Goal: Task Accomplishment & Management: Use online tool/utility

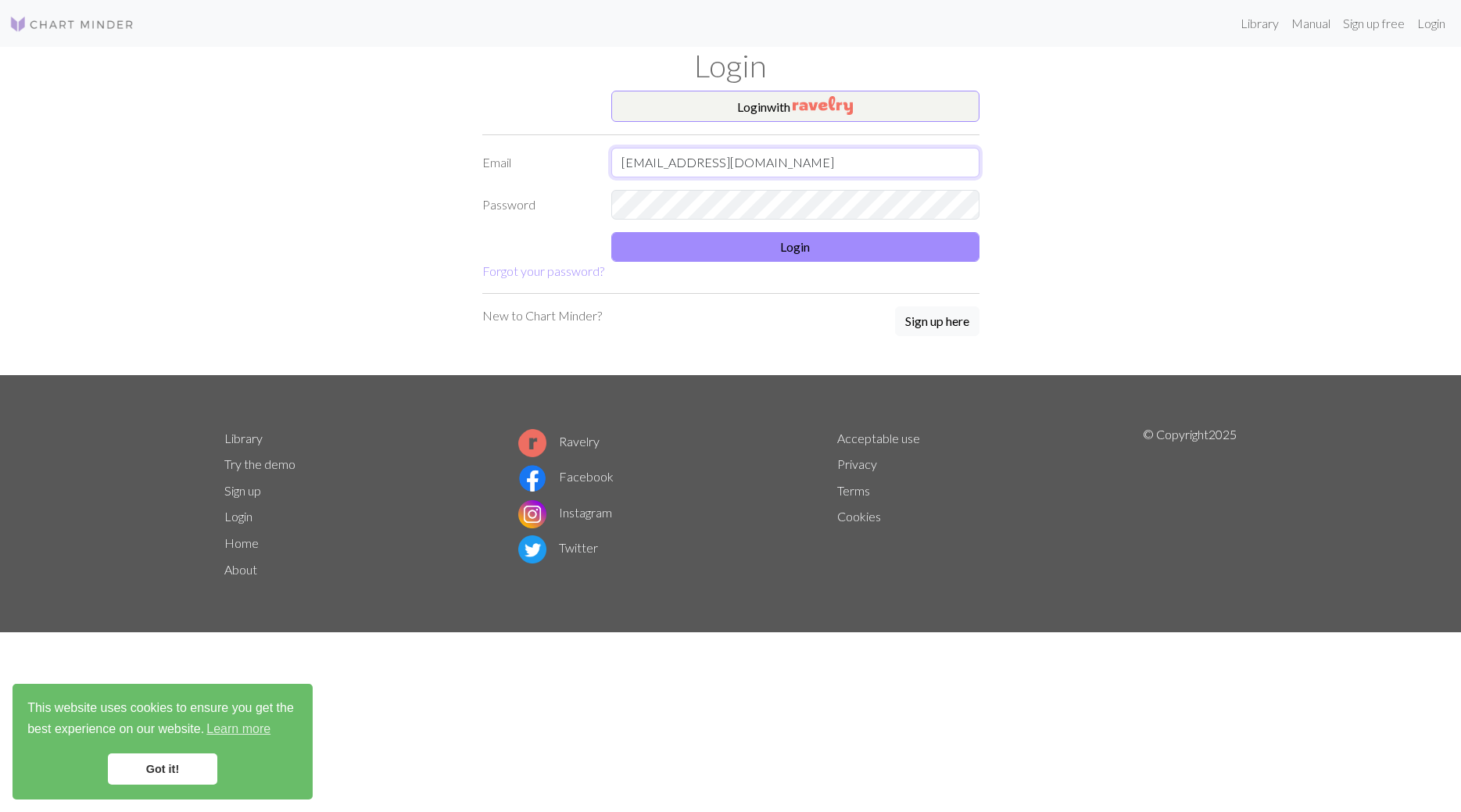
click at [684, 178] on input "[EMAIL_ADDRESS][DOMAIN_NAME]" at bounding box center [795, 163] width 368 height 30
type input "[EMAIL_ADDRESS][DOMAIN_NAME]"
click at [821, 108] on img "button" at bounding box center [822, 105] width 60 height 19
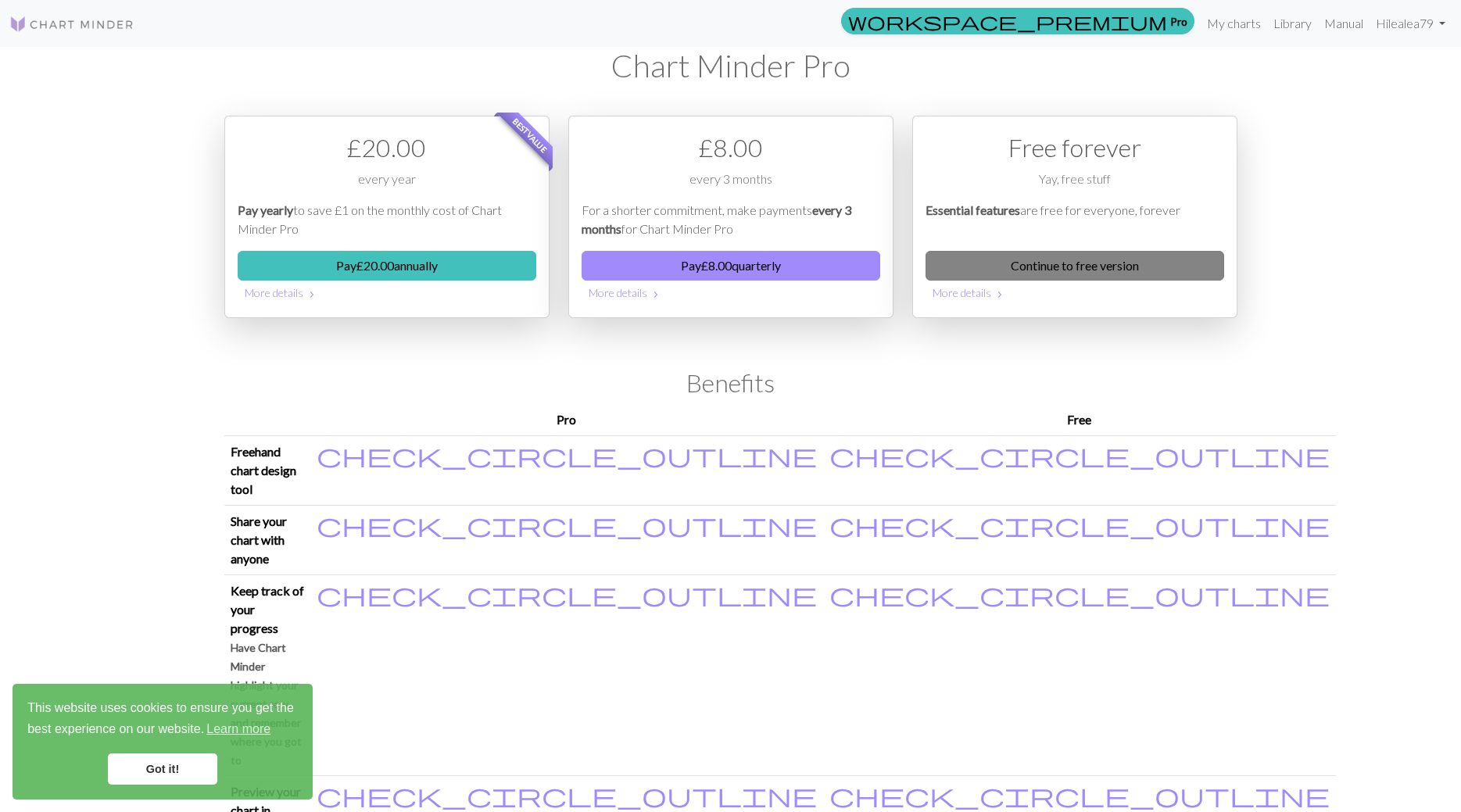
click at [1063, 267] on link "Continue to free version" at bounding box center [1074, 266] width 299 height 30
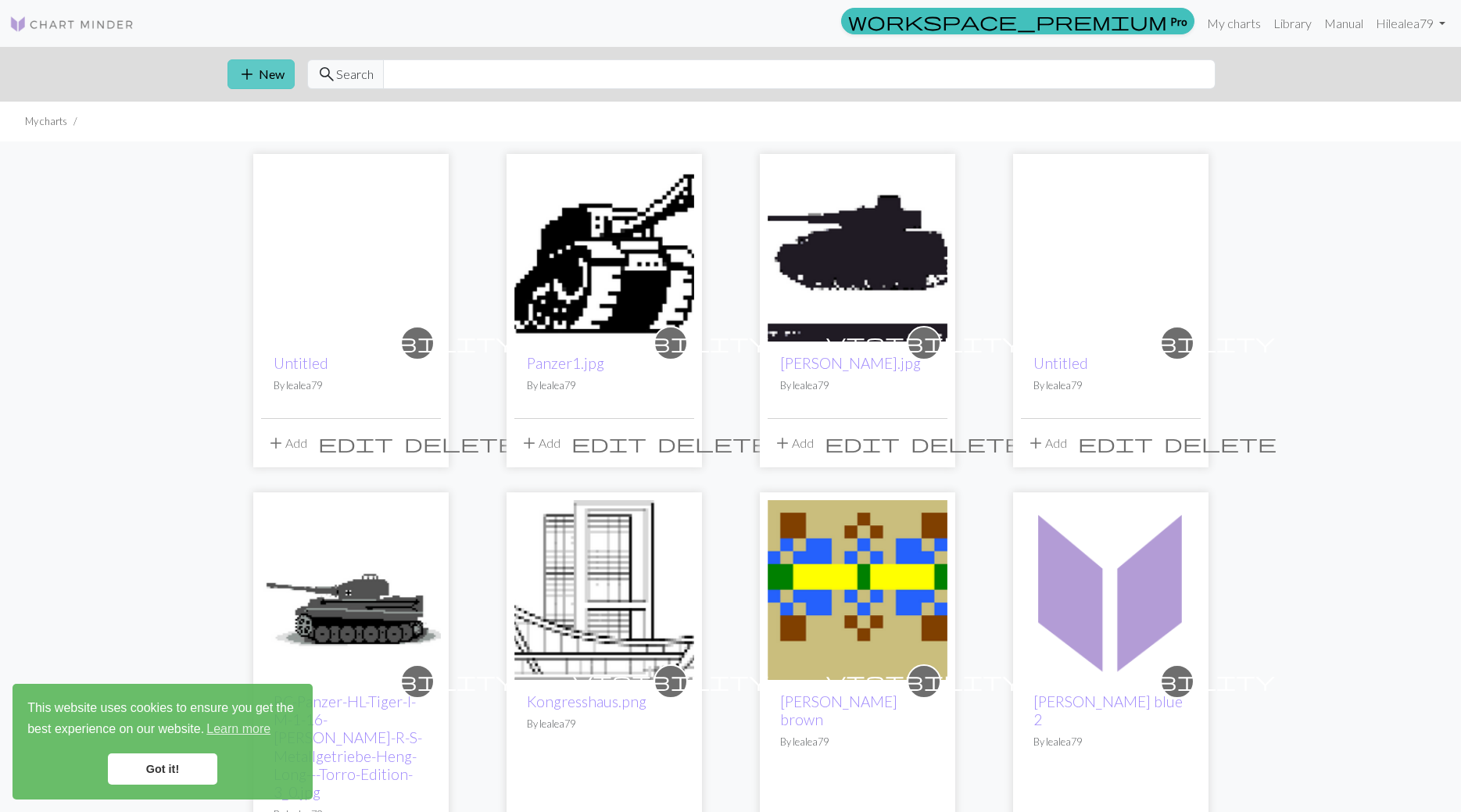
click at [260, 79] on button "add New" at bounding box center [260, 74] width 67 height 30
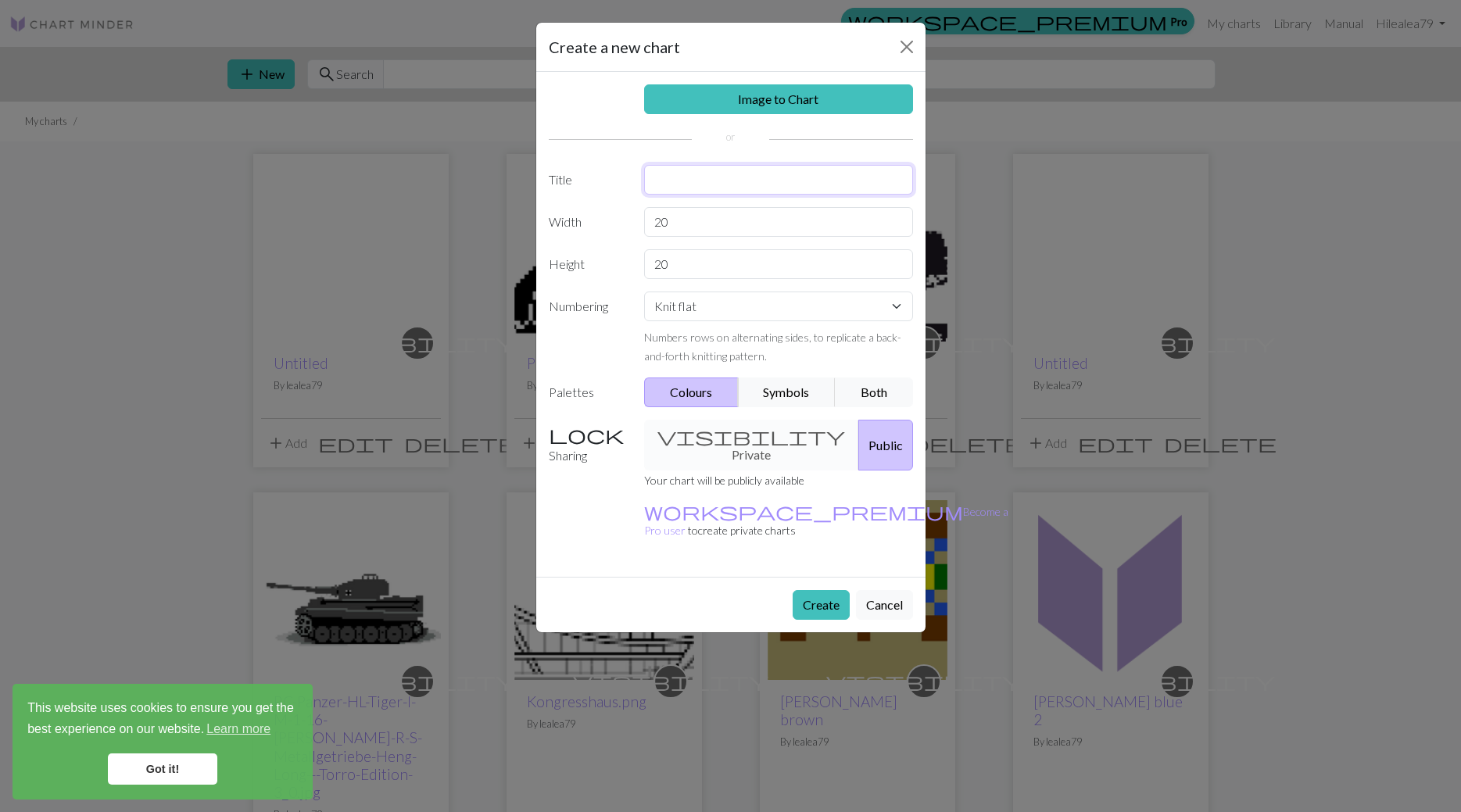
click at [672, 179] on input "text" at bounding box center [778, 179] width 269 height 30
type input "Crow"
click at [719, 227] on input "20" at bounding box center [778, 222] width 269 height 30
drag, startPoint x: 699, startPoint y: 217, endPoint x: 614, endPoint y: 214, distance: 85.1
click at [644, 214] on input "20" at bounding box center [778, 222] width 269 height 30
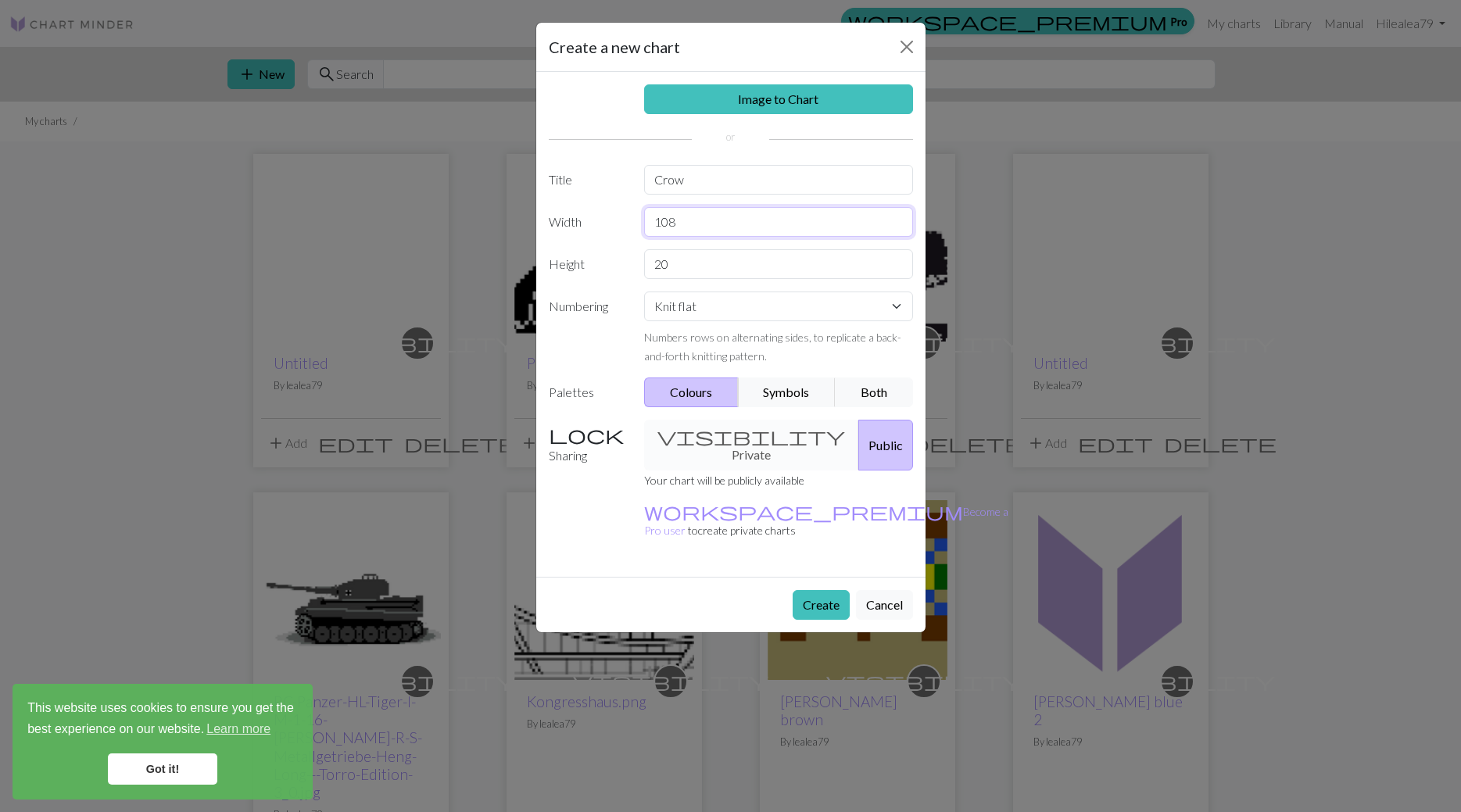
type input "108"
drag, startPoint x: 651, startPoint y: 254, endPoint x: 528, endPoint y: 190, distance: 138.7
click at [644, 249] on input "20" at bounding box center [778, 264] width 269 height 30
type input "160"
click at [815, 590] on button "Create" at bounding box center [821, 605] width 57 height 30
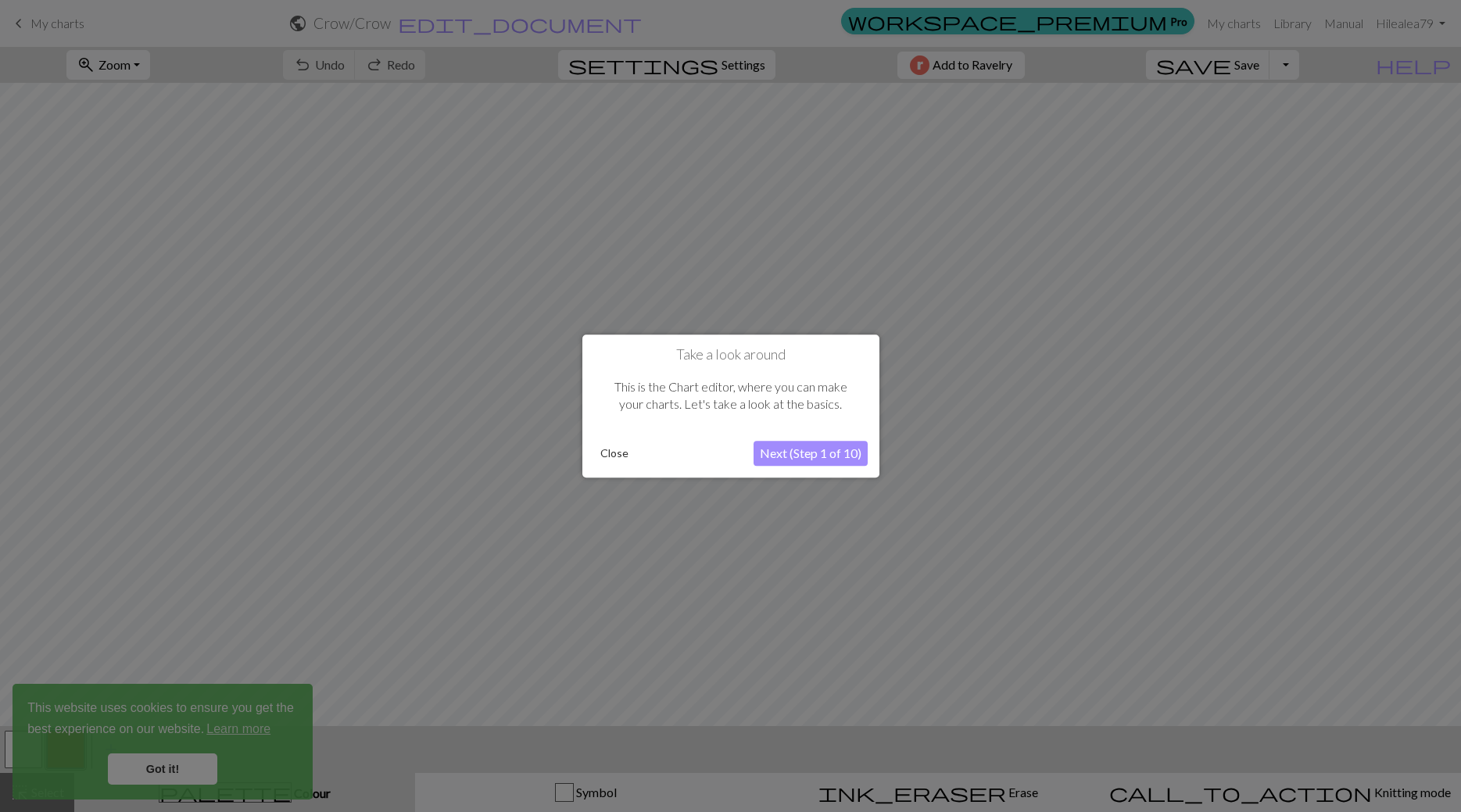
click at [779, 459] on button "Next (Step 1 of 10)" at bounding box center [810, 453] width 114 height 25
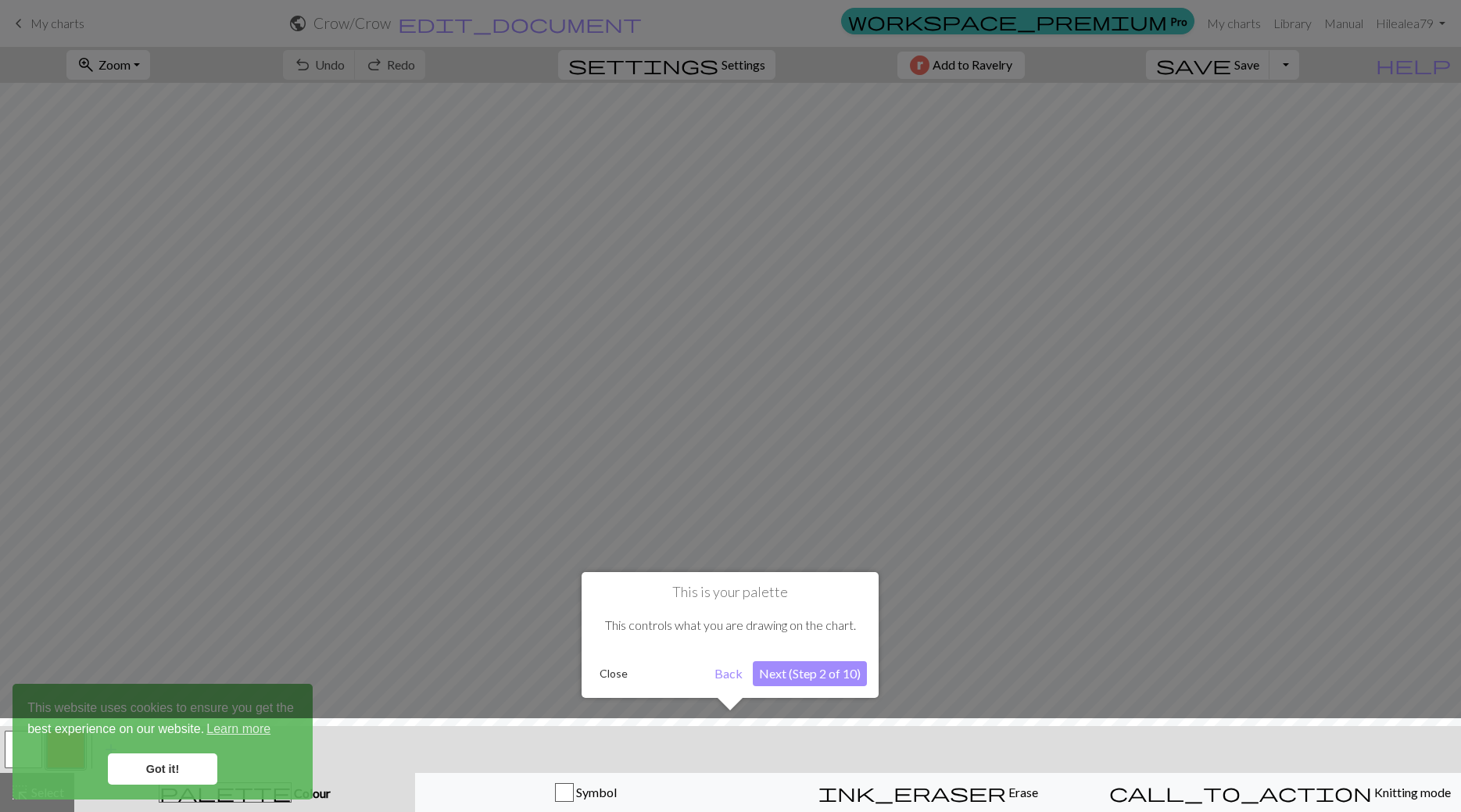
click at [789, 679] on button "Next (Step 2 of 10)" at bounding box center [809, 673] width 114 height 25
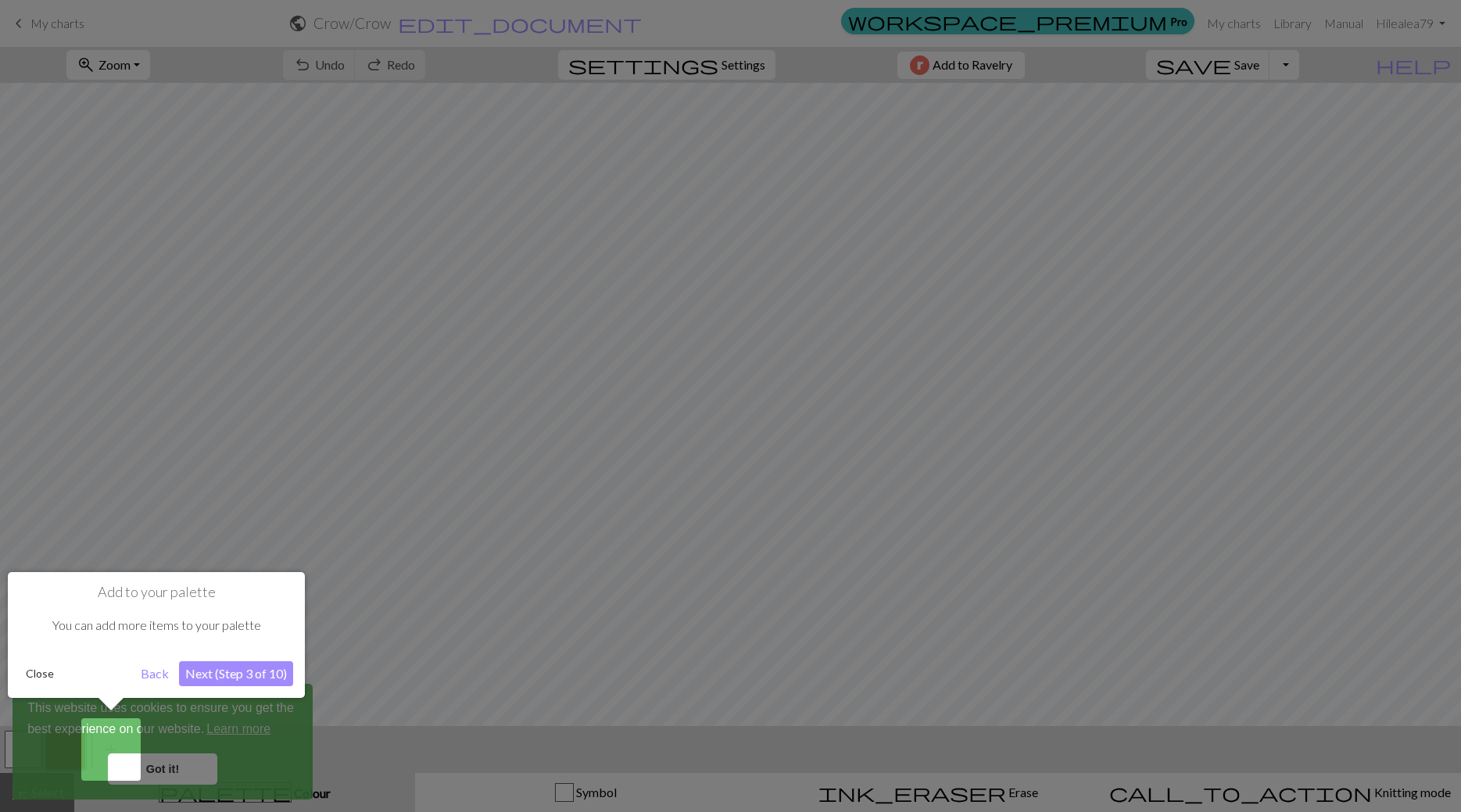
click at [242, 674] on button "Next (Step 3 of 10)" at bounding box center [235, 673] width 114 height 25
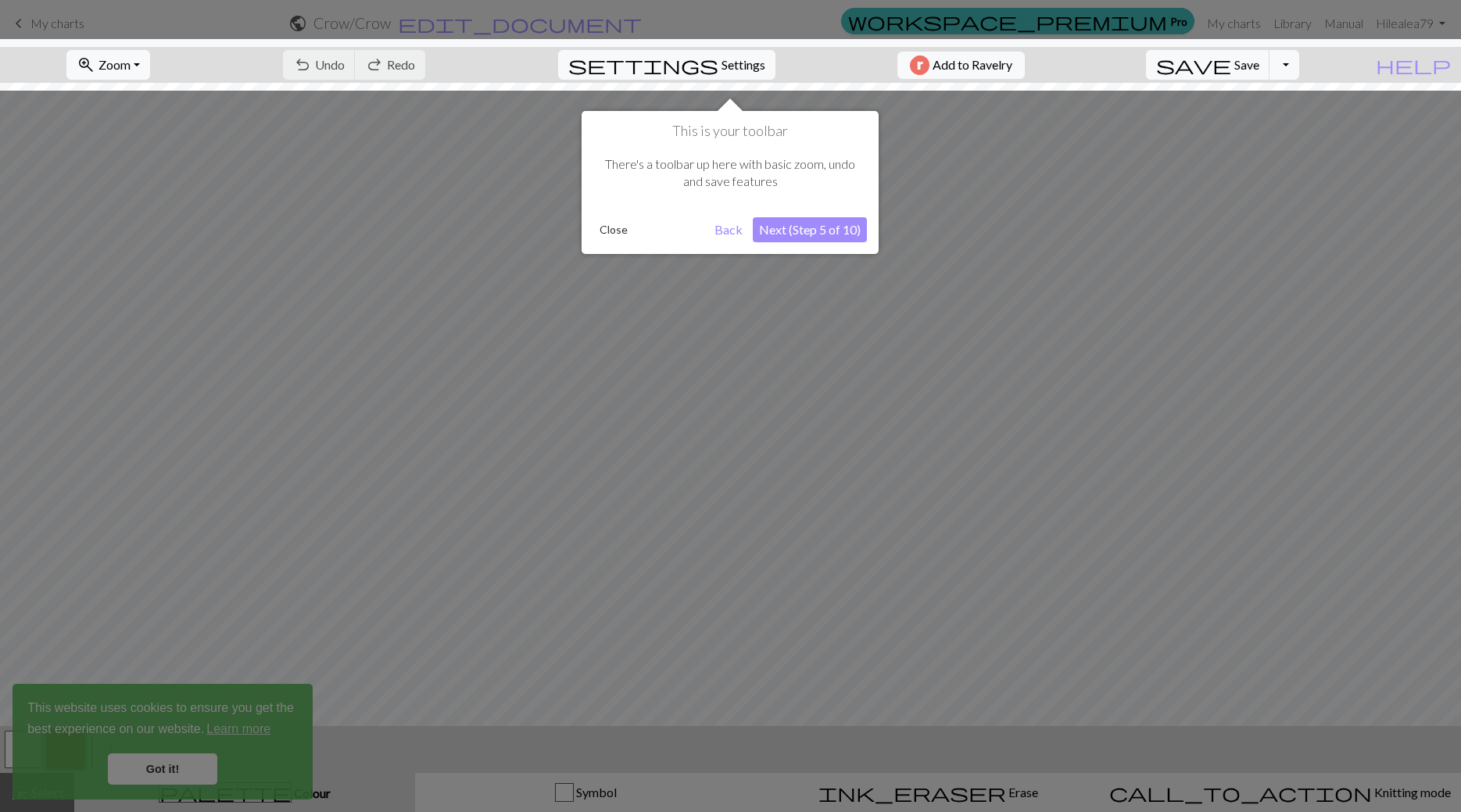
click at [805, 231] on button "Next (Step 5 of 10)" at bounding box center [809, 229] width 114 height 25
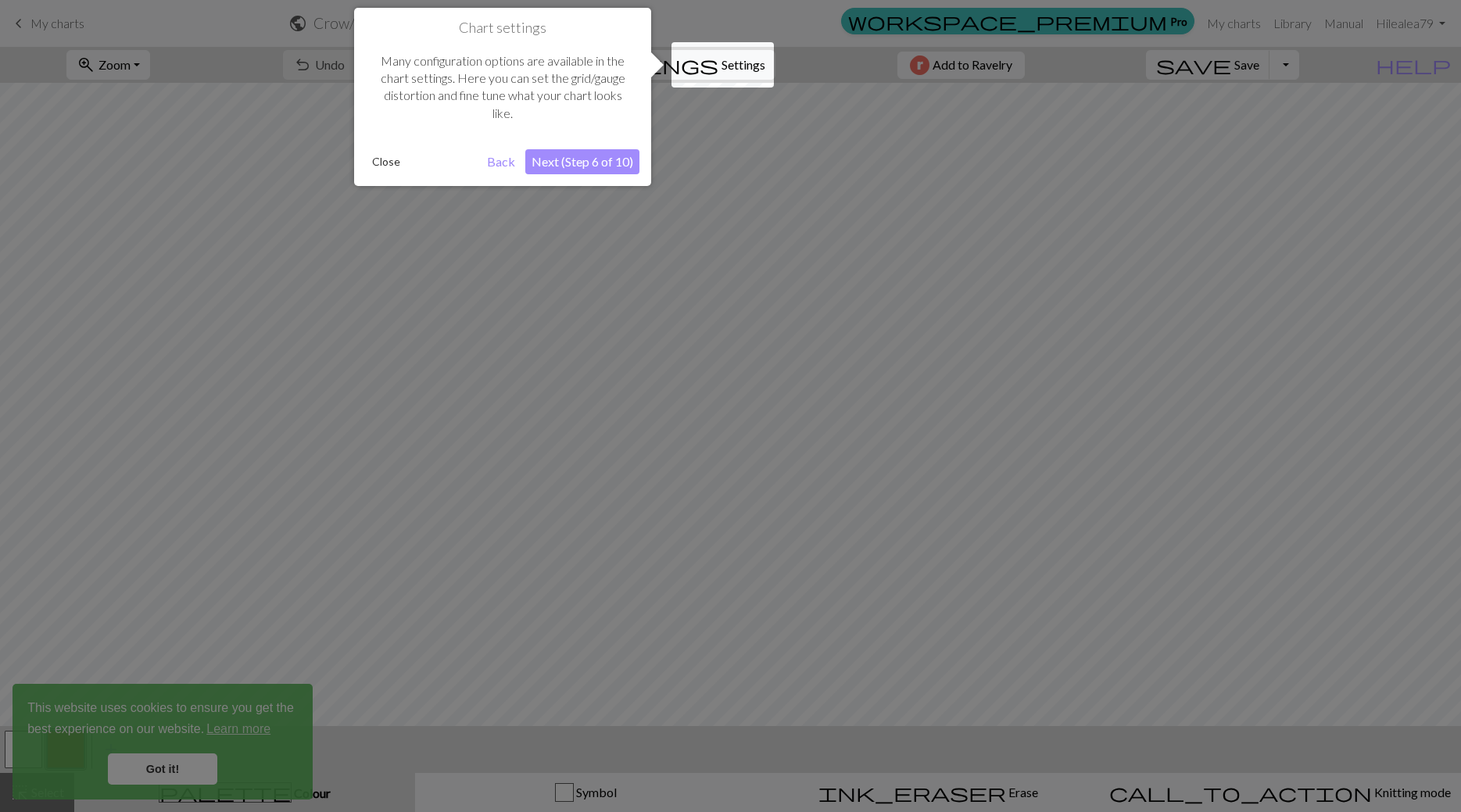
click at [567, 173] on button "Next (Step 6 of 10)" at bounding box center [582, 161] width 114 height 25
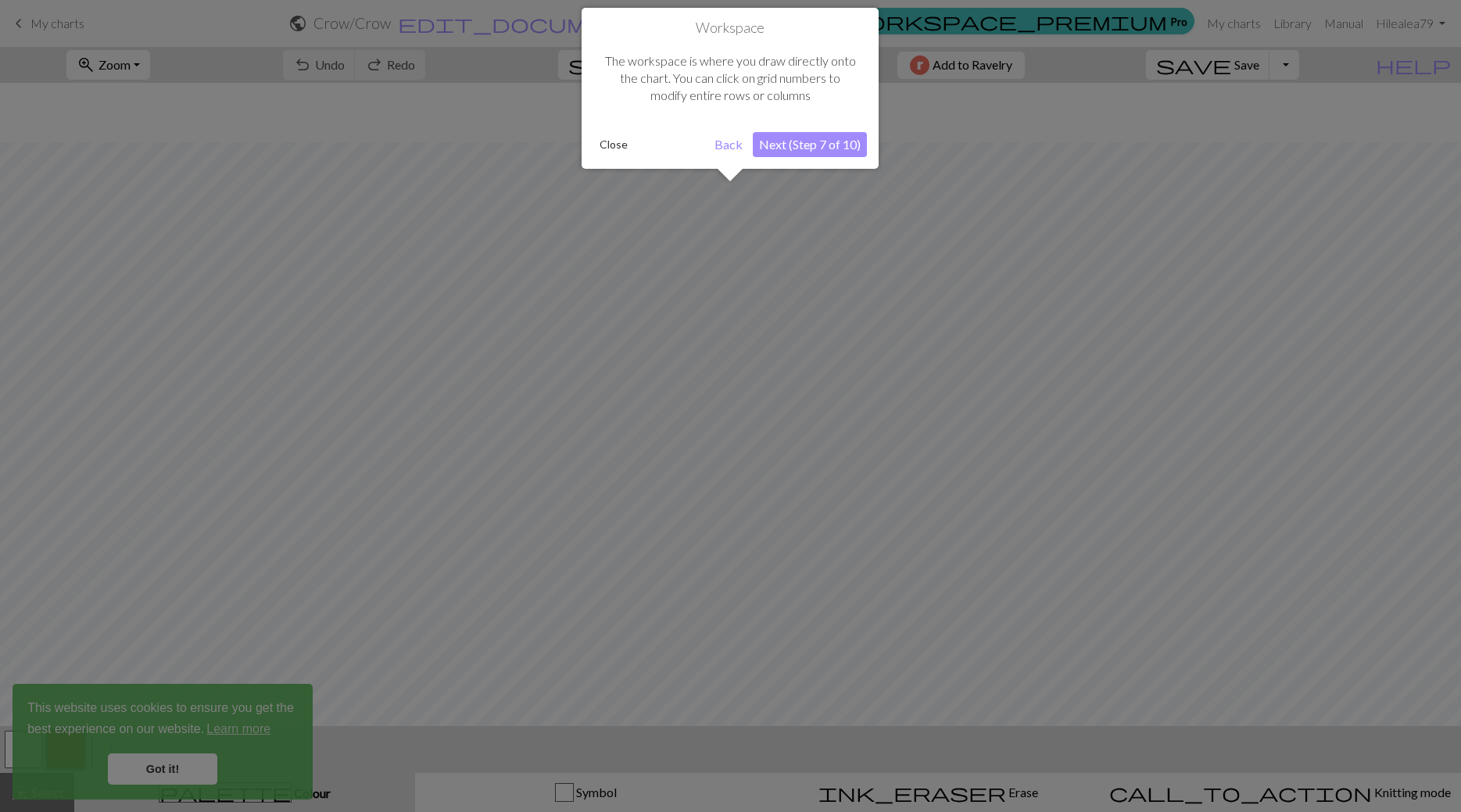
scroll to position [59, 0]
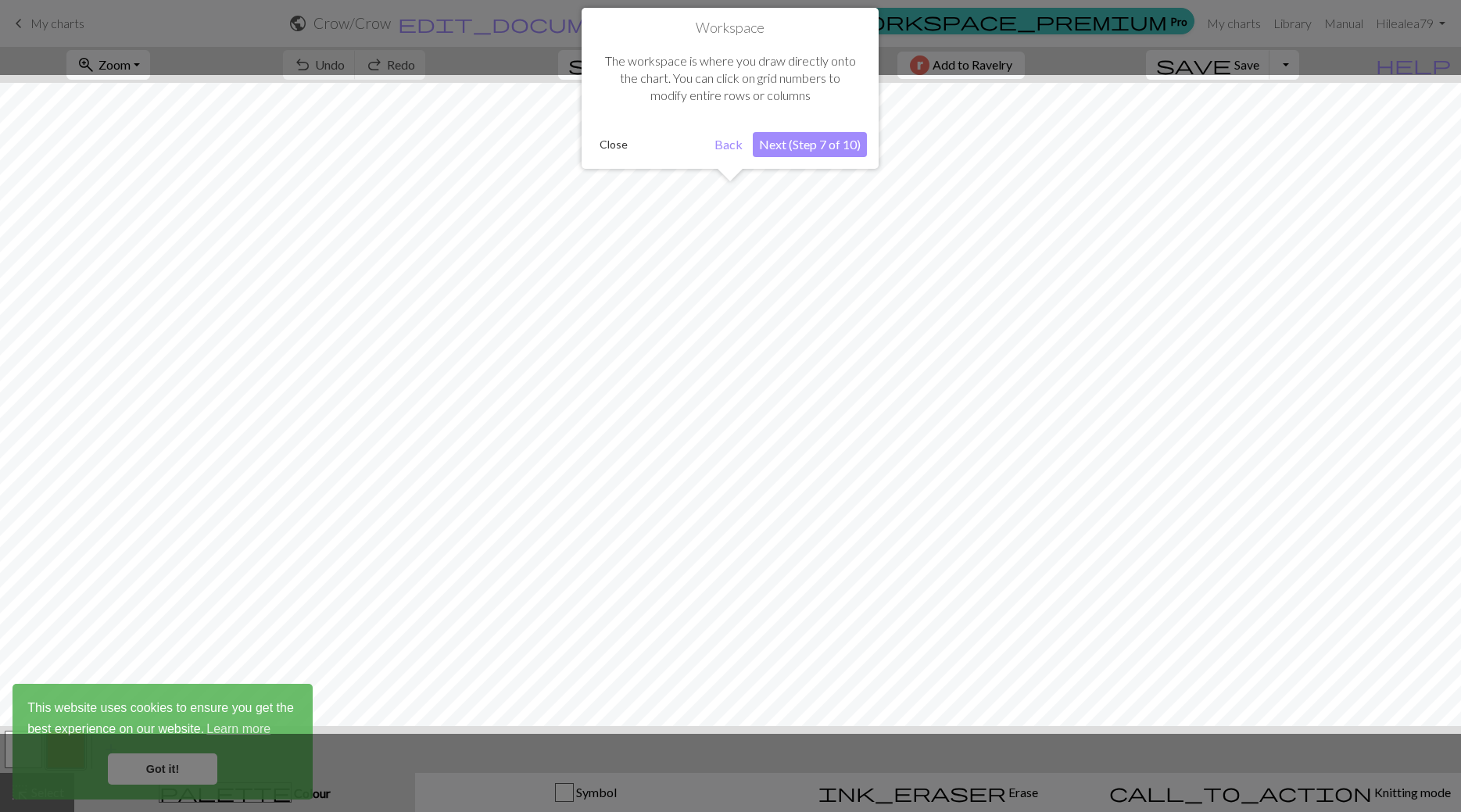
click at [772, 145] on button "Next (Step 7 of 10)" at bounding box center [809, 145] width 114 height 25
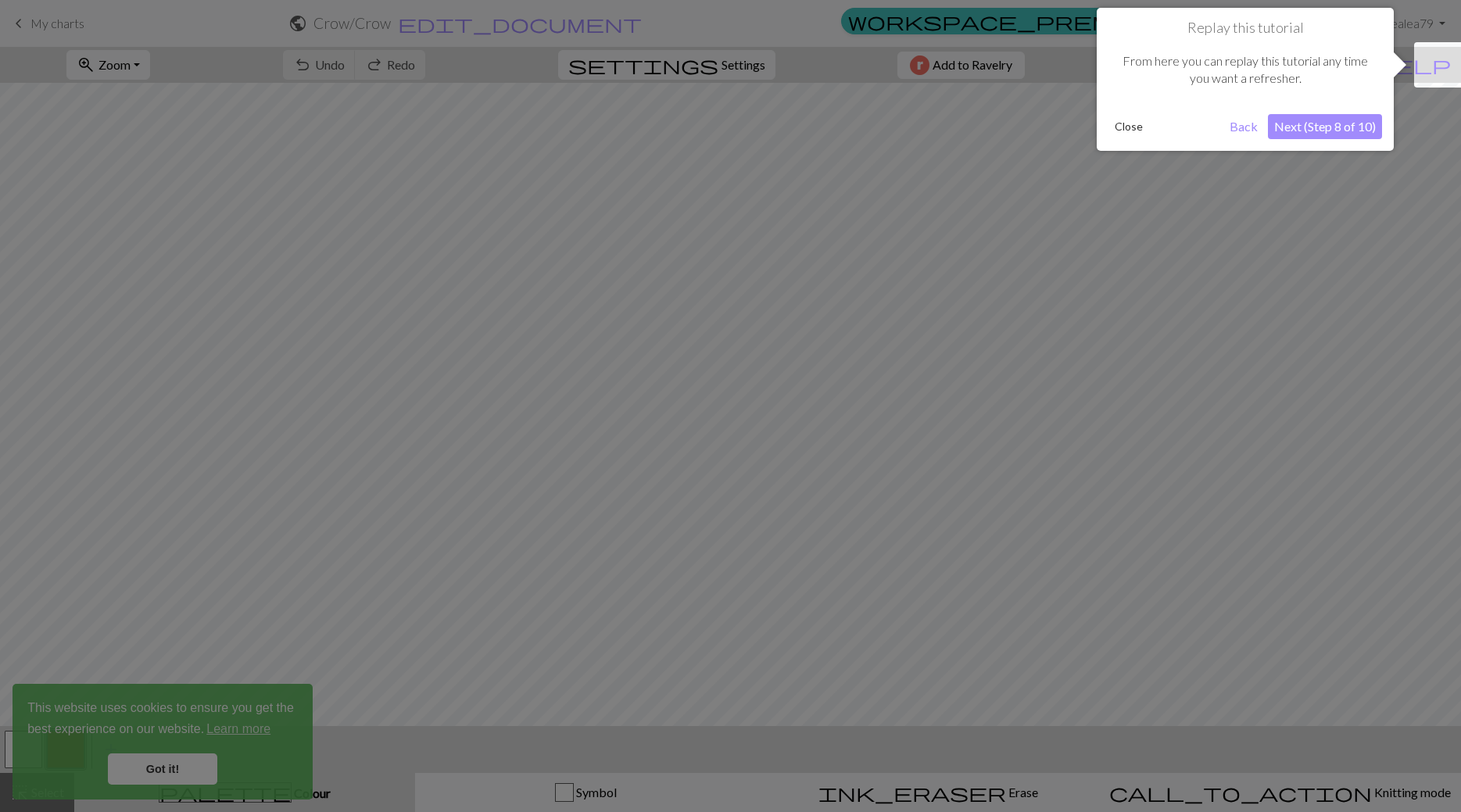
click at [1296, 130] on button "Next (Step 8 of 10)" at bounding box center [1324, 126] width 114 height 25
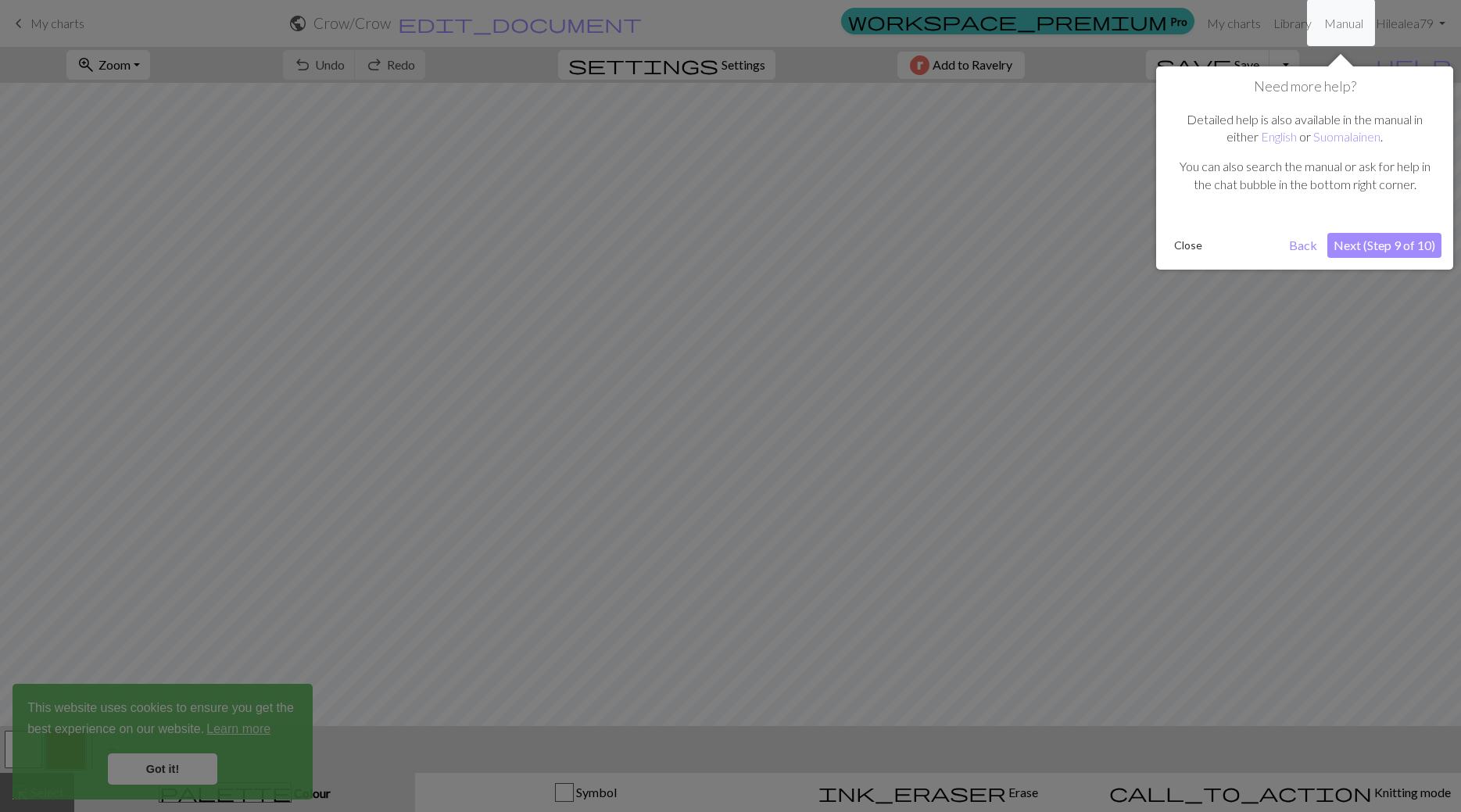
click at [1353, 245] on button "Next (Step 9 of 10)" at bounding box center [1383, 245] width 114 height 25
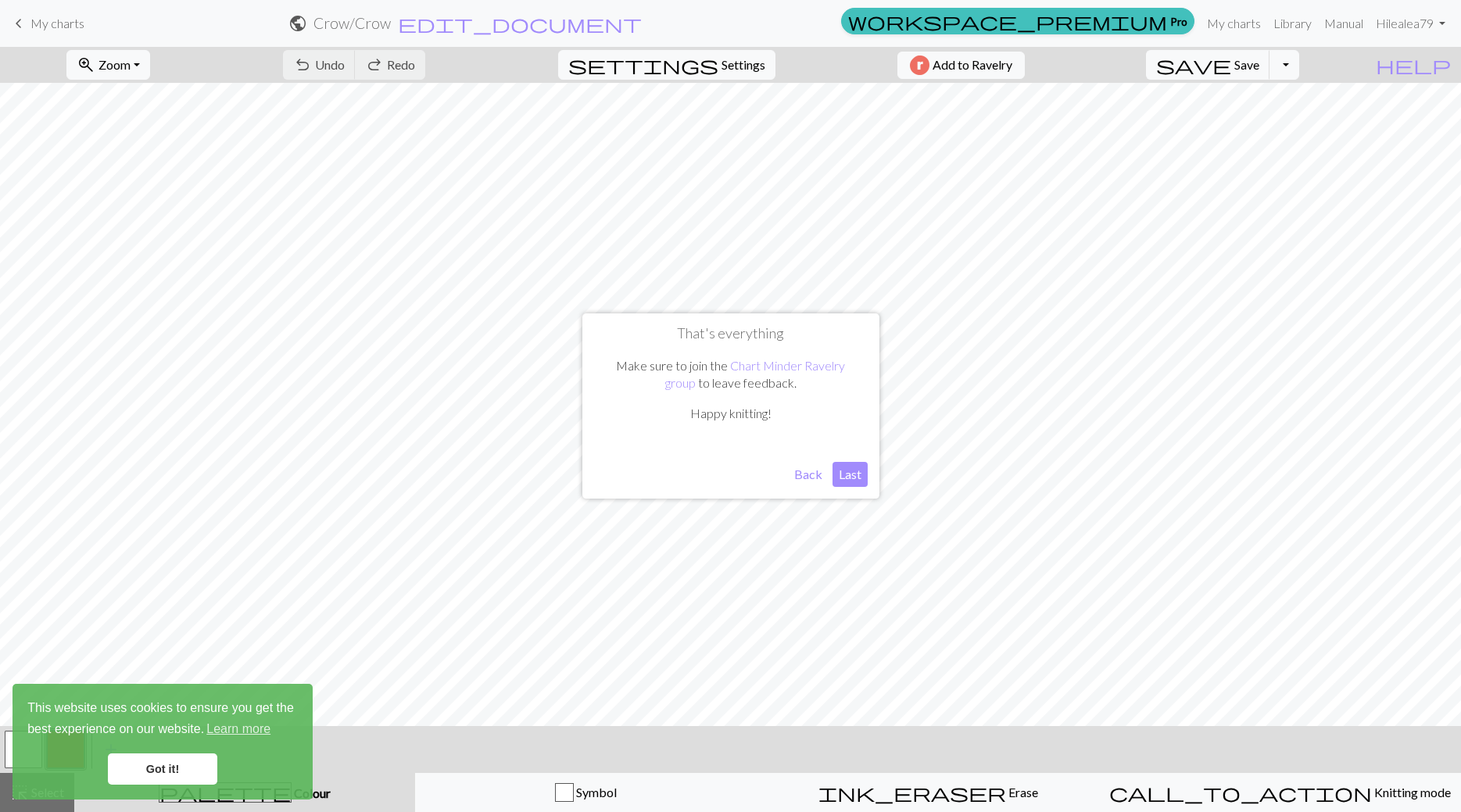
click at [848, 476] on button "Last" at bounding box center [849, 474] width 35 height 25
click at [1299, 68] on button "Toggle Dropdown" at bounding box center [1284, 64] width 30 height 30
click at [1299, 64] on button "Toggle Dropdown" at bounding box center [1284, 64] width 30 height 30
click at [1230, 22] on link "My charts" at bounding box center [1234, 24] width 66 height 31
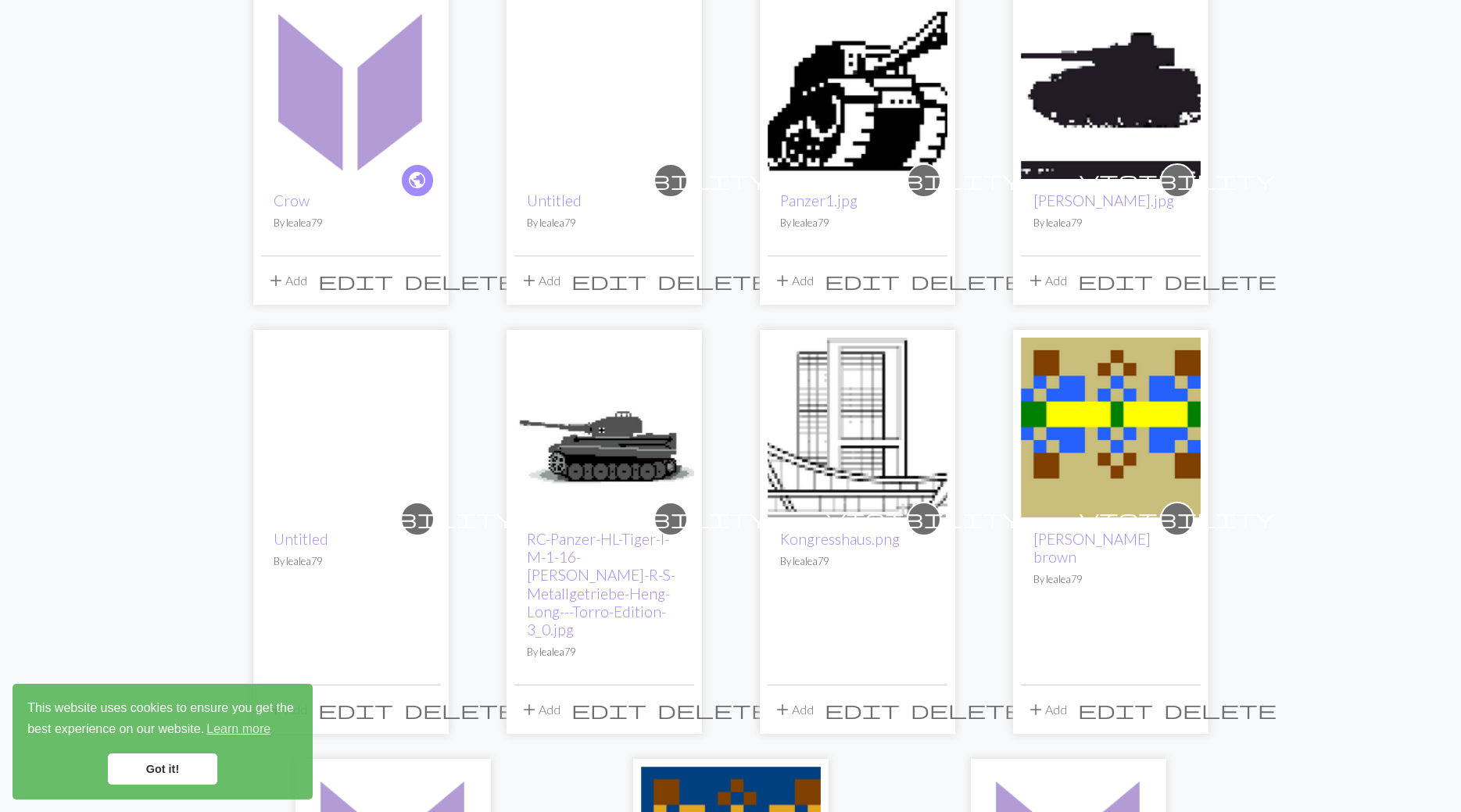
scroll to position [79, 0]
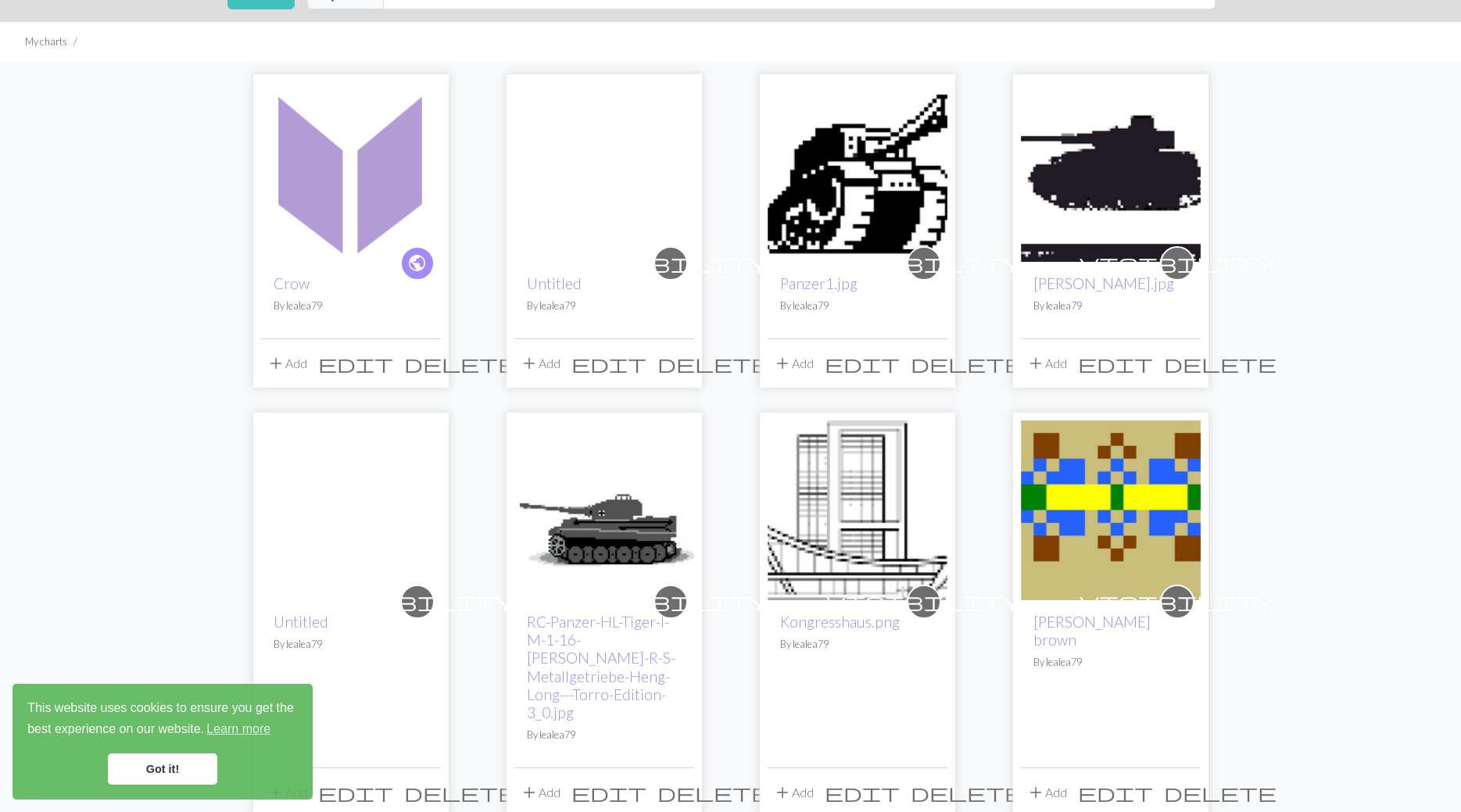
click at [299, 359] on button "add Add" at bounding box center [287, 363] width 51 height 30
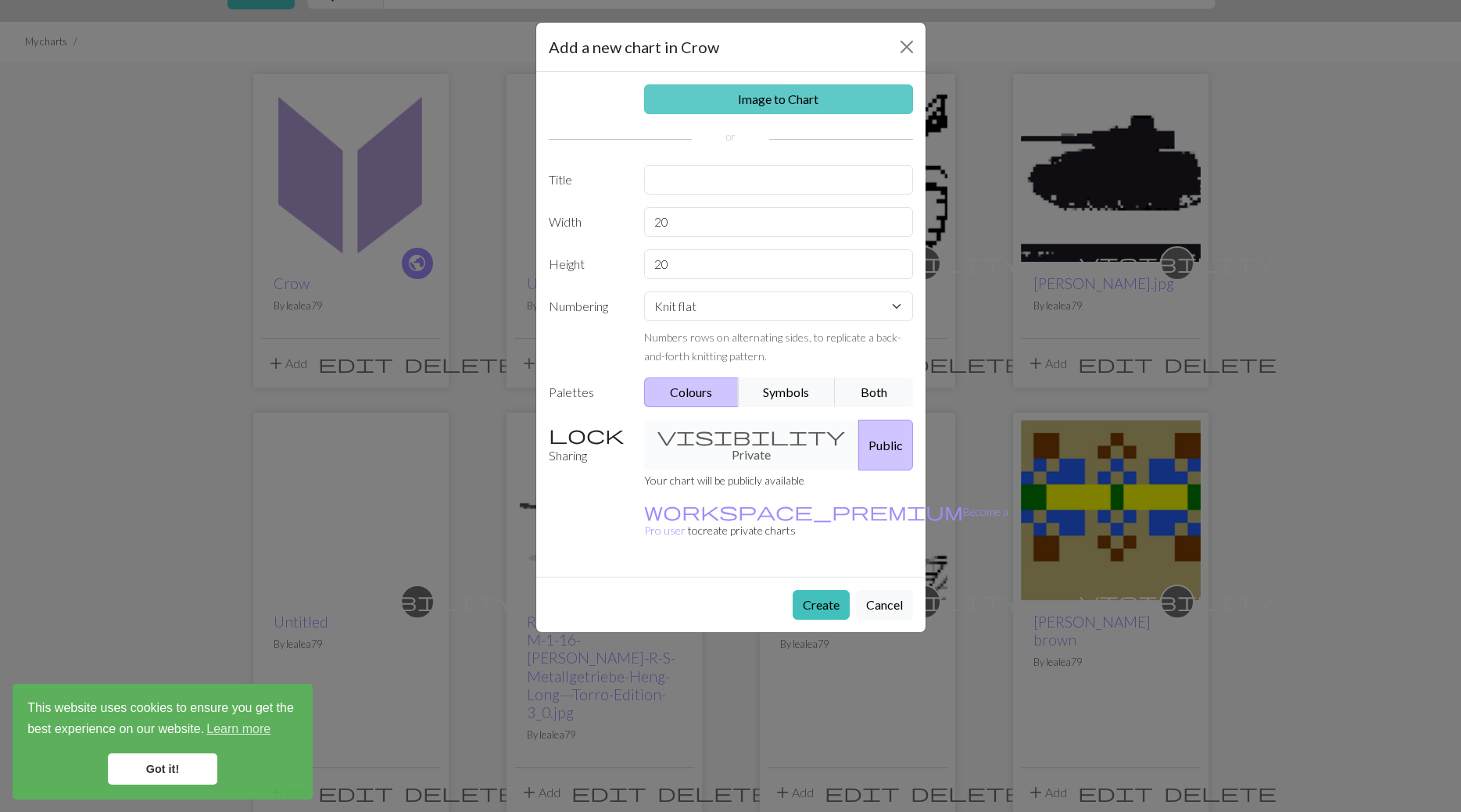
click at [732, 99] on link "Image to Chart" at bounding box center [778, 99] width 269 height 30
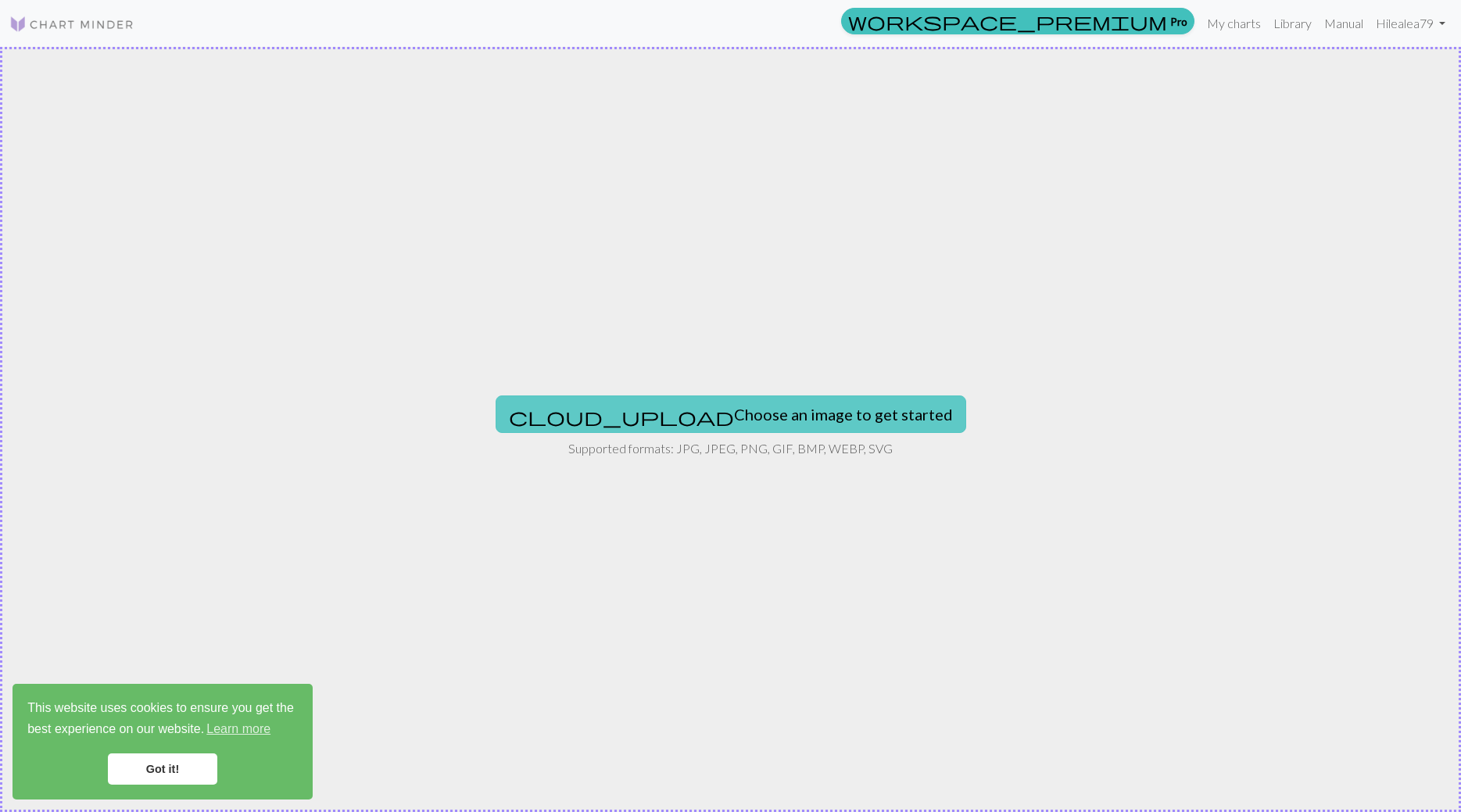
click at [716, 408] on button "cloud_upload Choose an image to get started" at bounding box center [731, 414] width 470 height 37
type input "C:\fakepath\ChatGPT Image [DATE], 09_37_30.png"
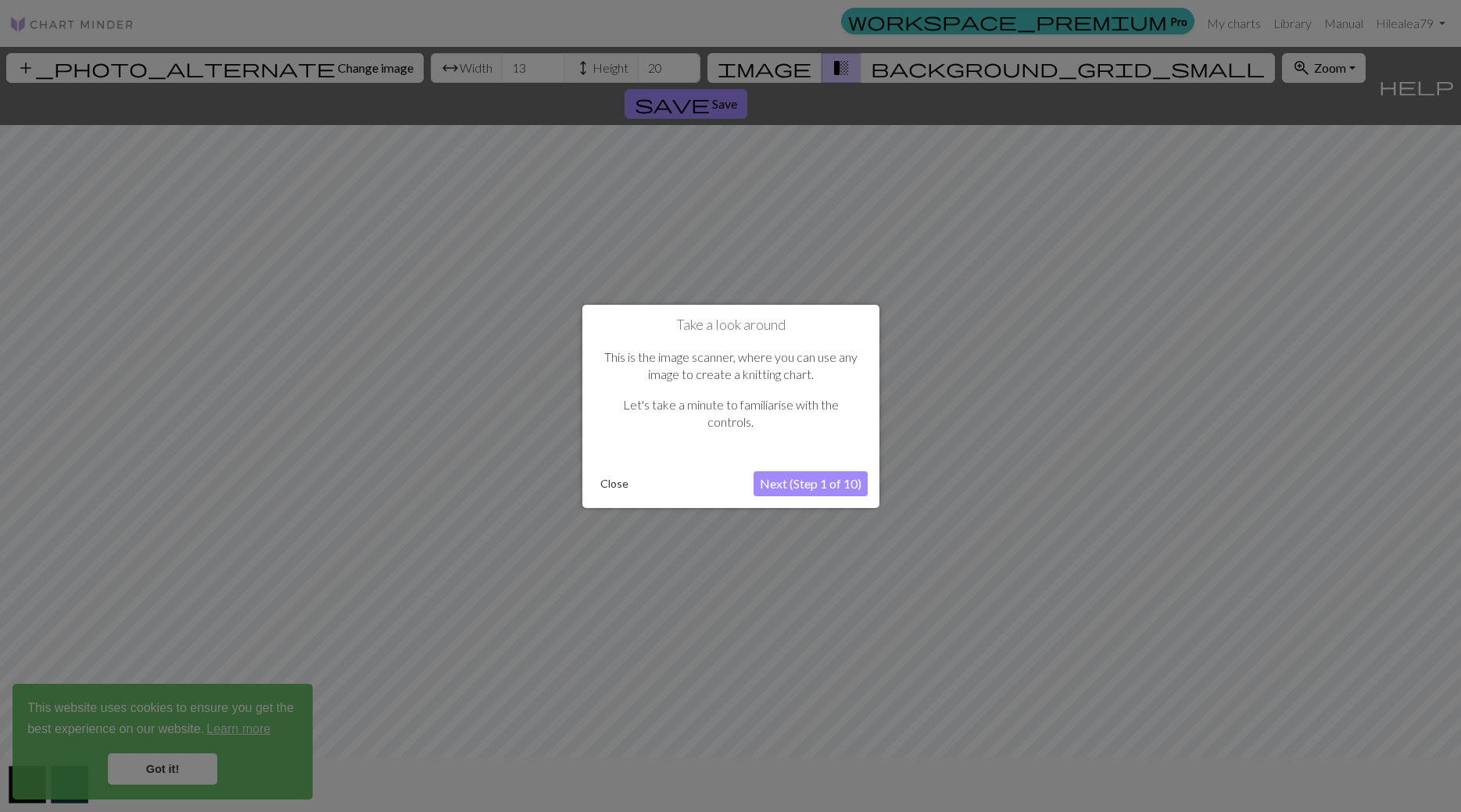
click at [816, 482] on button "Next (Step 1 of 10)" at bounding box center [810, 484] width 114 height 25
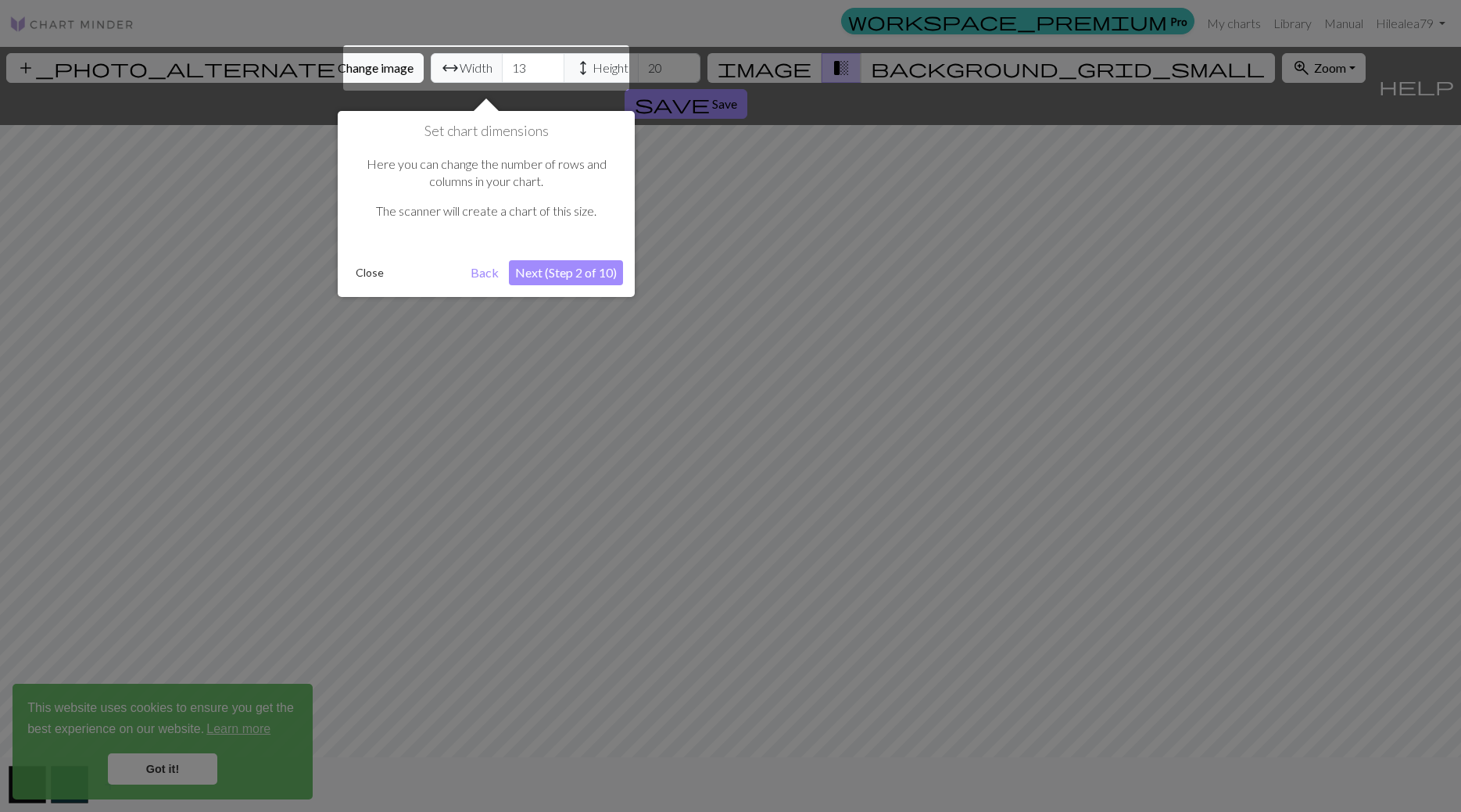
click at [467, 66] on div at bounding box center [486, 68] width 286 height 45
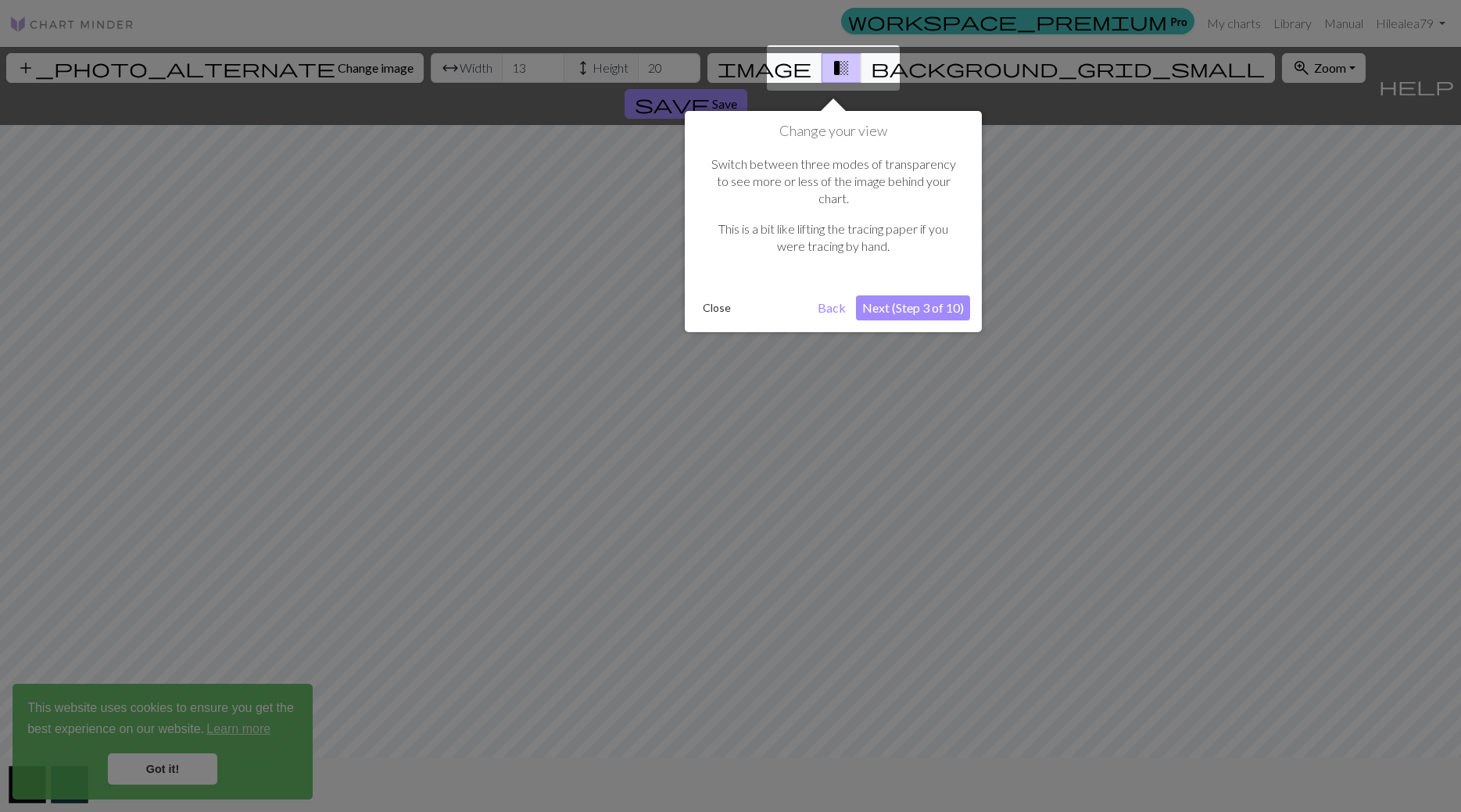
click at [899, 295] on button "Next (Step 3 of 10)" at bounding box center [912, 308] width 114 height 25
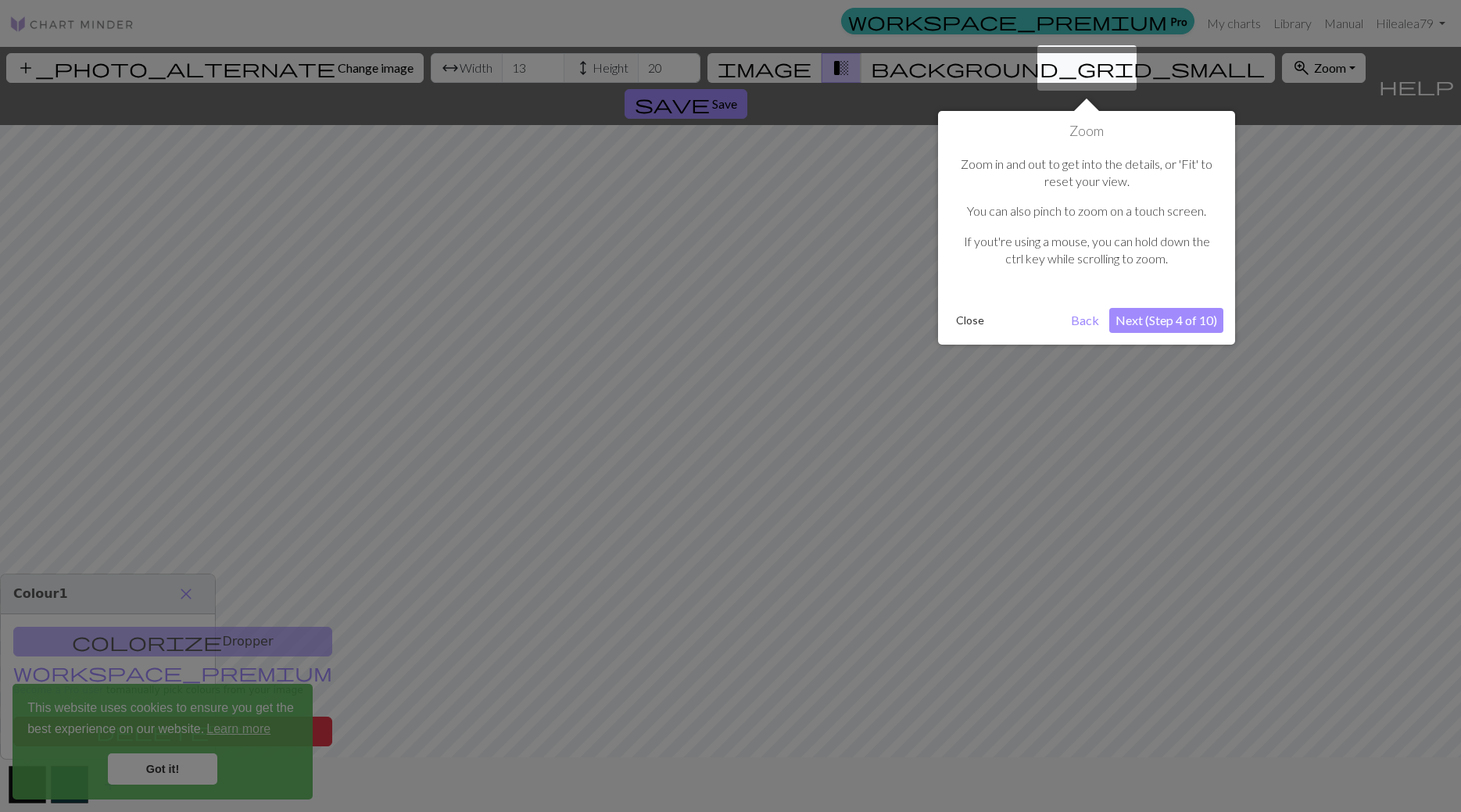
click at [1180, 322] on button "Next (Step 4 of 10)" at bounding box center [1166, 320] width 114 height 25
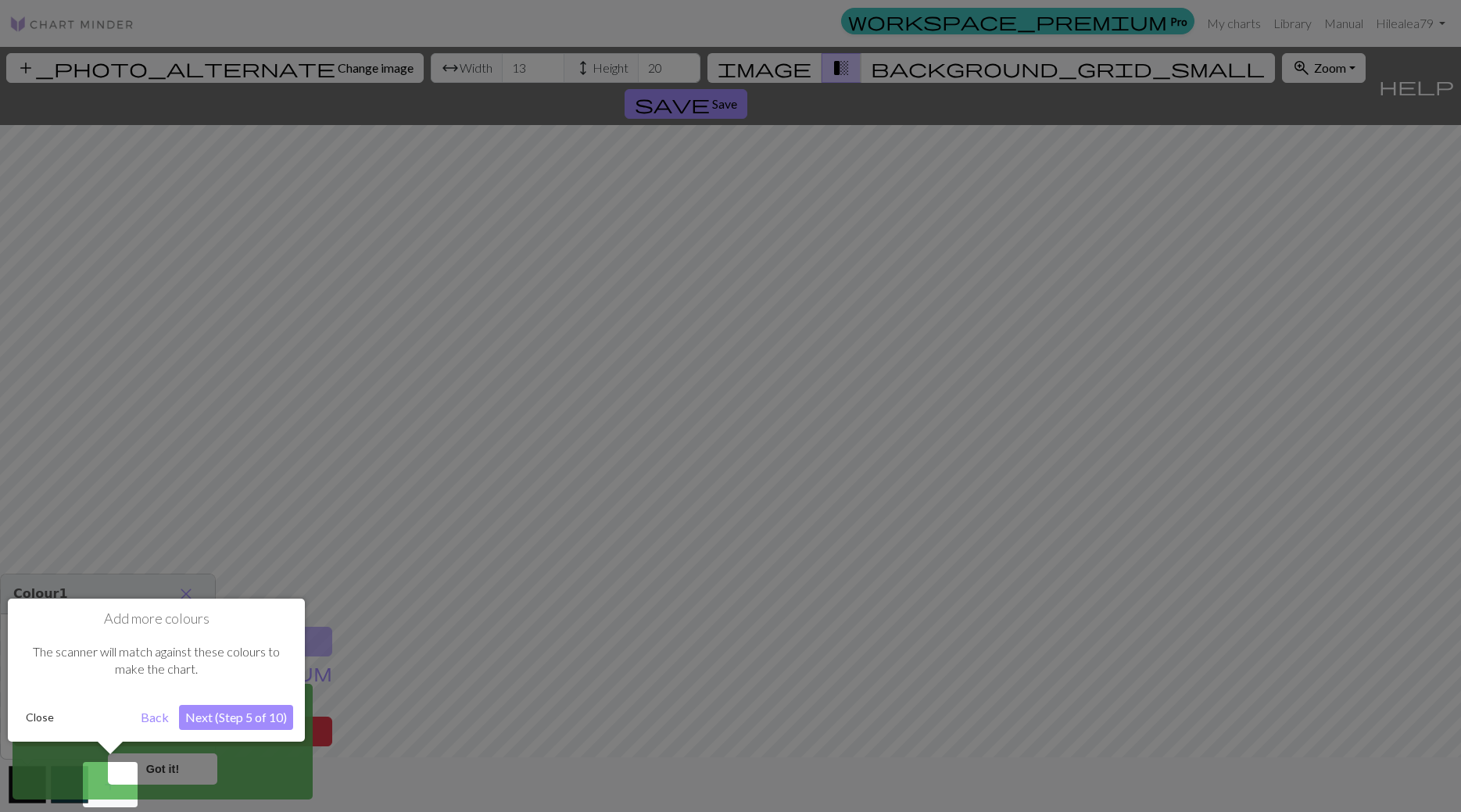
click at [243, 716] on button "Next (Step 5 of 10)" at bounding box center [235, 717] width 114 height 25
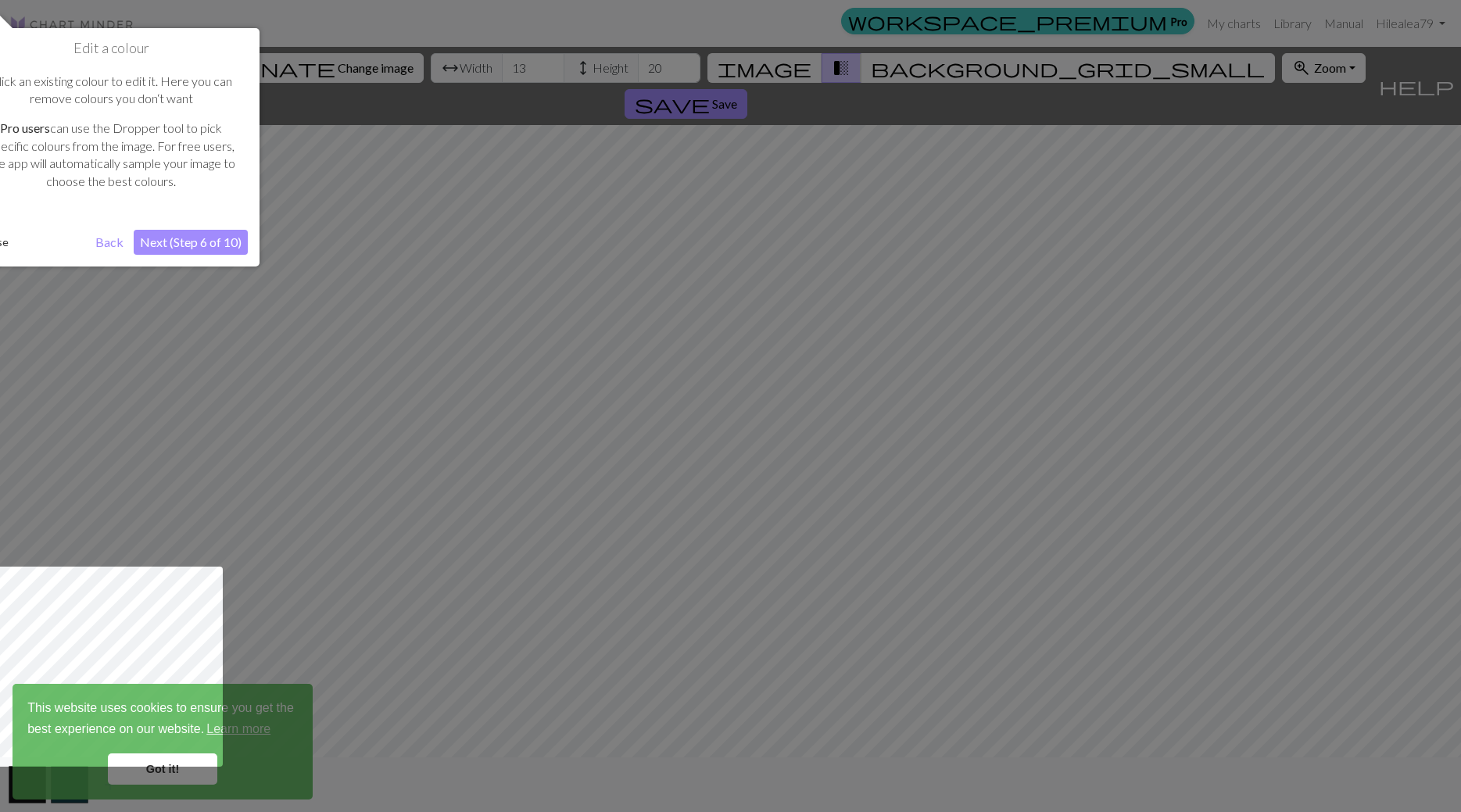
click at [187, 247] on button "Next (Step 6 of 10)" at bounding box center [190, 242] width 114 height 25
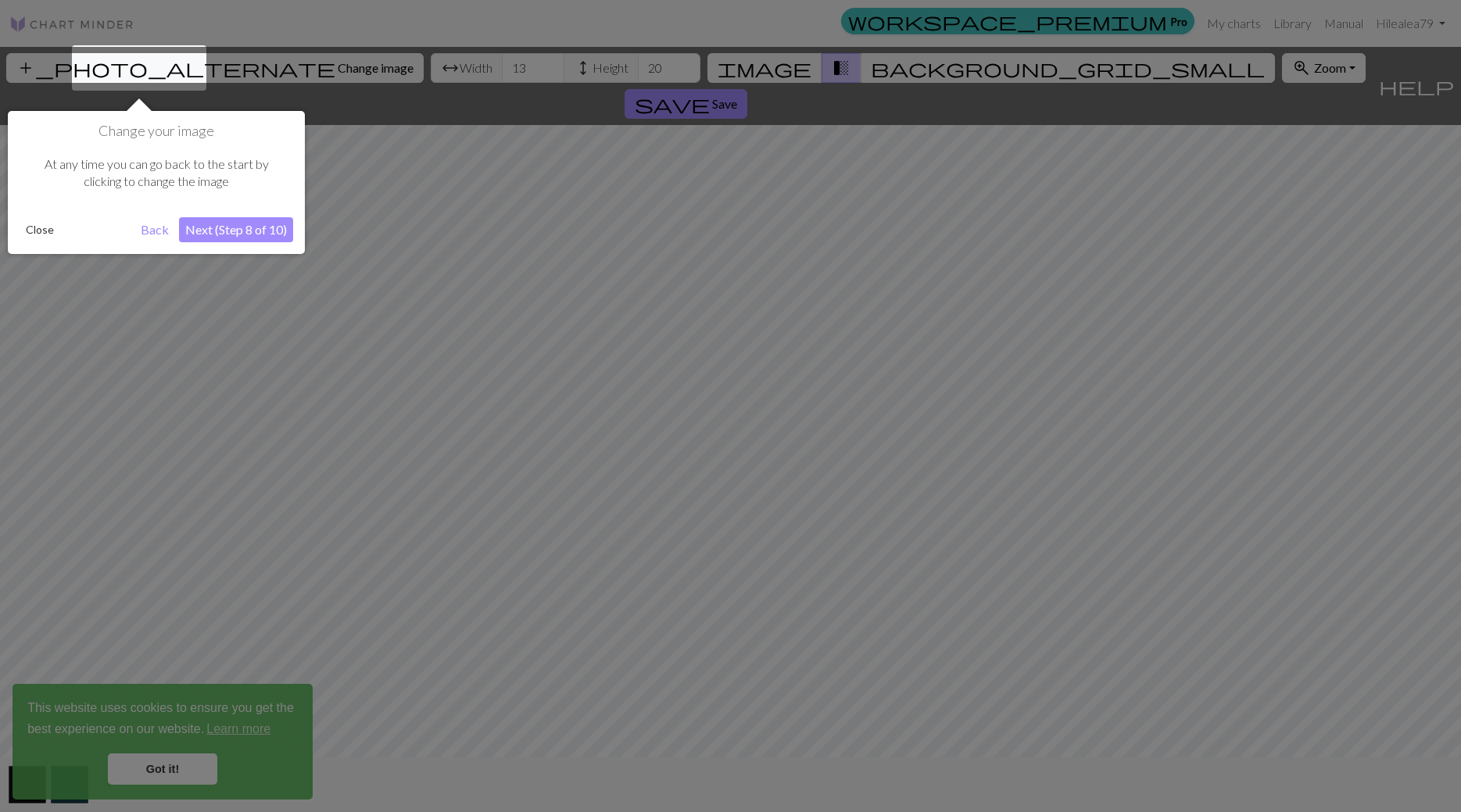
click at [212, 234] on button "Next (Step 8 of 10)" at bounding box center [235, 229] width 114 height 25
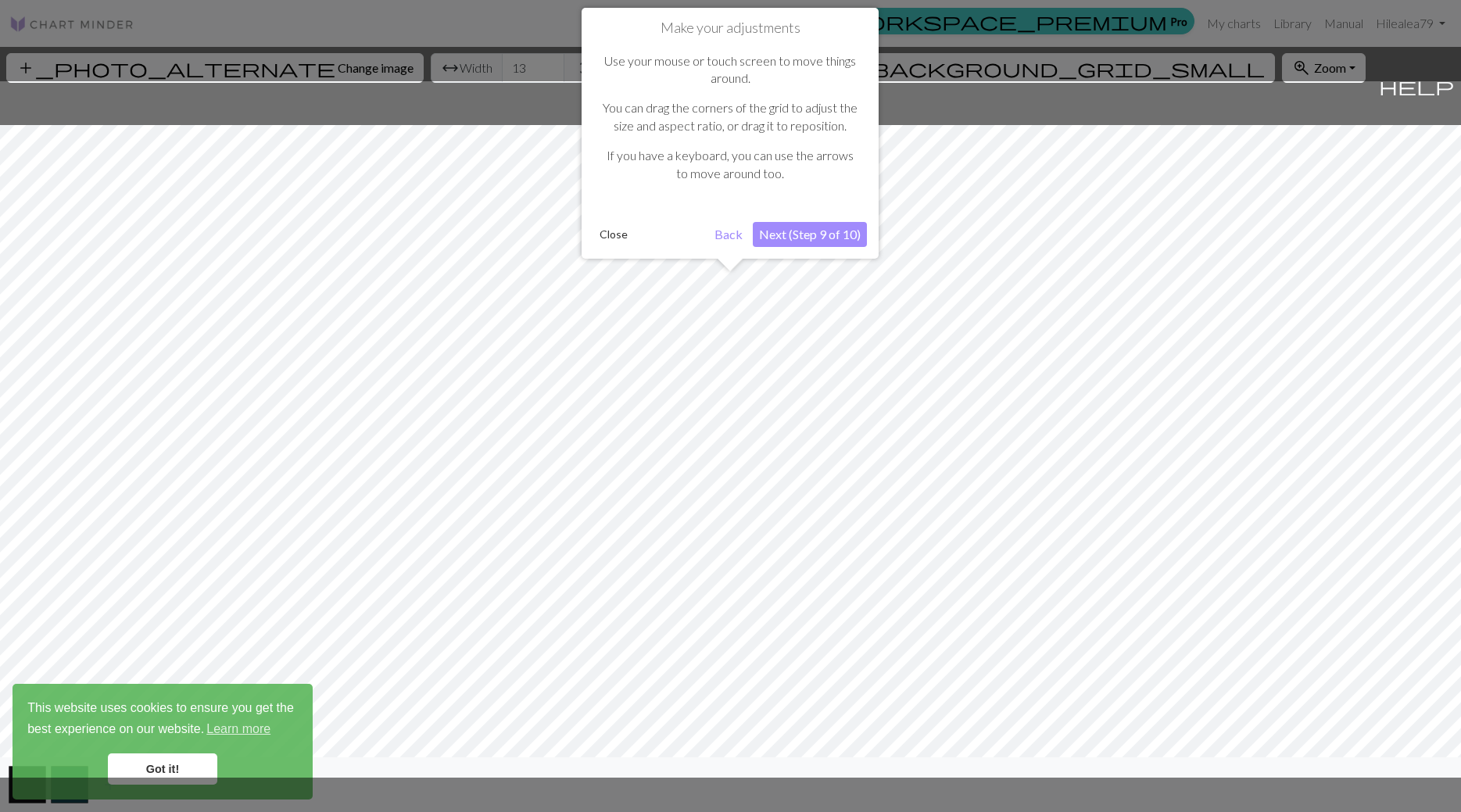
click at [822, 233] on button "Next (Step 9 of 10)" at bounding box center [809, 234] width 114 height 25
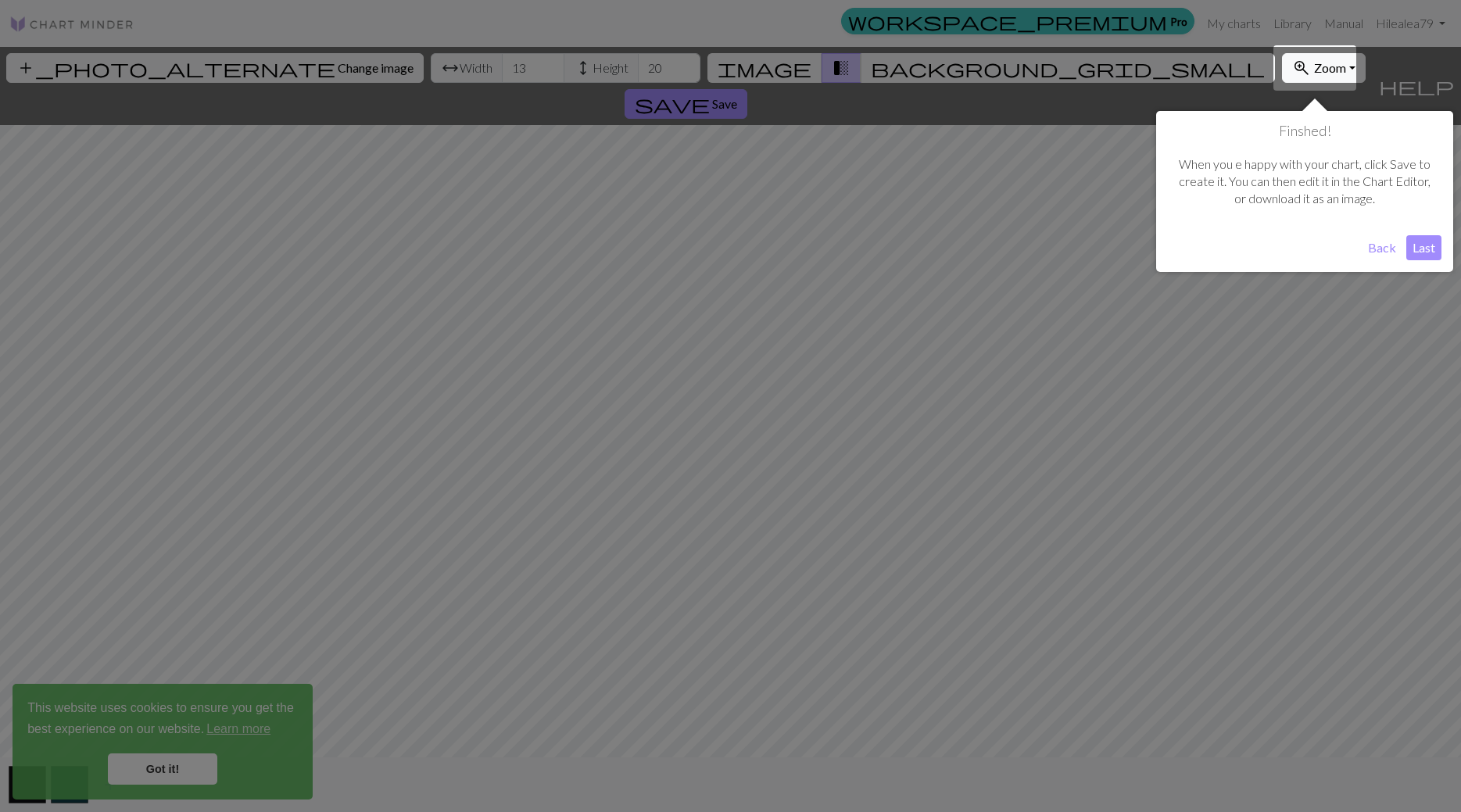
click at [1439, 246] on button "Last" at bounding box center [1424, 247] width 35 height 25
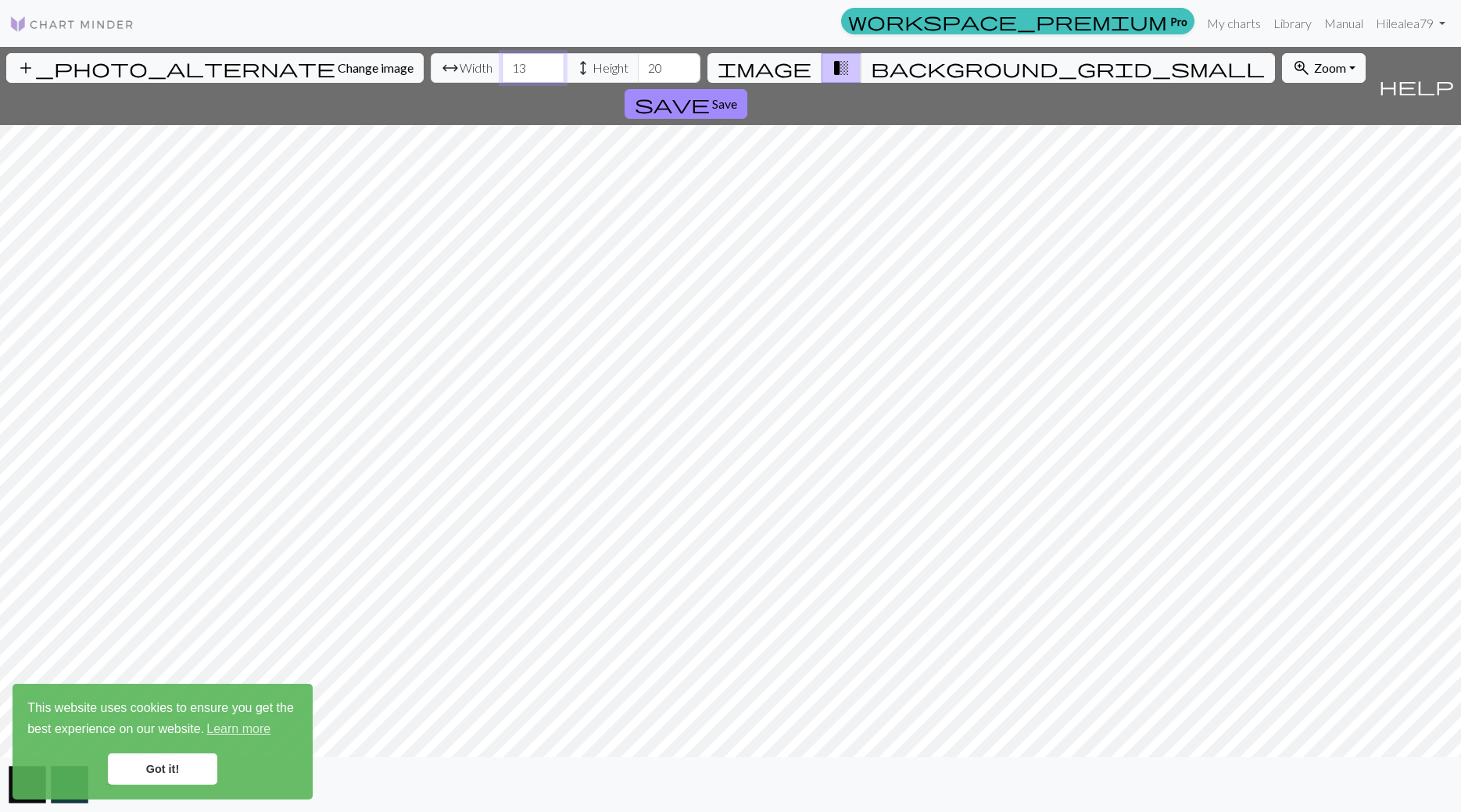
drag, startPoint x: 447, startPoint y: 65, endPoint x: 423, endPoint y: 62, distance: 24.2
click at [502, 62] on input "13" at bounding box center [533, 68] width 63 height 30
type input "108"
drag, startPoint x: 586, startPoint y: 72, endPoint x: 558, endPoint y: 70, distance: 28.1
click at [638, 70] on input "20" at bounding box center [669, 68] width 63 height 30
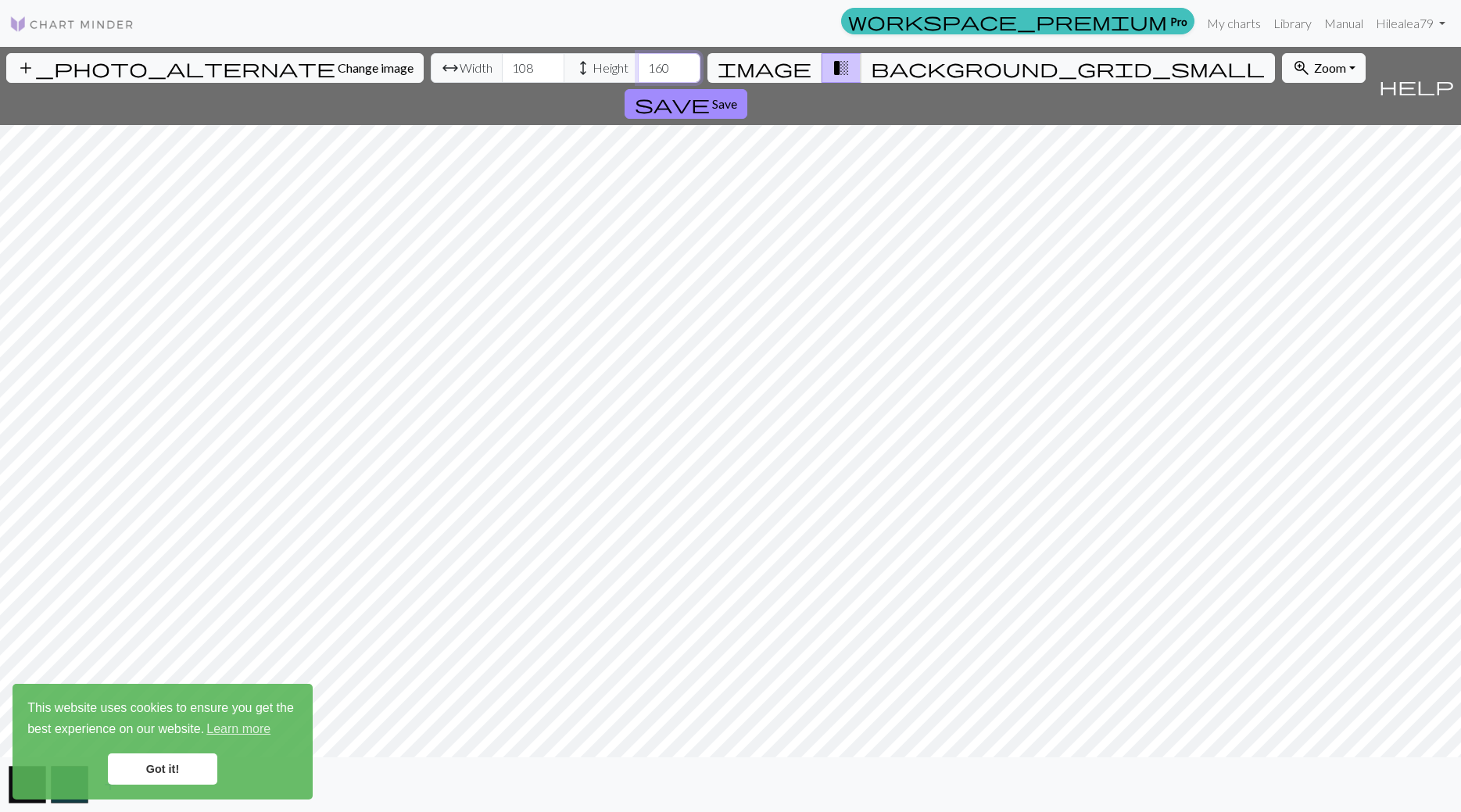
type input "160"
click at [592, 69] on span "Height" at bounding box center [610, 68] width 36 height 19
click at [161, 761] on link "Got it!" at bounding box center [163, 769] width 110 height 31
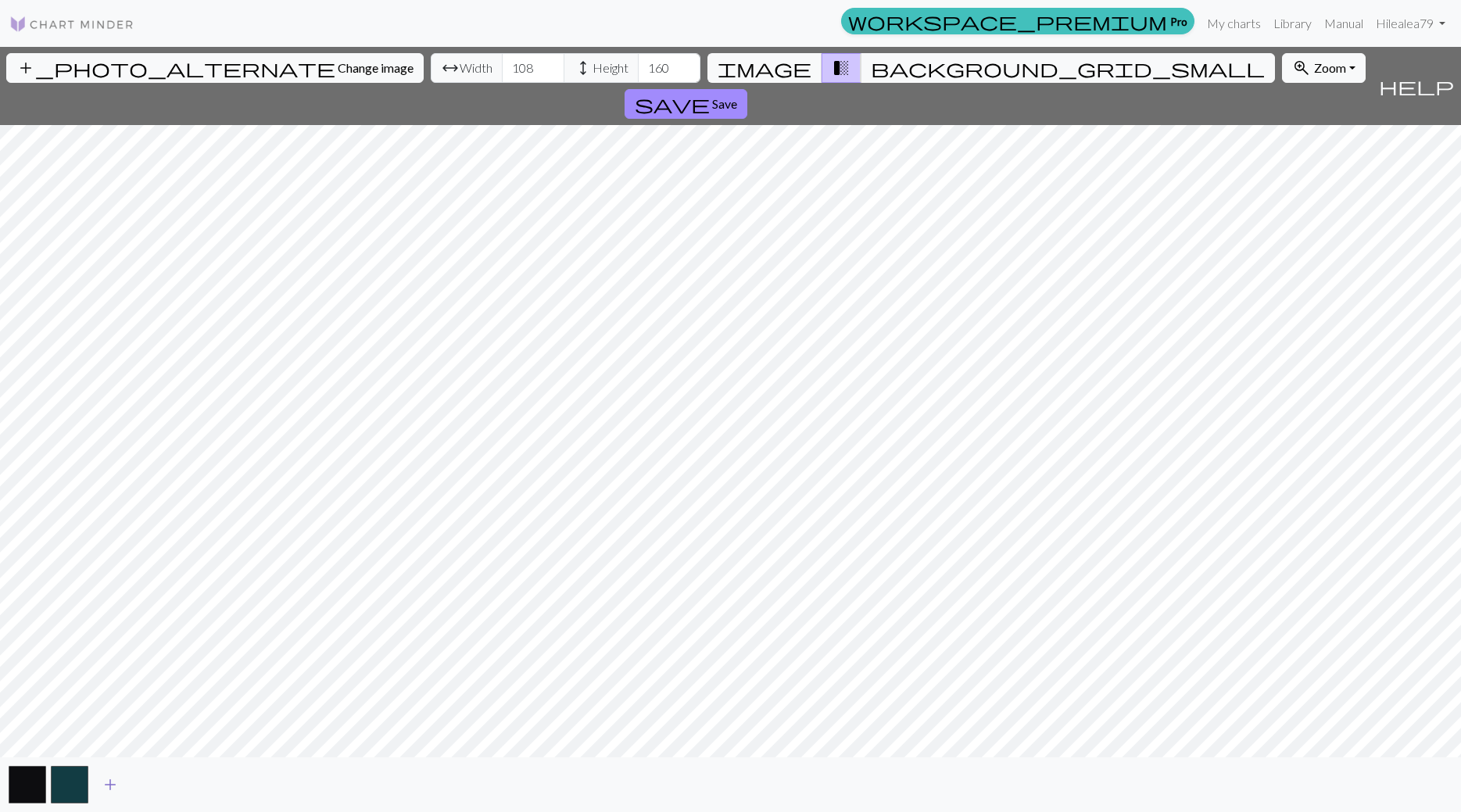
click at [112, 789] on span "add" at bounding box center [111, 784] width 19 height 22
click at [164, 787] on button "add" at bounding box center [152, 785] width 39 height 30
click at [72, 792] on button "button" at bounding box center [69, 784] width 37 height 37
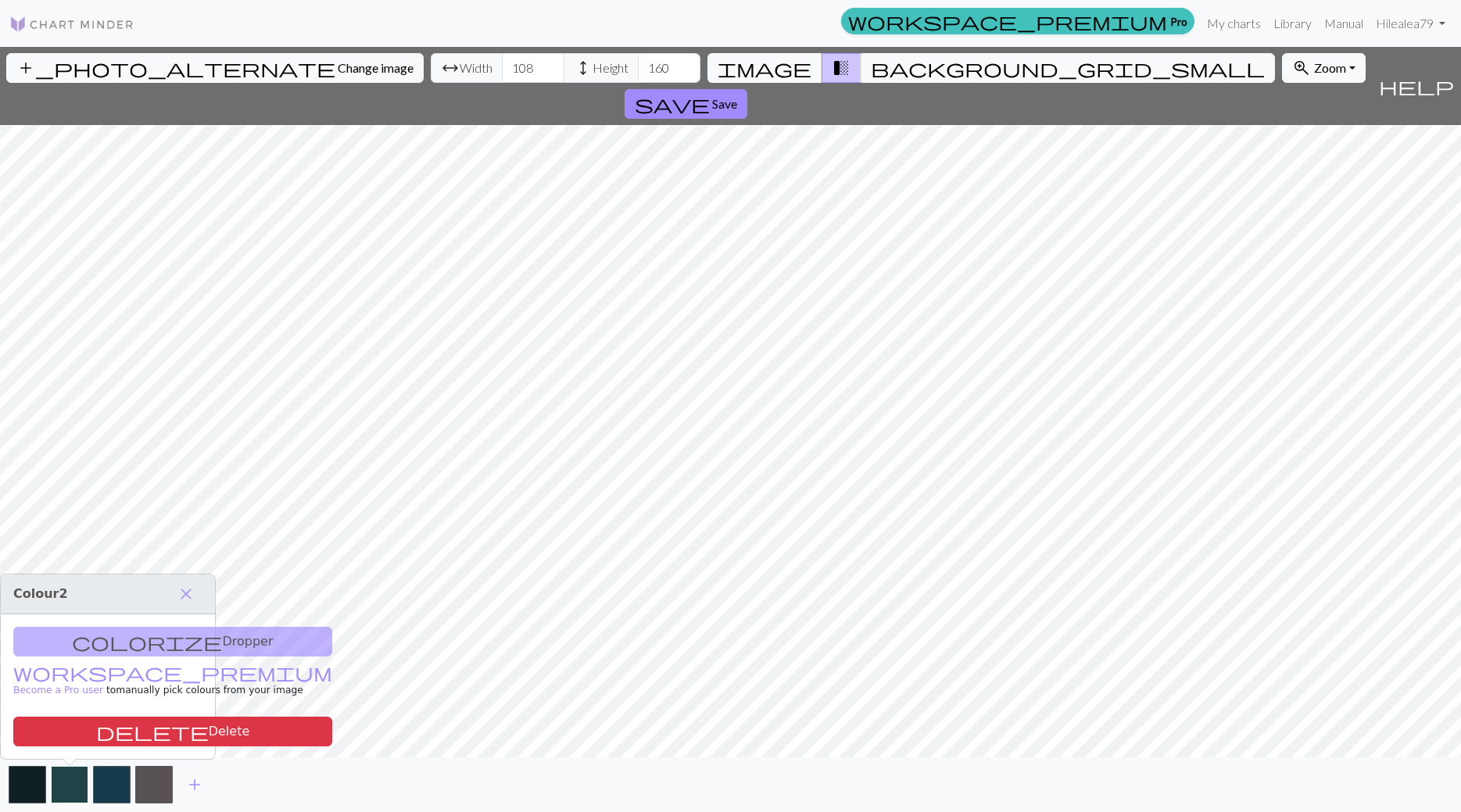
click at [73, 791] on button "button" at bounding box center [69, 784] width 37 height 37
click at [338, 70] on span "Change image" at bounding box center [375, 67] width 76 height 15
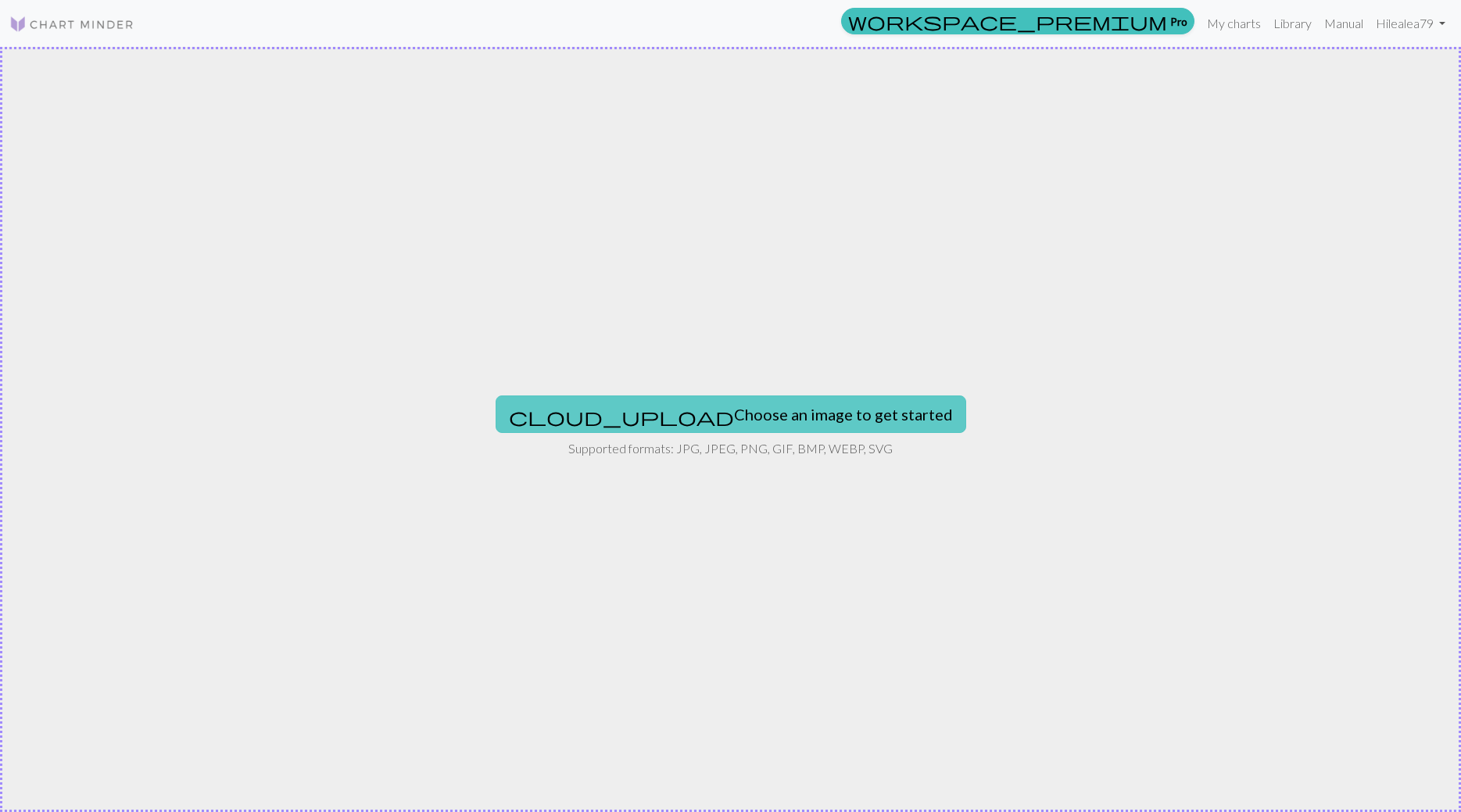
click at [662, 416] on button "cloud_upload Choose an image to get started" at bounding box center [731, 414] width 470 height 37
type input "C:\fakepath\ChatGPT Image [DATE], 10_32_16.png"
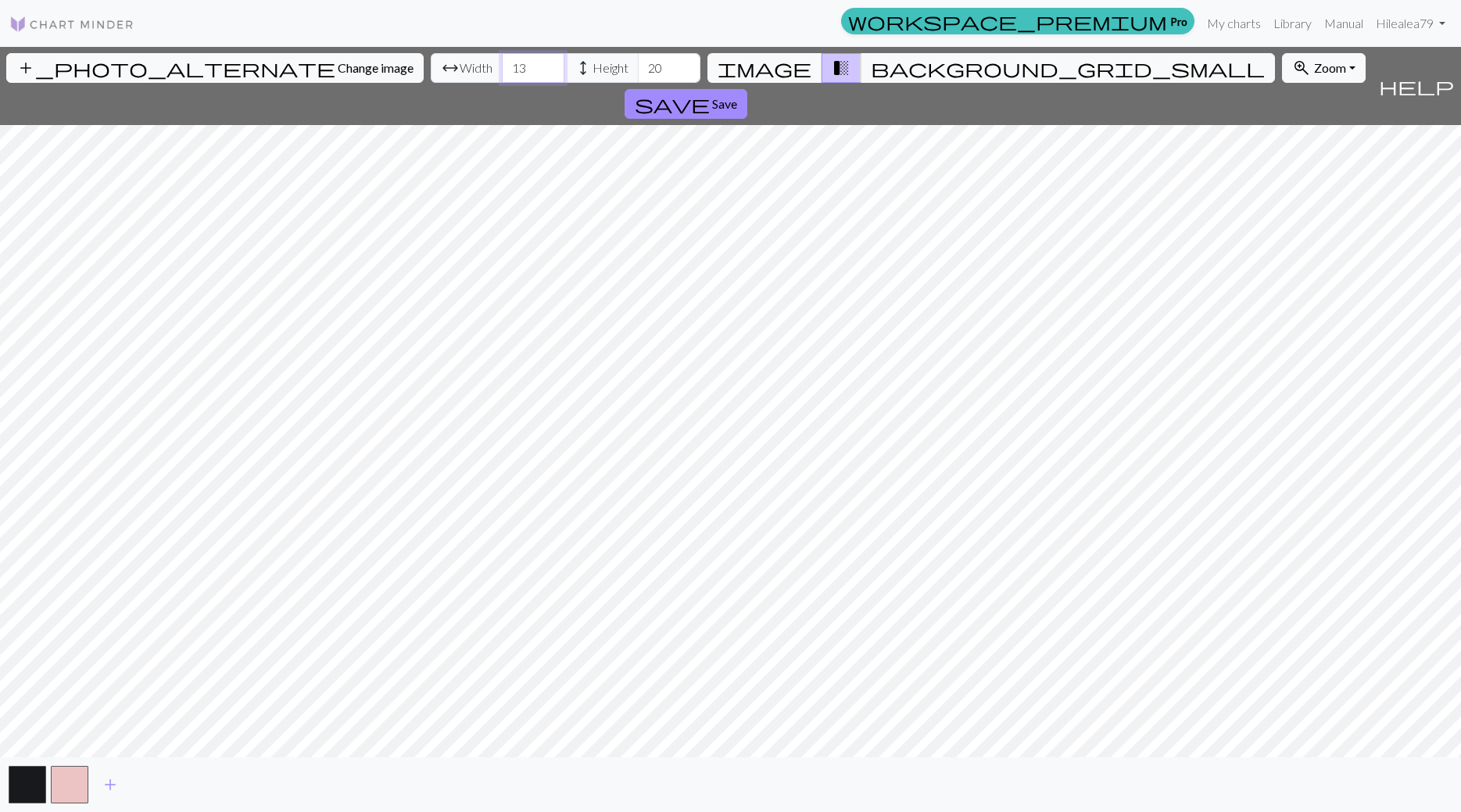
drag, startPoint x: 446, startPoint y: 65, endPoint x: 429, endPoint y: 65, distance: 17.0
click at [502, 65] on input "13" at bounding box center [533, 68] width 63 height 30
type input "108"
drag, startPoint x: 582, startPoint y: 58, endPoint x: 569, endPoint y: 62, distance: 13.6
click at [638, 62] on input "20" at bounding box center [669, 68] width 63 height 30
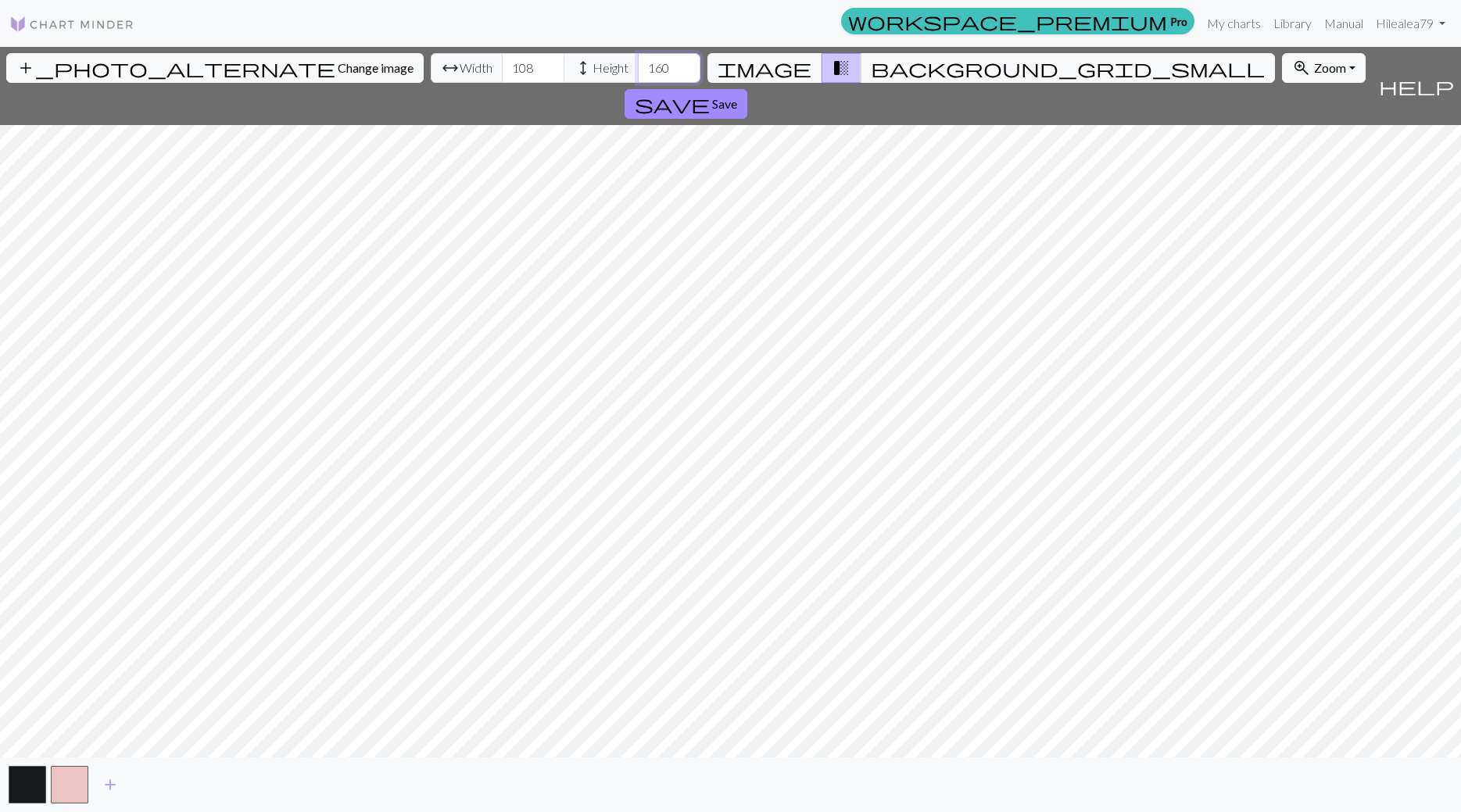
type input "160"
click at [734, 759] on div "add_photo_alternate Change image arrow_range Width 108 height Height 160 image …" at bounding box center [730, 430] width 1461 height 765
click at [822, 54] on button "transition_fade" at bounding box center [842, 68] width 40 height 30
click at [822, 63] on button "transition_fade" at bounding box center [842, 68] width 40 height 30
click at [872, 70] on span "background_grid_small" at bounding box center [1067, 67] width 394 height 22
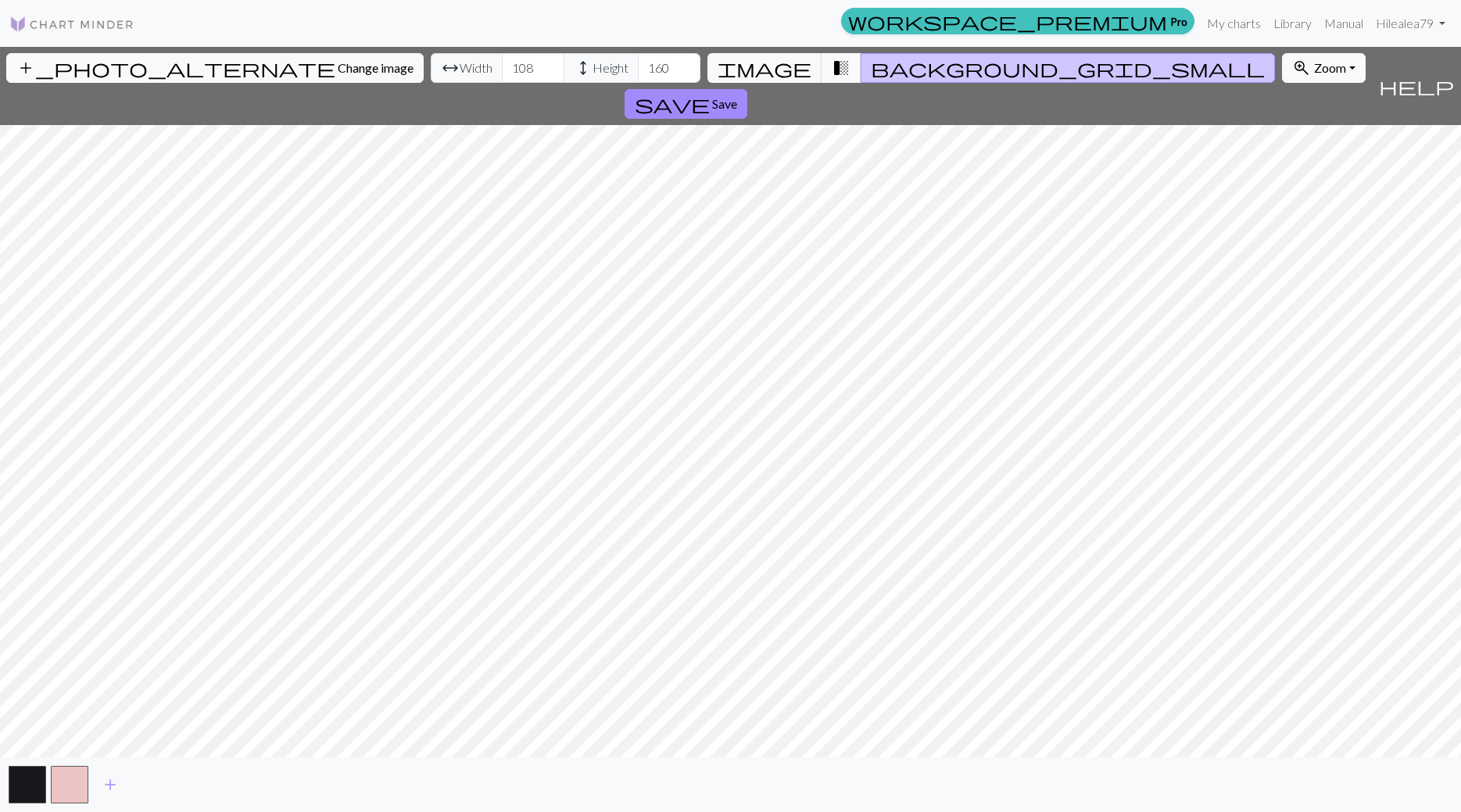
click at [834, 71] on span "transition_fade" at bounding box center [841, 67] width 19 height 22
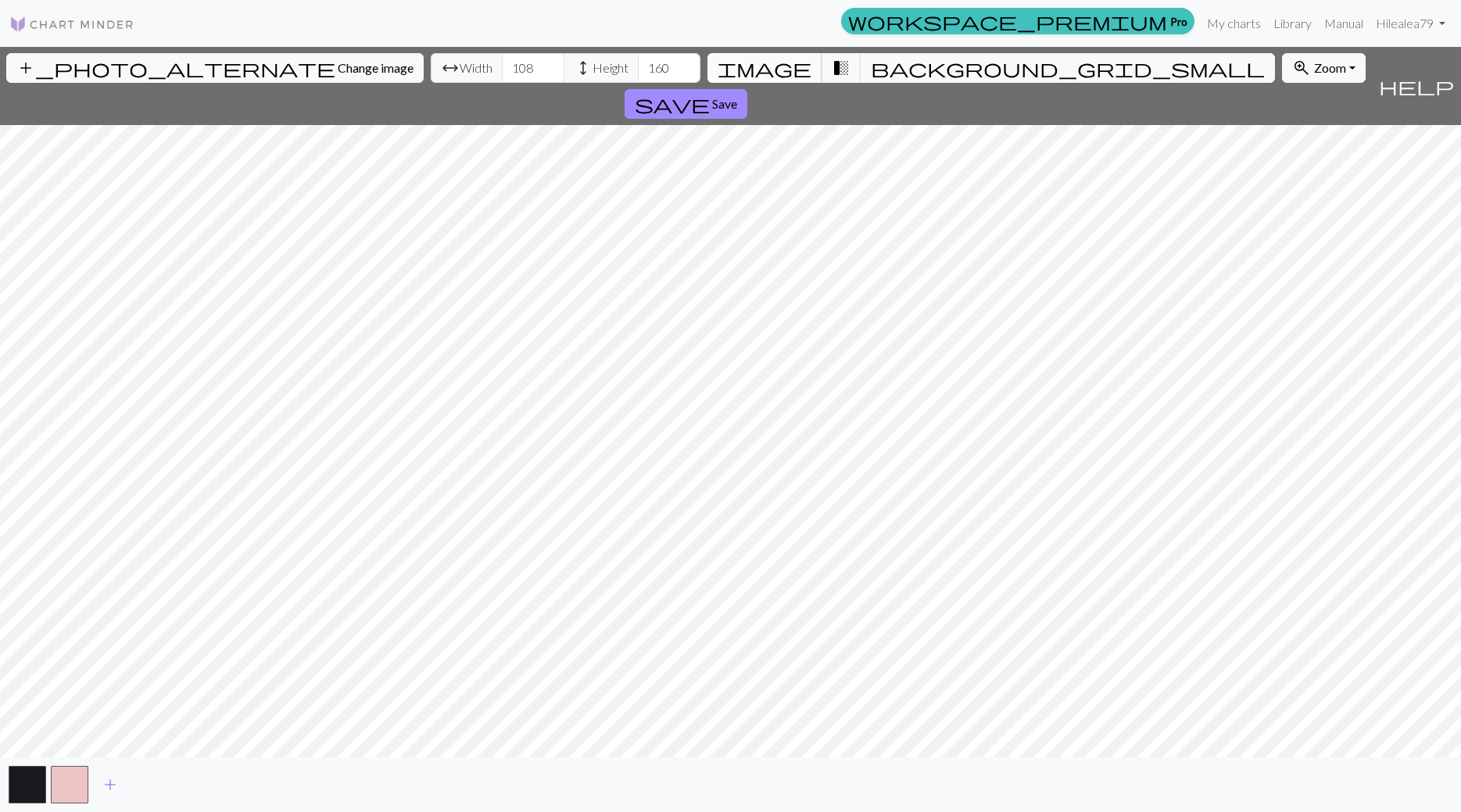
click at [796, 59] on span "image" at bounding box center [764, 67] width 94 height 22
click at [69, 794] on button "button" at bounding box center [69, 784] width 37 height 37
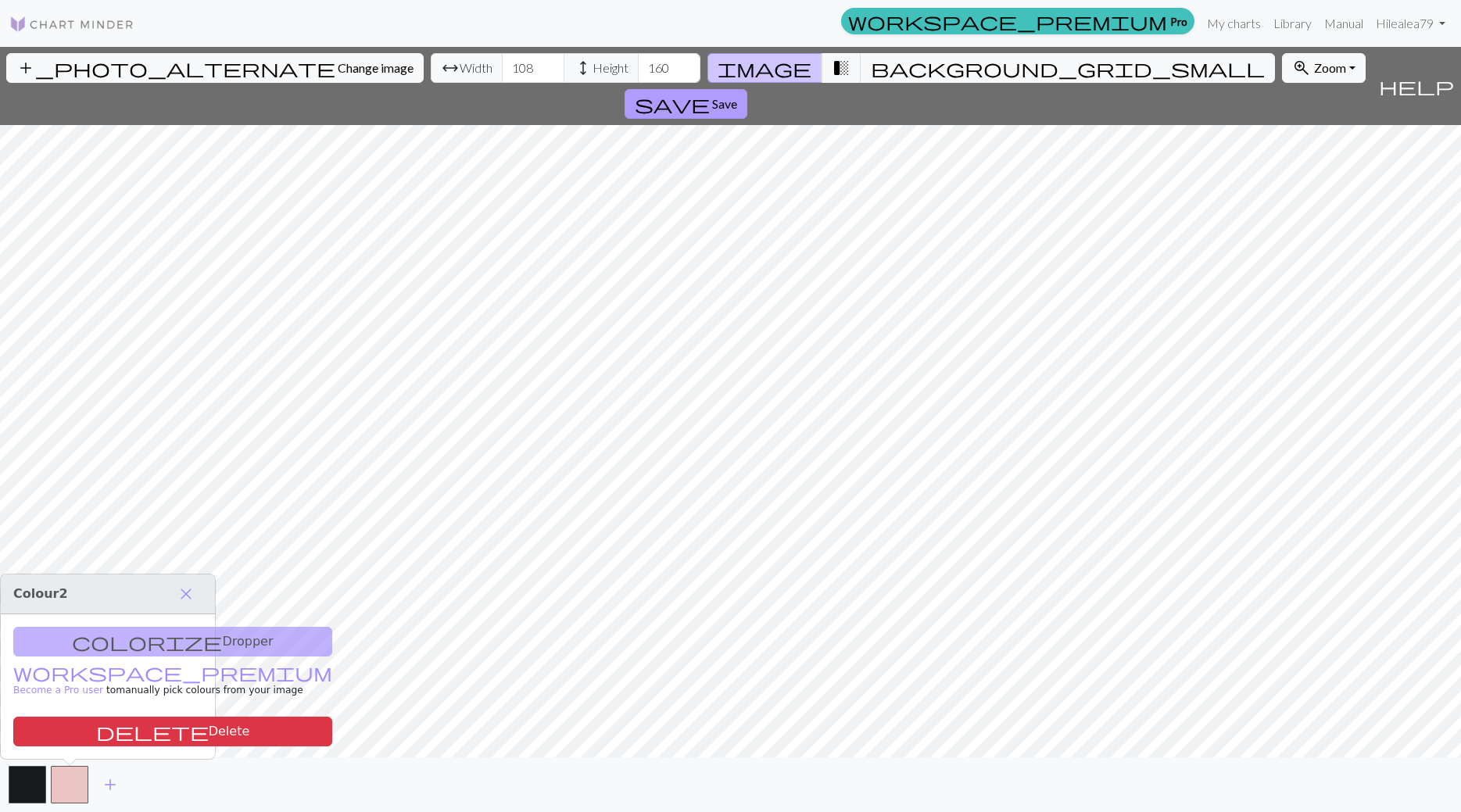
click at [737, 96] on span "Save" at bounding box center [724, 103] width 25 height 15
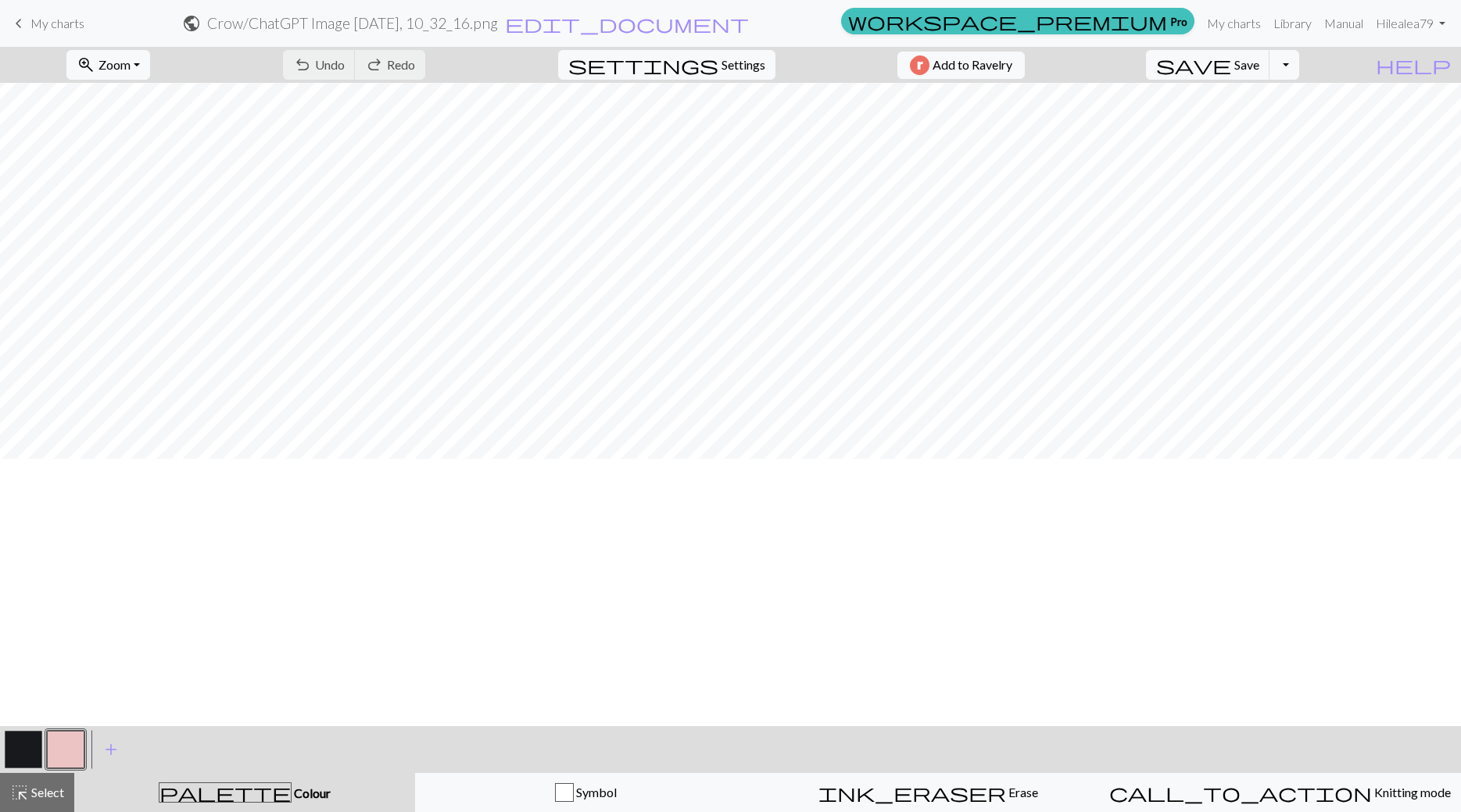
scroll to position [546, 0]
click at [22, 25] on span "keyboard_arrow_left" at bounding box center [19, 23] width 19 height 22
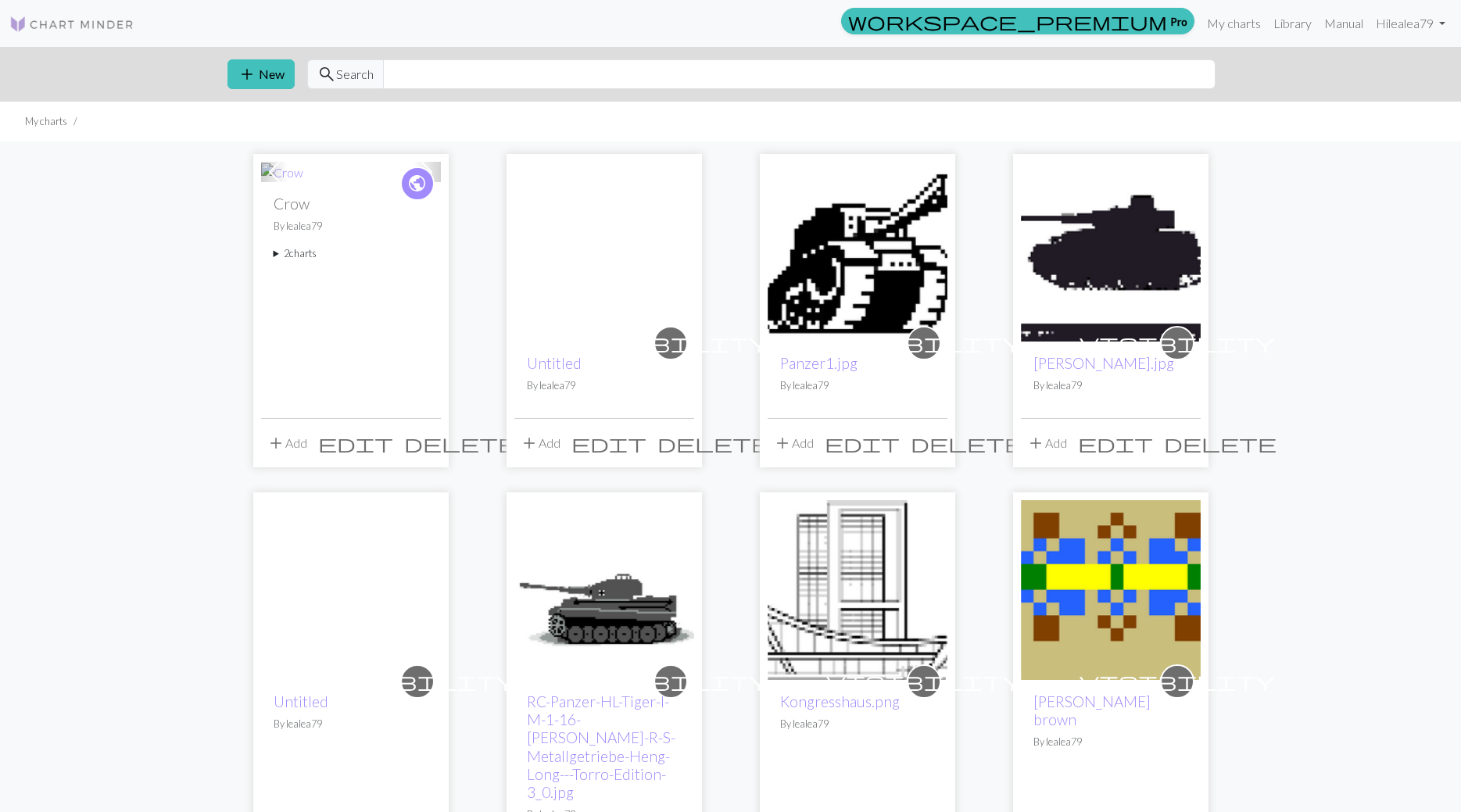
click at [288, 258] on summary "2 charts" at bounding box center [351, 254] width 155 height 15
click at [326, 355] on link "ChatGPT Image [DATE], 10_32_16.png" at bounding box center [315, 355] width 58 height 60
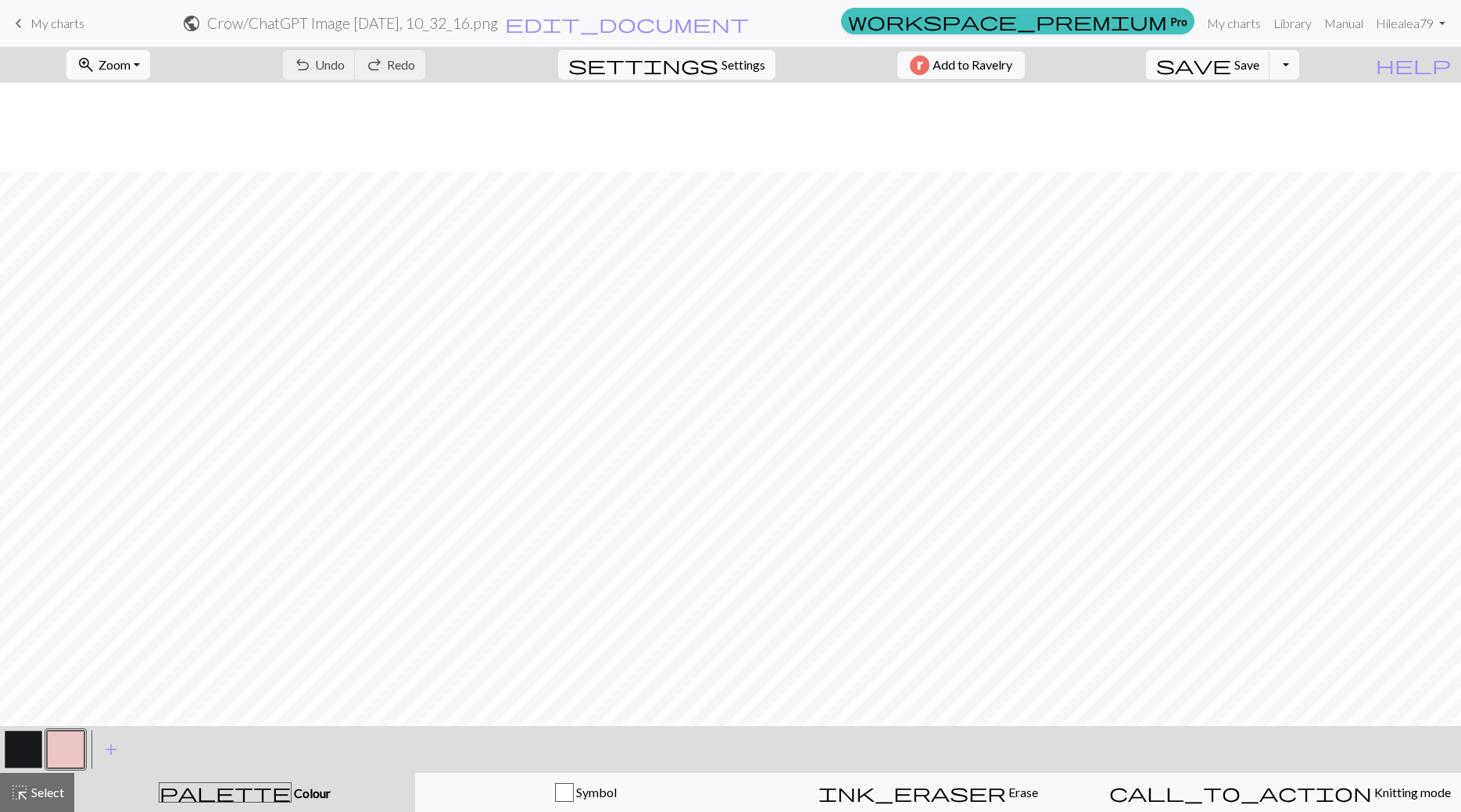
scroll to position [89, 0]
click at [387, 68] on div "undo Undo Undo redo Redo Redo" at bounding box center [354, 64] width 166 height 36
click at [25, 24] on span "keyboard_arrow_left" at bounding box center [19, 23] width 19 height 22
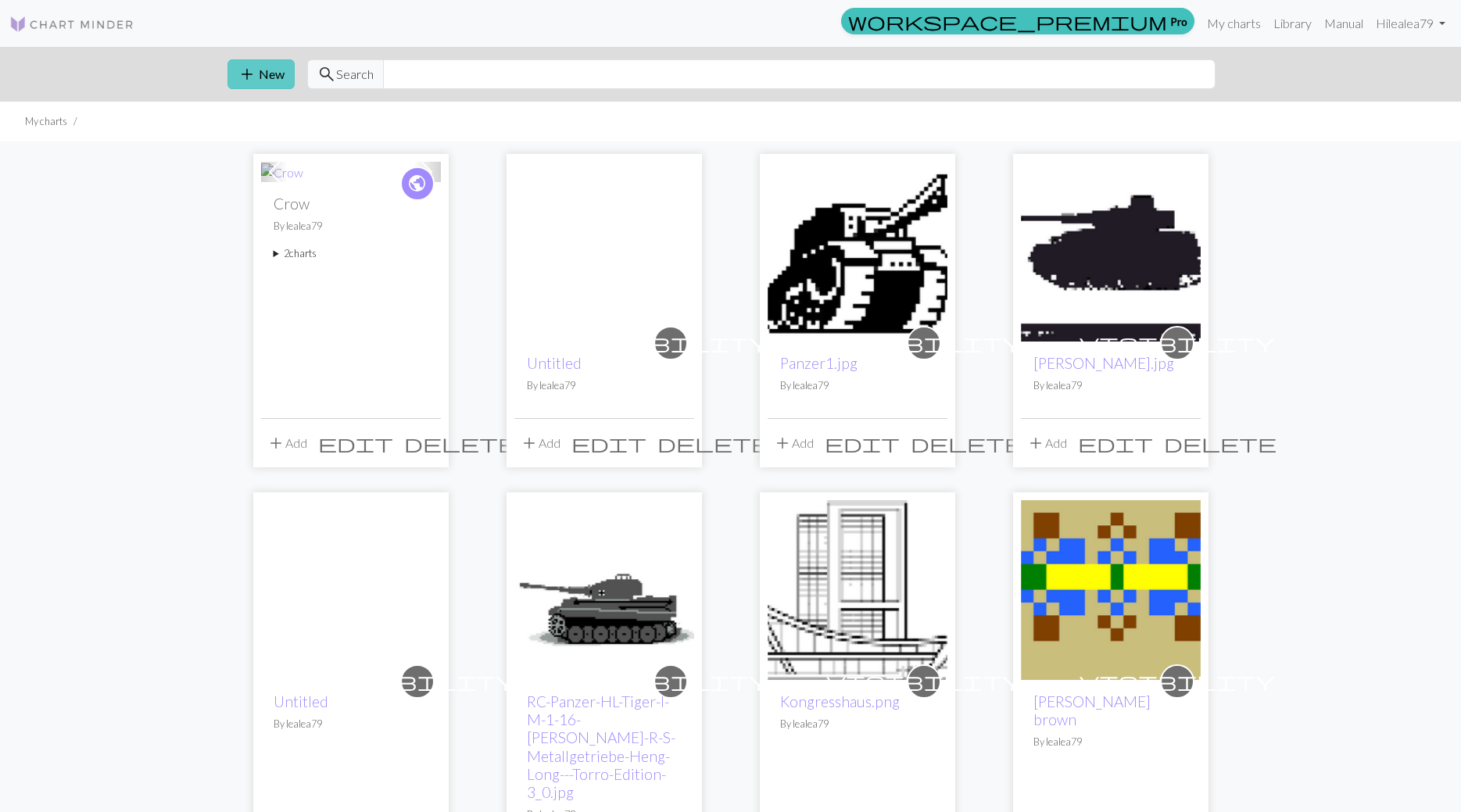
click at [259, 76] on button "add New" at bounding box center [260, 74] width 67 height 30
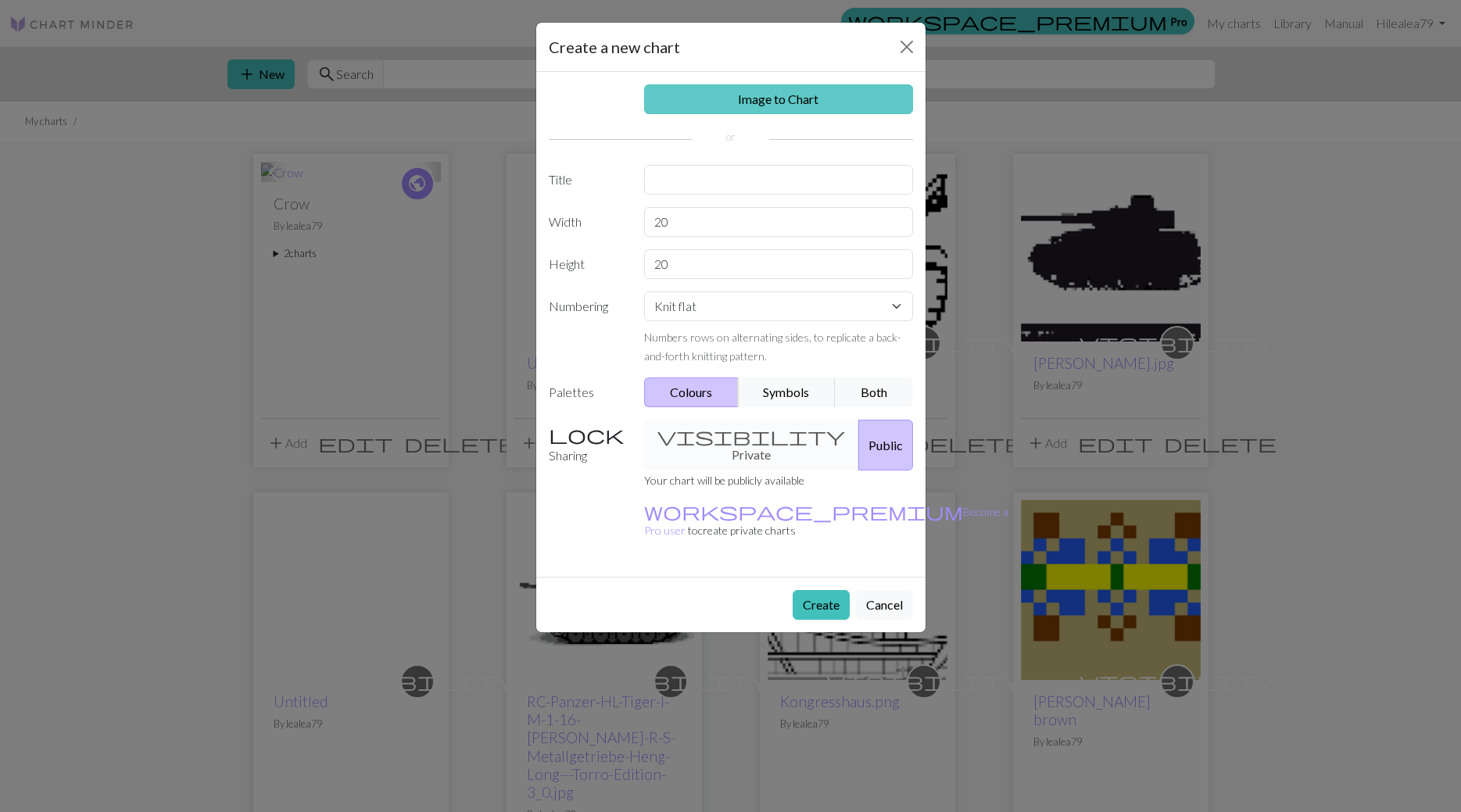
click at [788, 97] on link "Image to Chart" at bounding box center [778, 99] width 269 height 30
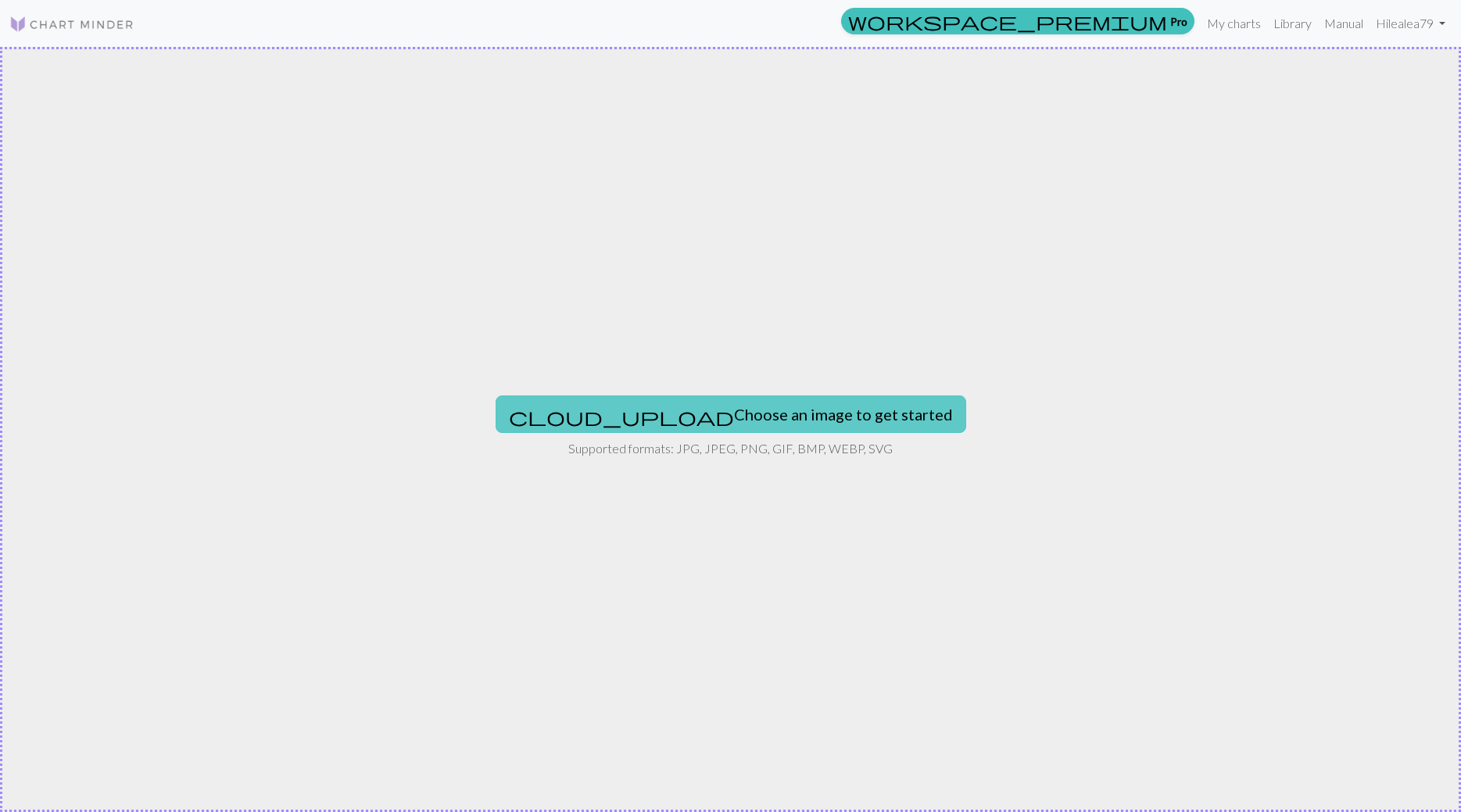
click at [661, 411] on button "cloud_upload Choose an image to get started" at bounding box center [731, 414] width 470 height 37
type input "C:\fakepath\ChatGPT Image [DATE], 10_32_16.png"
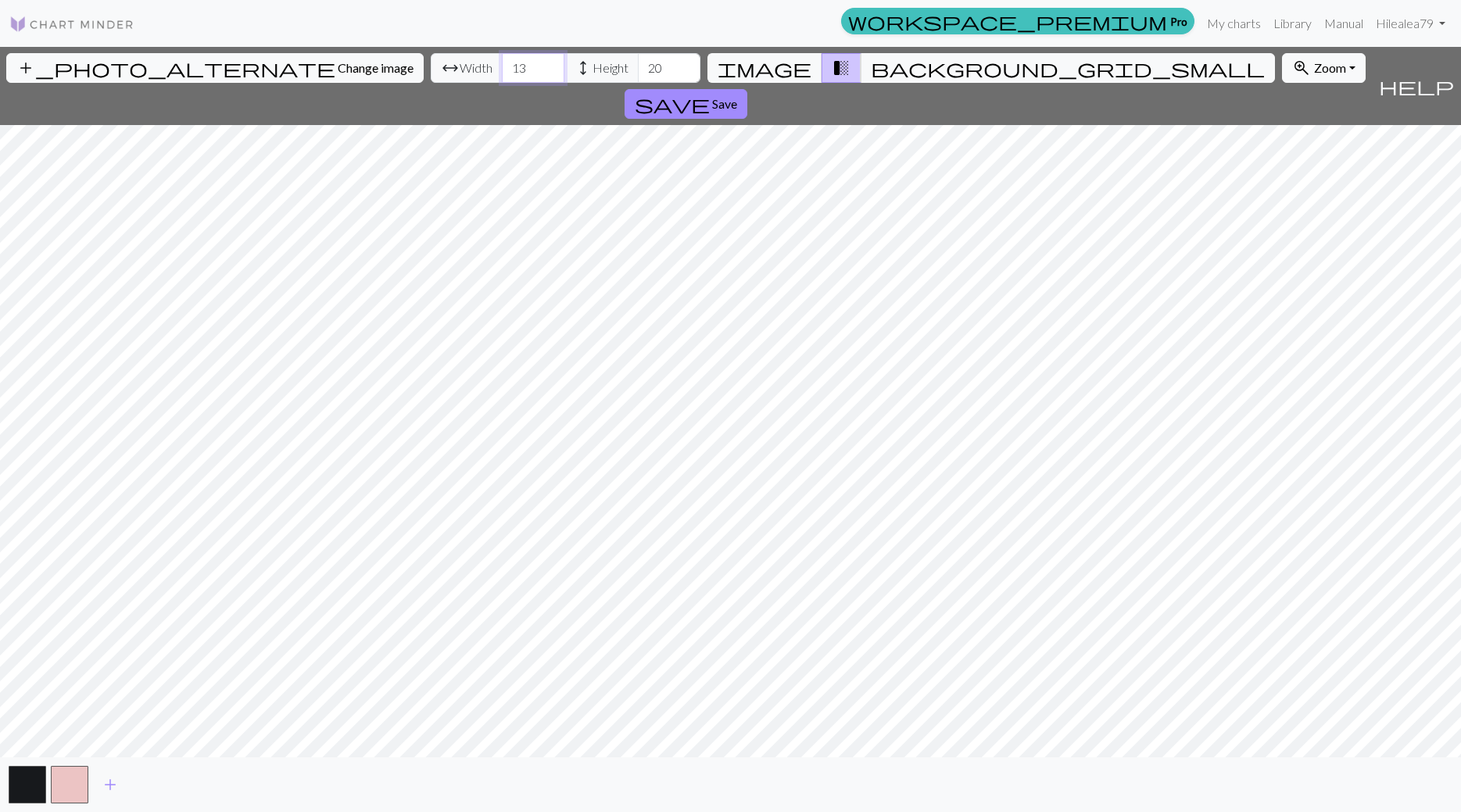
drag, startPoint x: 449, startPoint y: 74, endPoint x: 422, endPoint y: 74, distance: 27.0
click at [502, 74] on input "13" at bounding box center [533, 68] width 63 height 30
click at [114, 789] on span "add" at bounding box center [111, 784] width 19 height 22
click at [123, 788] on button "button" at bounding box center [112, 784] width 37 height 37
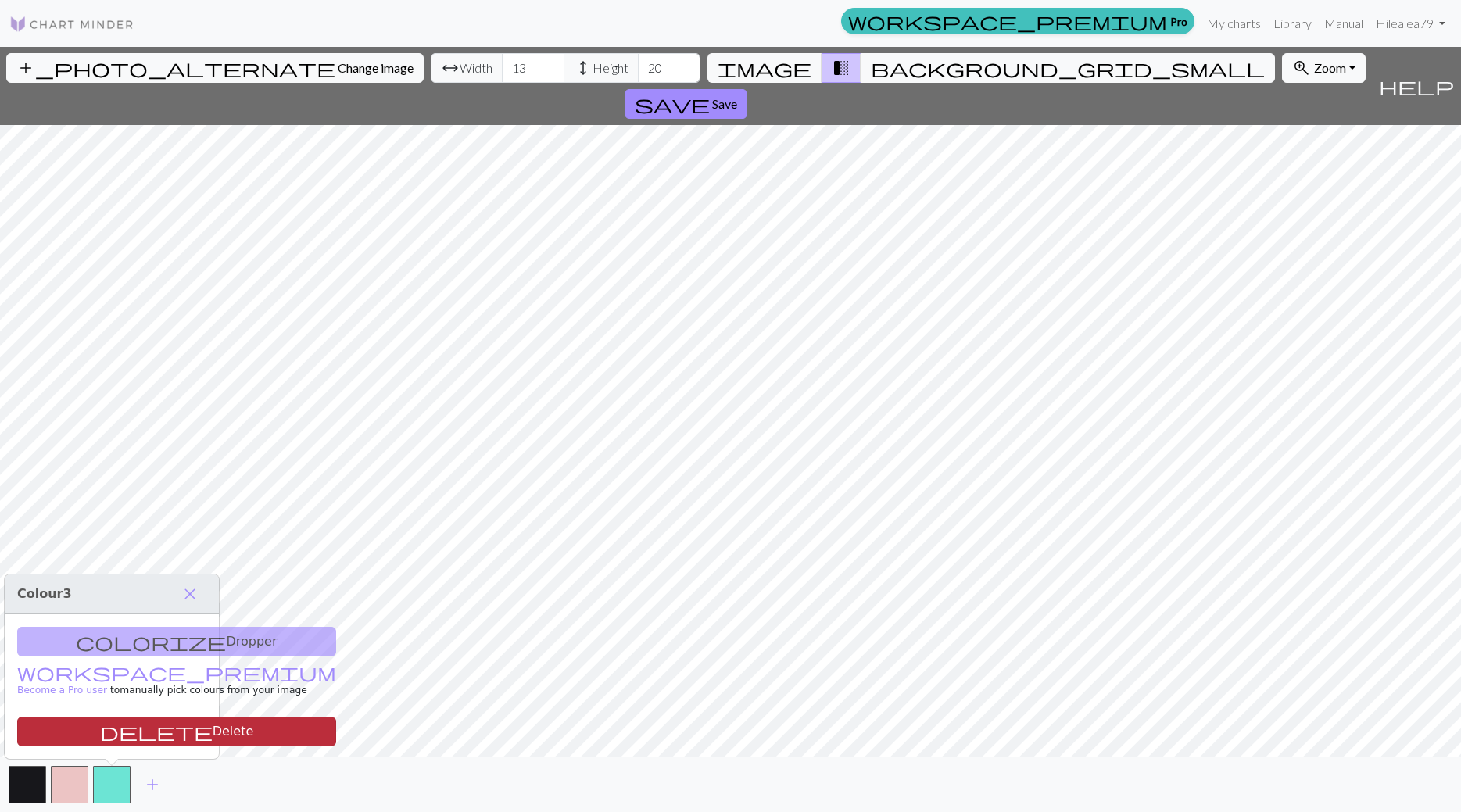
click at [118, 741] on button "delete Delete" at bounding box center [177, 732] width 319 height 30
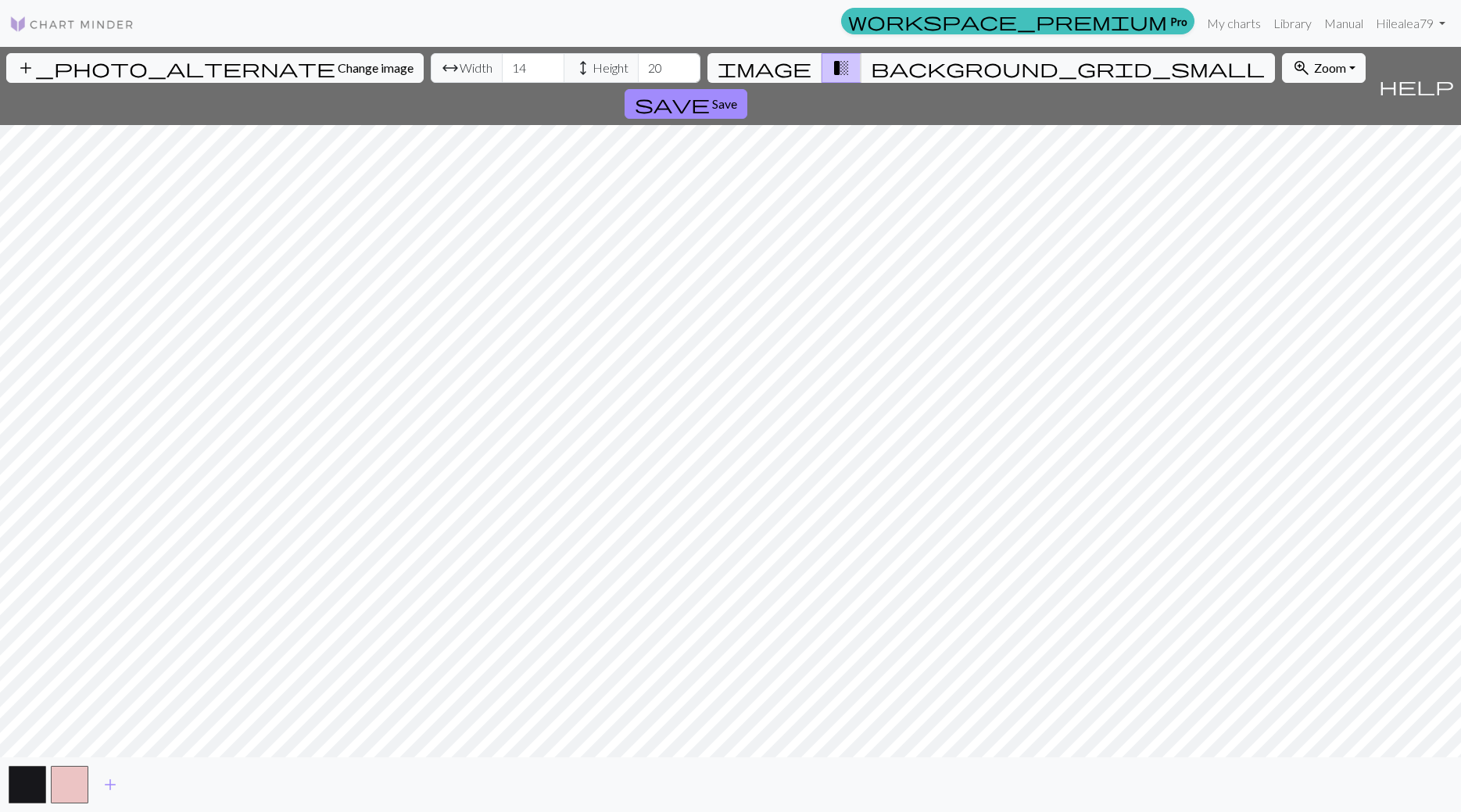
click at [502, 66] on input "14" at bounding box center [533, 68] width 63 height 30
click at [502, 66] on input "15" at bounding box center [533, 68] width 63 height 30
click at [502, 66] on input "16" at bounding box center [533, 68] width 63 height 30
click at [502, 66] on input "17" at bounding box center [533, 68] width 63 height 30
click at [502, 66] on input "18" at bounding box center [533, 68] width 63 height 30
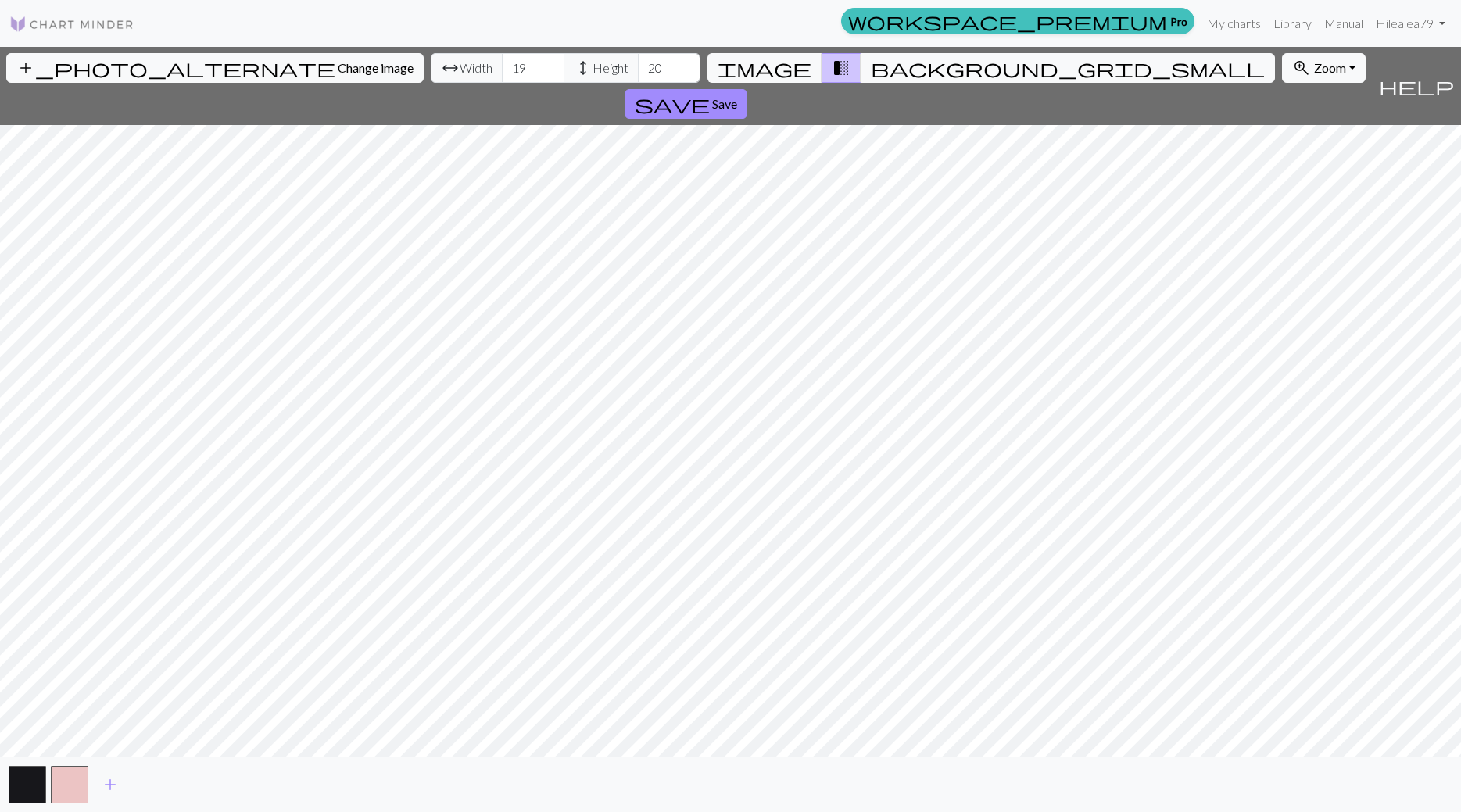
click at [502, 66] on input "19" at bounding box center [533, 68] width 63 height 30
click at [502, 66] on input "20" at bounding box center [533, 68] width 63 height 30
click at [502, 66] on input "21" at bounding box center [533, 68] width 63 height 30
click at [502, 66] on input "22" at bounding box center [533, 68] width 63 height 30
drag, startPoint x: 450, startPoint y: 70, endPoint x: 430, endPoint y: 71, distance: 20.0
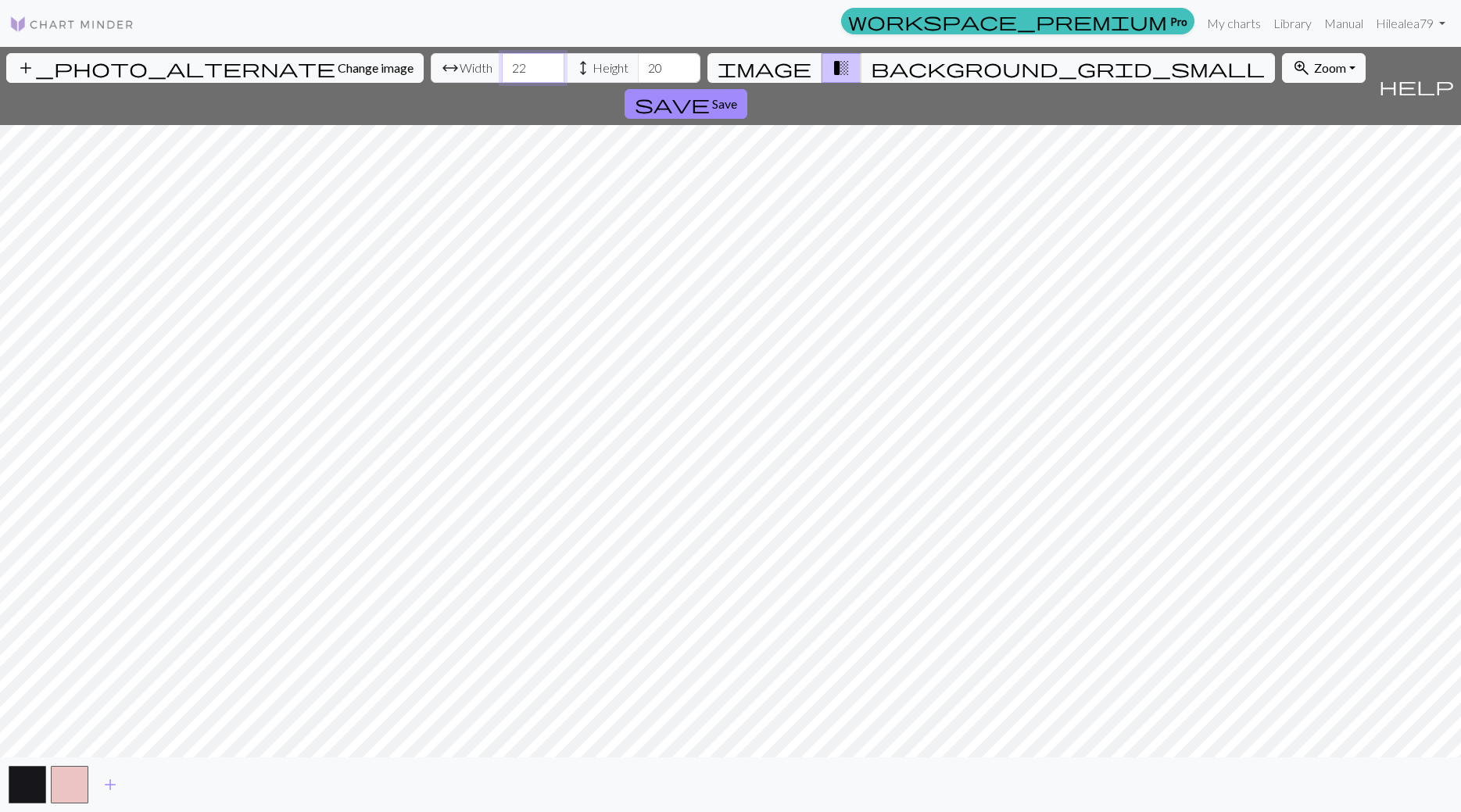
click at [502, 71] on input "22" at bounding box center [533, 68] width 63 height 30
type input "108"
drag, startPoint x: 583, startPoint y: 65, endPoint x: 548, endPoint y: 64, distance: 35.0
click at [638, 64] on input "20" at bounding box center [669, 68] width 63 height 30
type input "160"
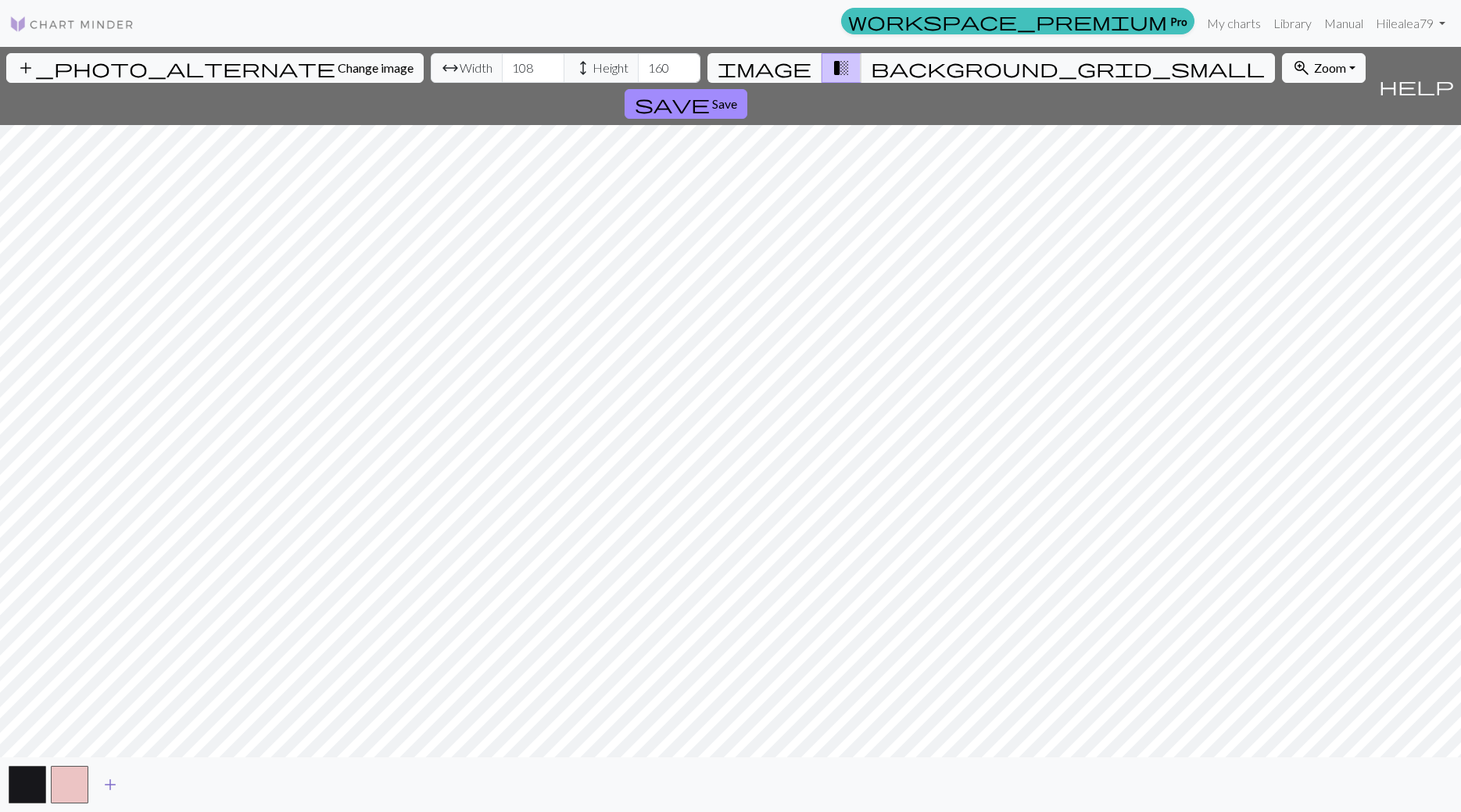
click at [111, 784] on span "add" at bounding box center [111, 784] width 19 height 22
click at [148, 783] on span "add" at bounding box center [152, 784] width 19 height 22
click at [197, 782] on span "add" at bounding box center [195, 784] width 19 height 22
click at [239, 784] on span "add" at bounding box center [237, 784] width 19 height 22
click at [281, 782] on span "add" at bounding box center [279, 784] width 19 height 22
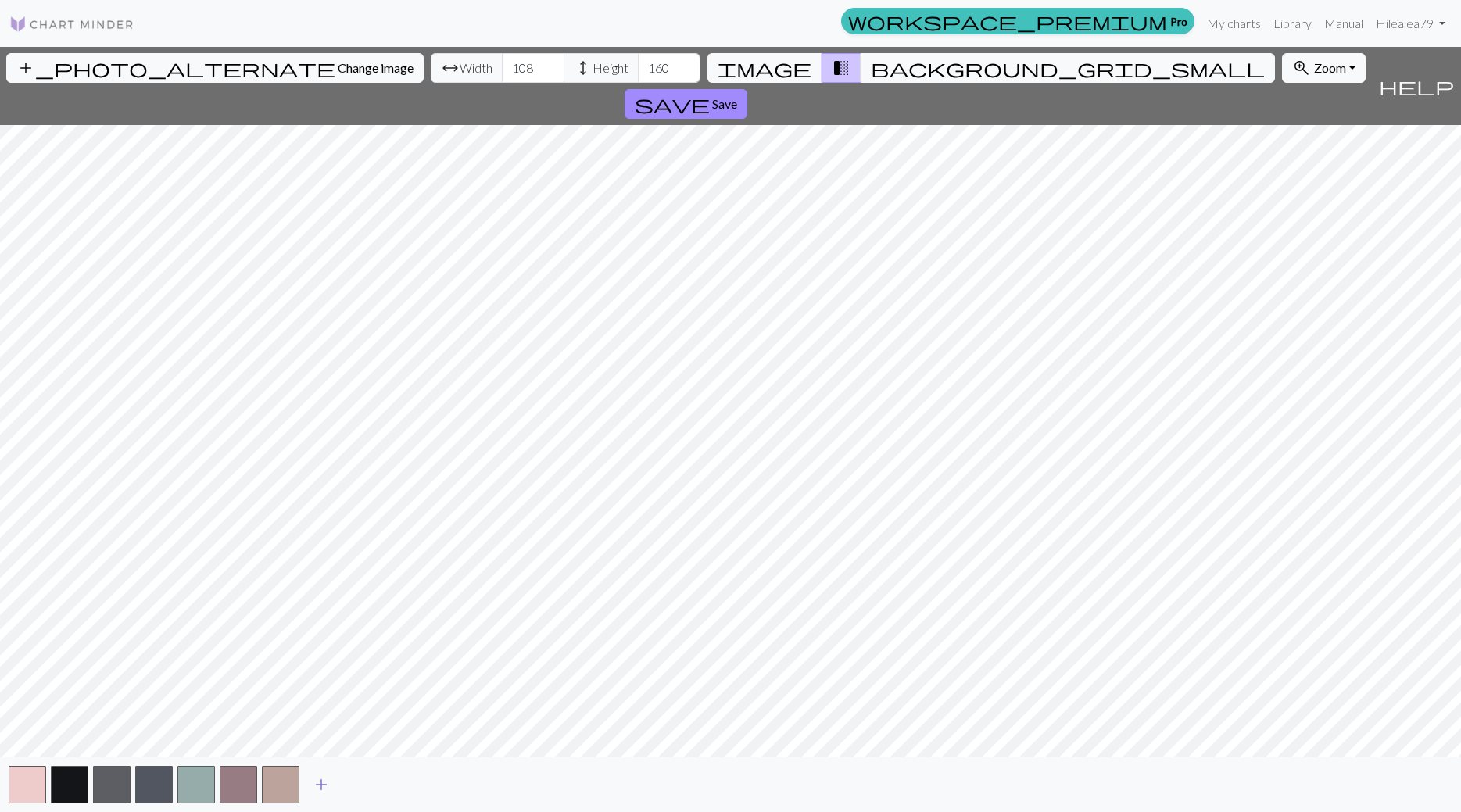
click at [321, 784] on span "add" at bounding box center [321, 784] width 19 height 22
click at [358, 791] on span "add" at bounding box center [363, 784] width 19 height 22
click at [355, 785] on button "button" at bounding box center [364, 784] width 37 height 37
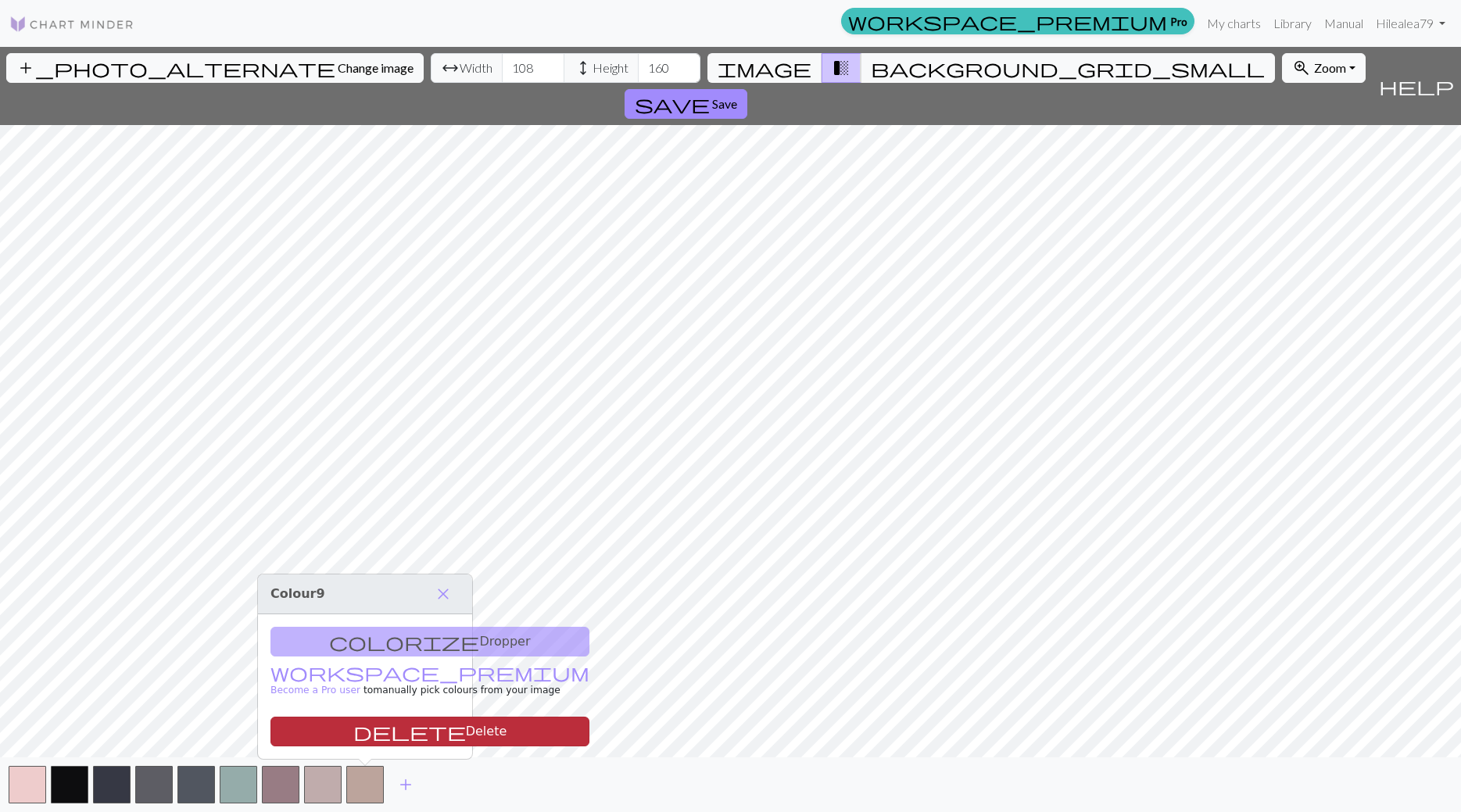
click at [371, 734] on button "delete Delete" at bounding box center [430, 732] width 319 height 30
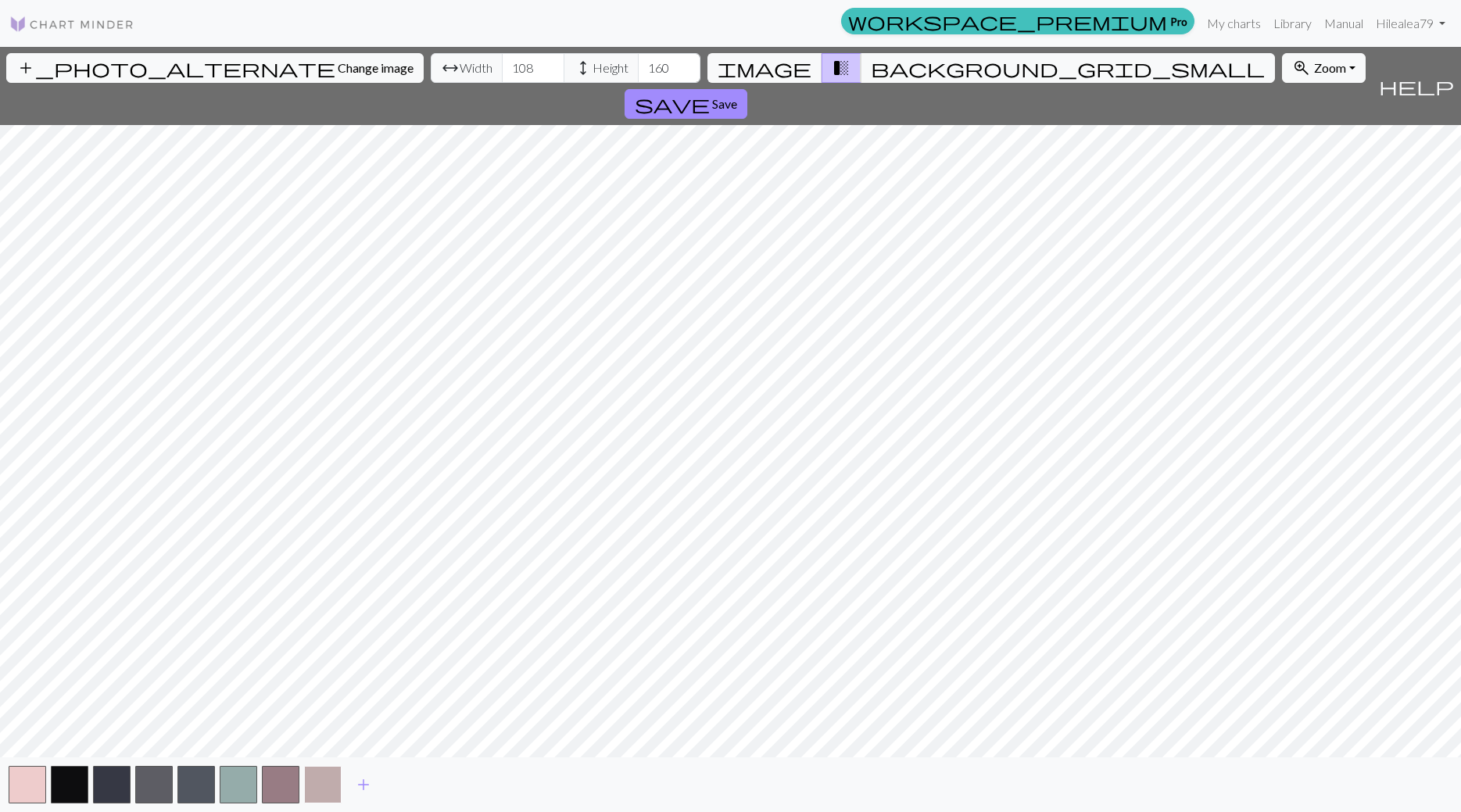
click at [330, 787] on button "button" at bounding box center [322, 784] width 37 height 37
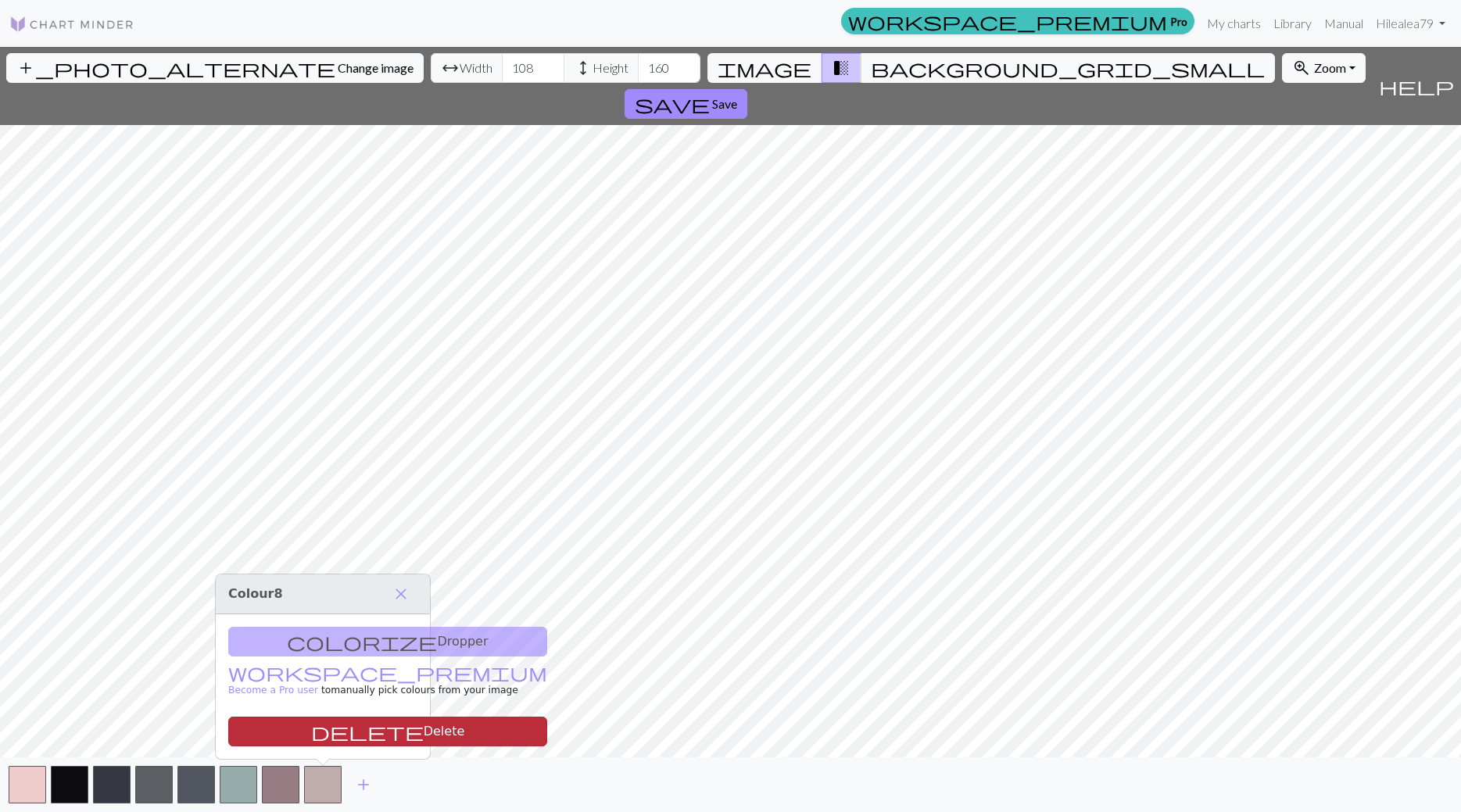
click at [344, 732] on button "delete Delete" at bounding box center [388, 732] width 319 height 30
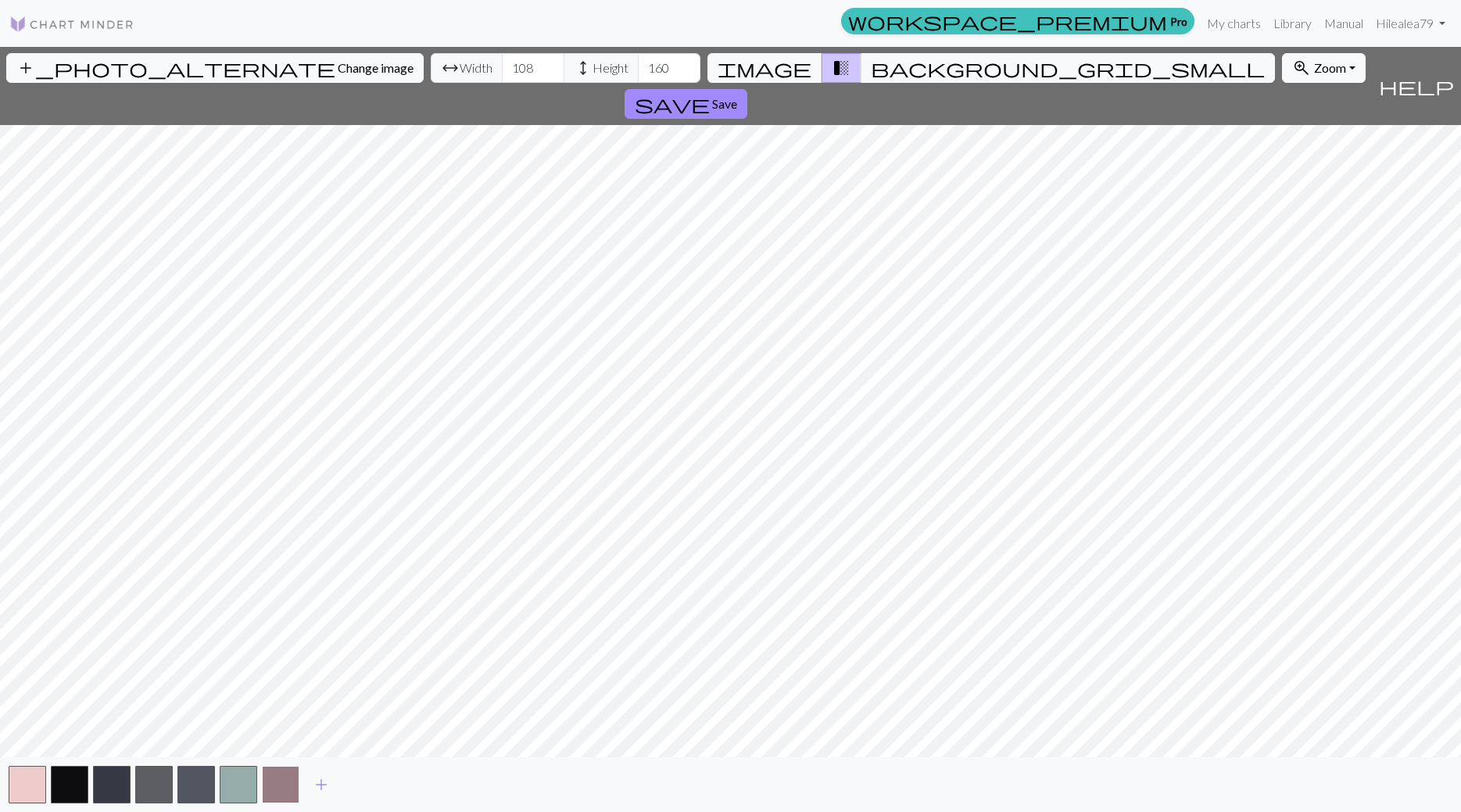
click at [280, 788] on button "button" at bounding box center [280, 784] width 37 height 37
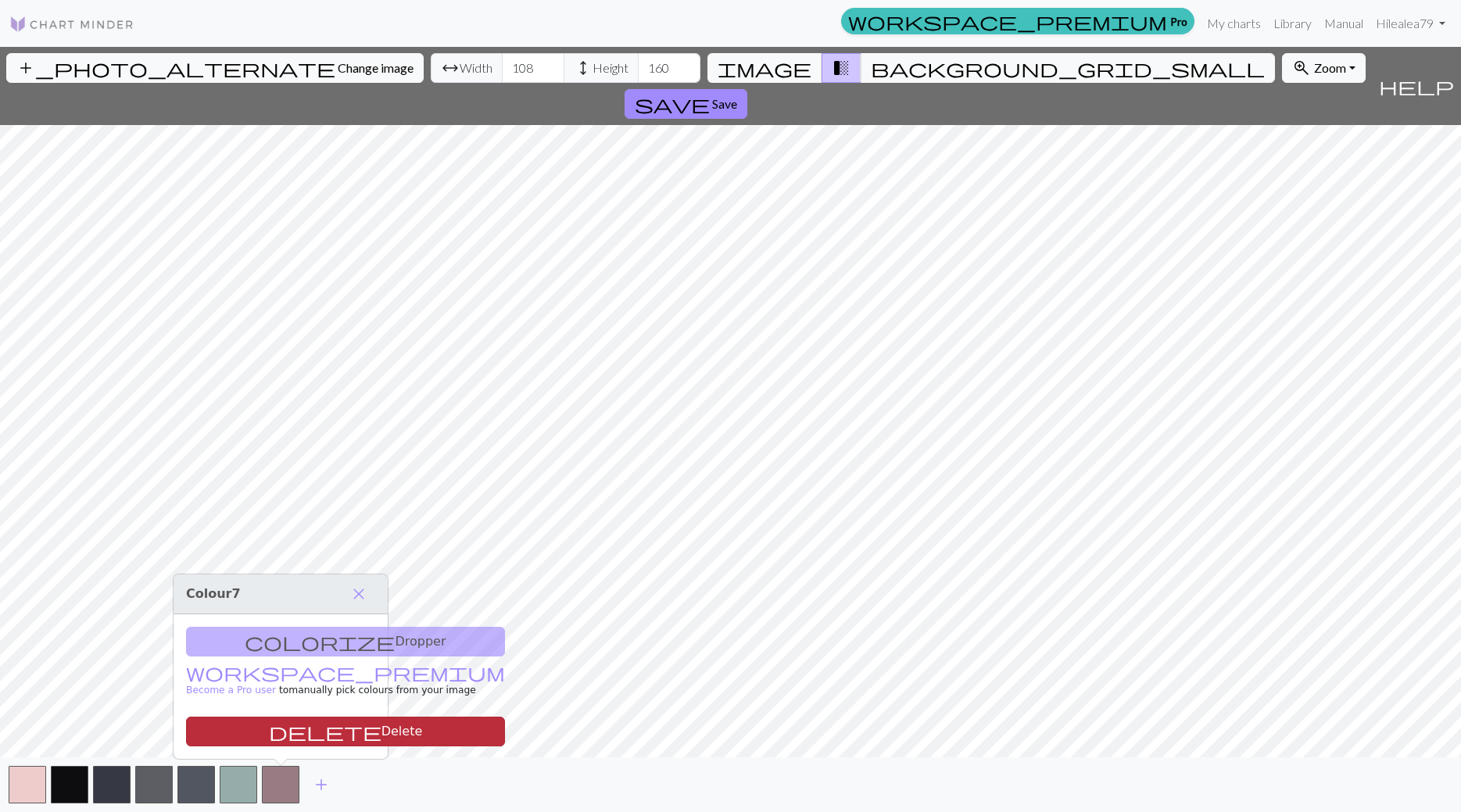
click at [301, 731] on button "delete Delete" at bounding box center [345, 732] width 319 height 30
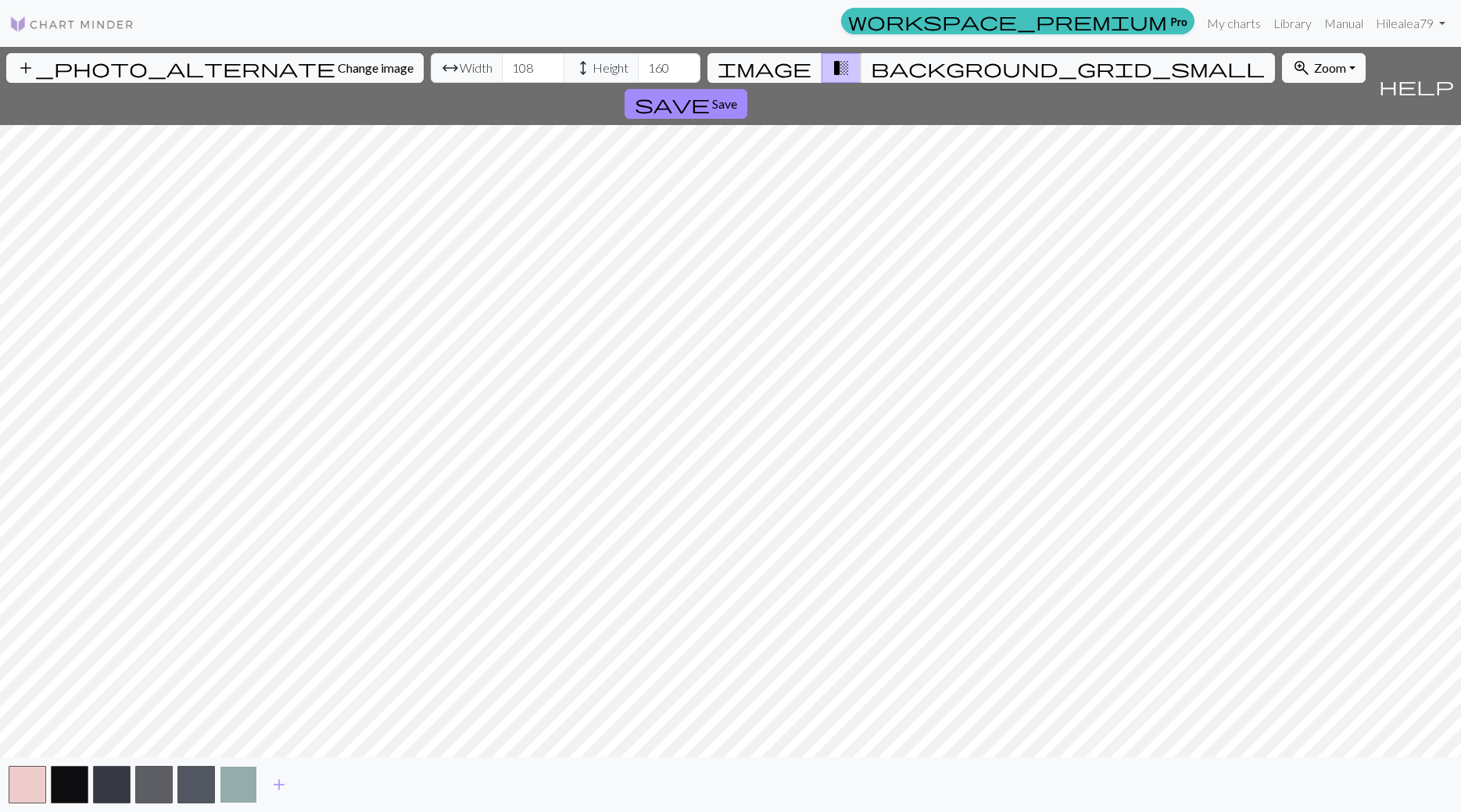
click at [240, 791] on button "button" at bounding box center [238, 784] width 37 height 37
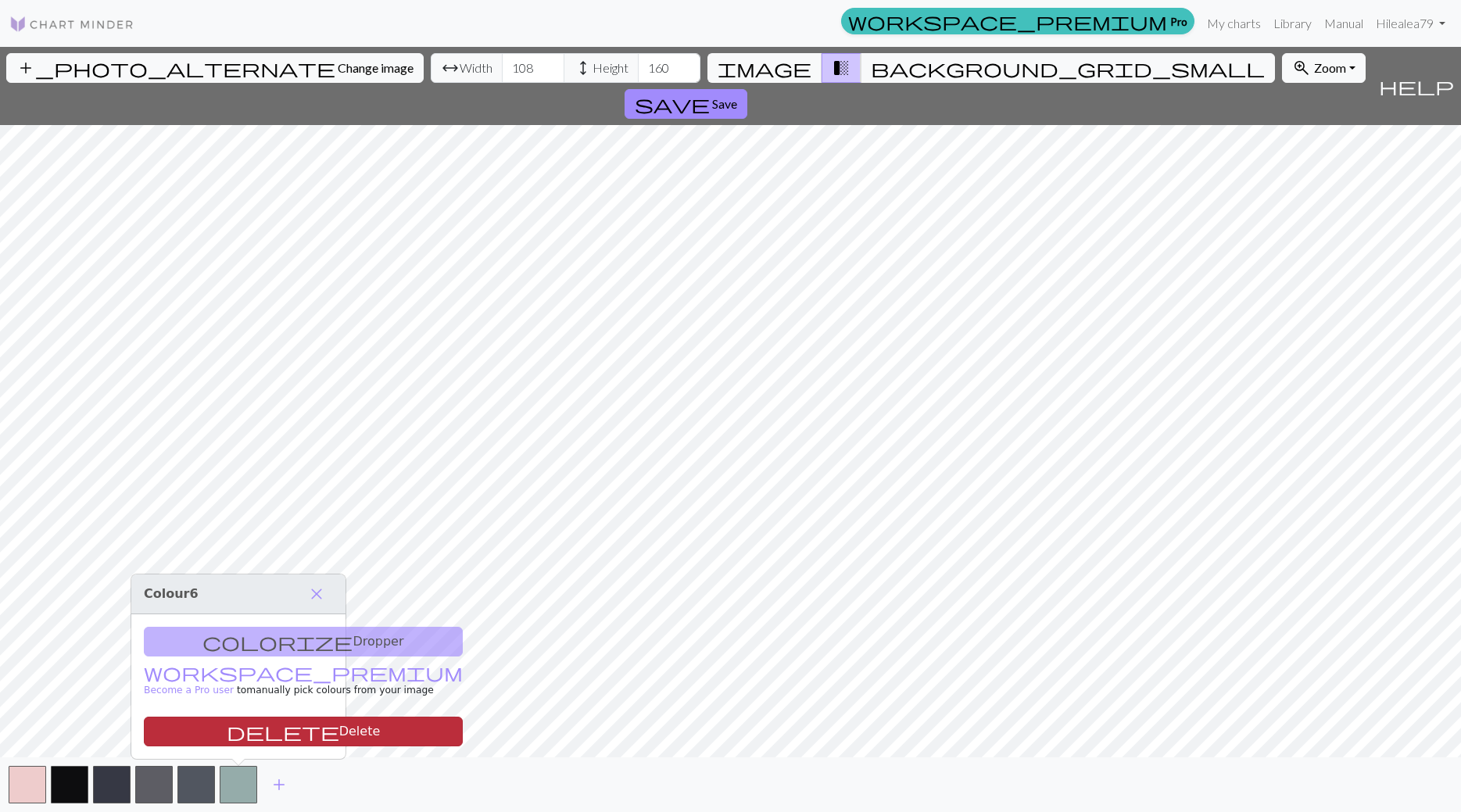
click at [268, 736] on button "delete Delete" at bounding box center [303, 732] width 319 height 30
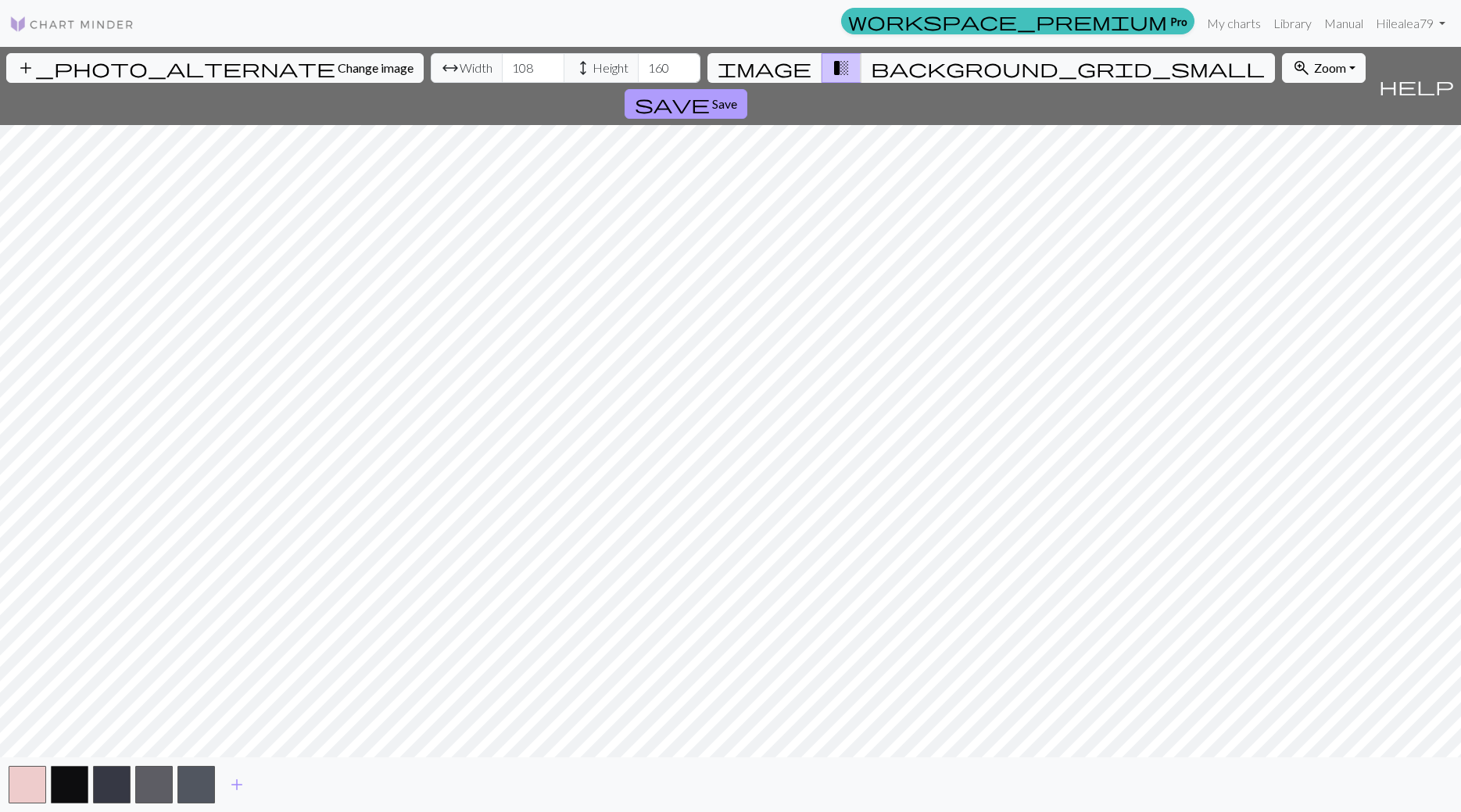
click at [709, 93] on span "save" at bounding box center [672, 104] width 75 height 22
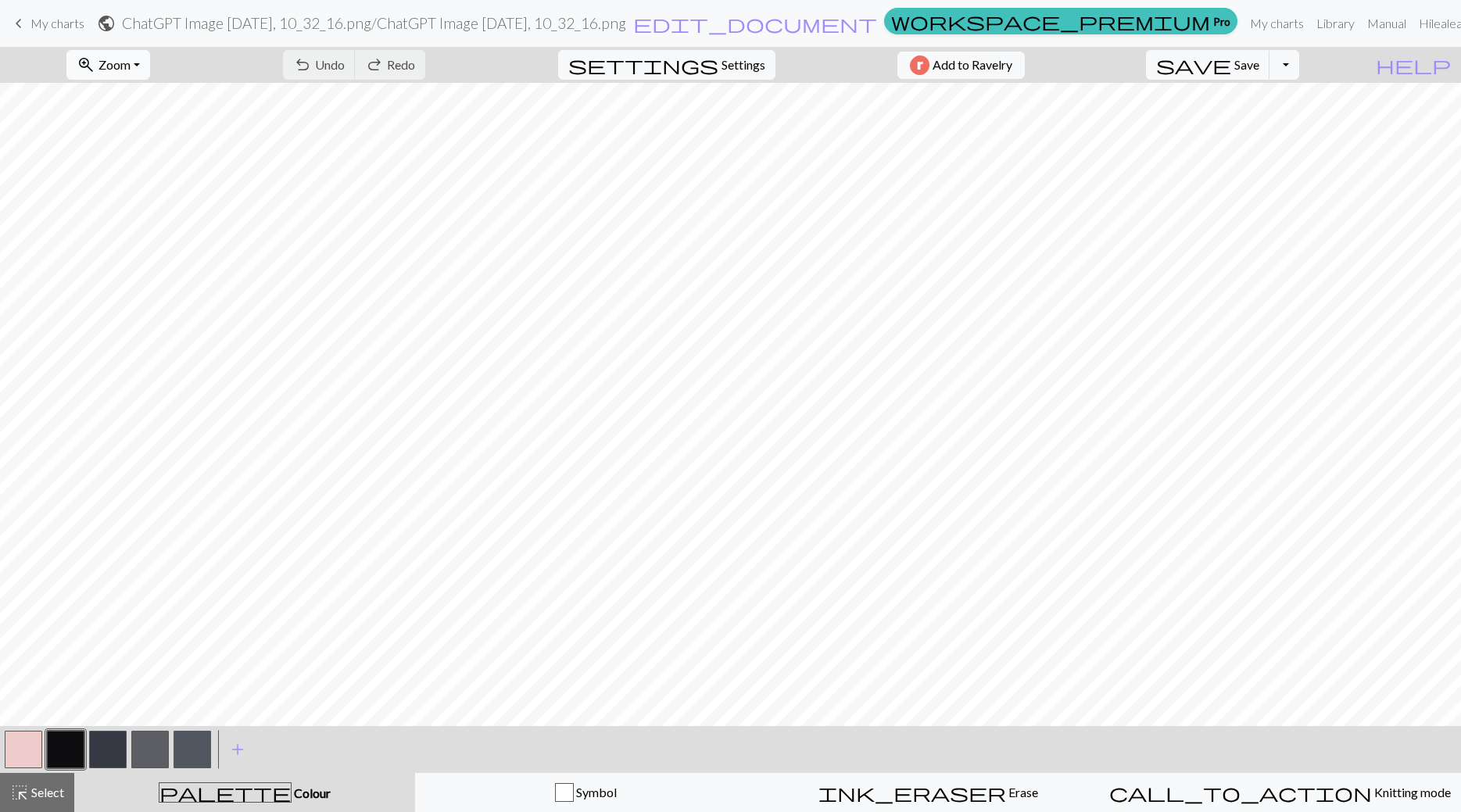
click at [150, 57] on button "zoom_in Zoom Zoom" at bounding box center [108, 64] width 84 height 30
click at [131, 148] on button "Fit height" at bounding box center [129, 149] width 124 height 25
click at [224, 791] on span "palette" at bounding box center [225, 792] width 132 height 22
click at [237, 744] on span "add" at bounding box center [238, 749] width 19 height 22
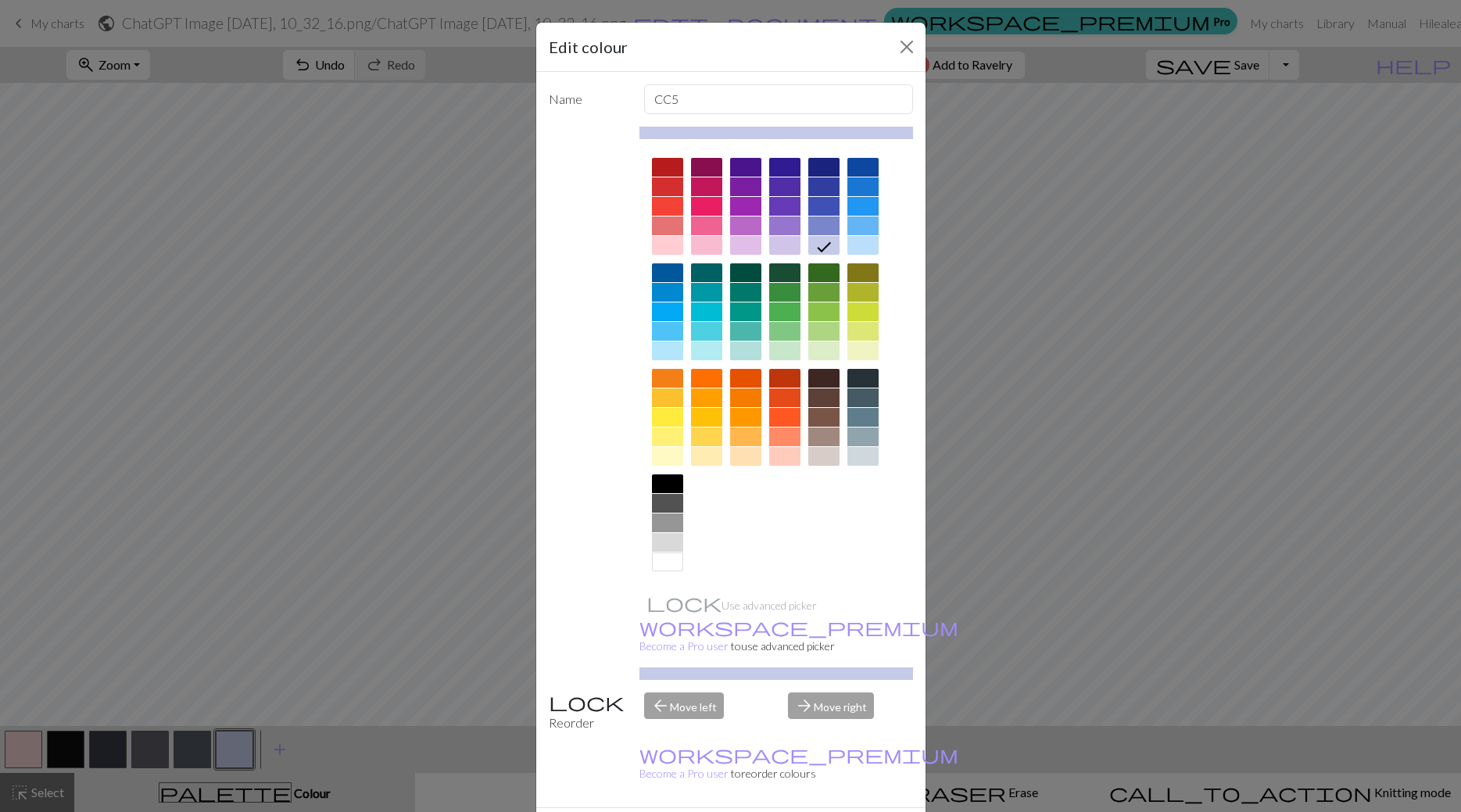
click at [666, 540] on div at bounding box center [667, 543] width 31 height 19
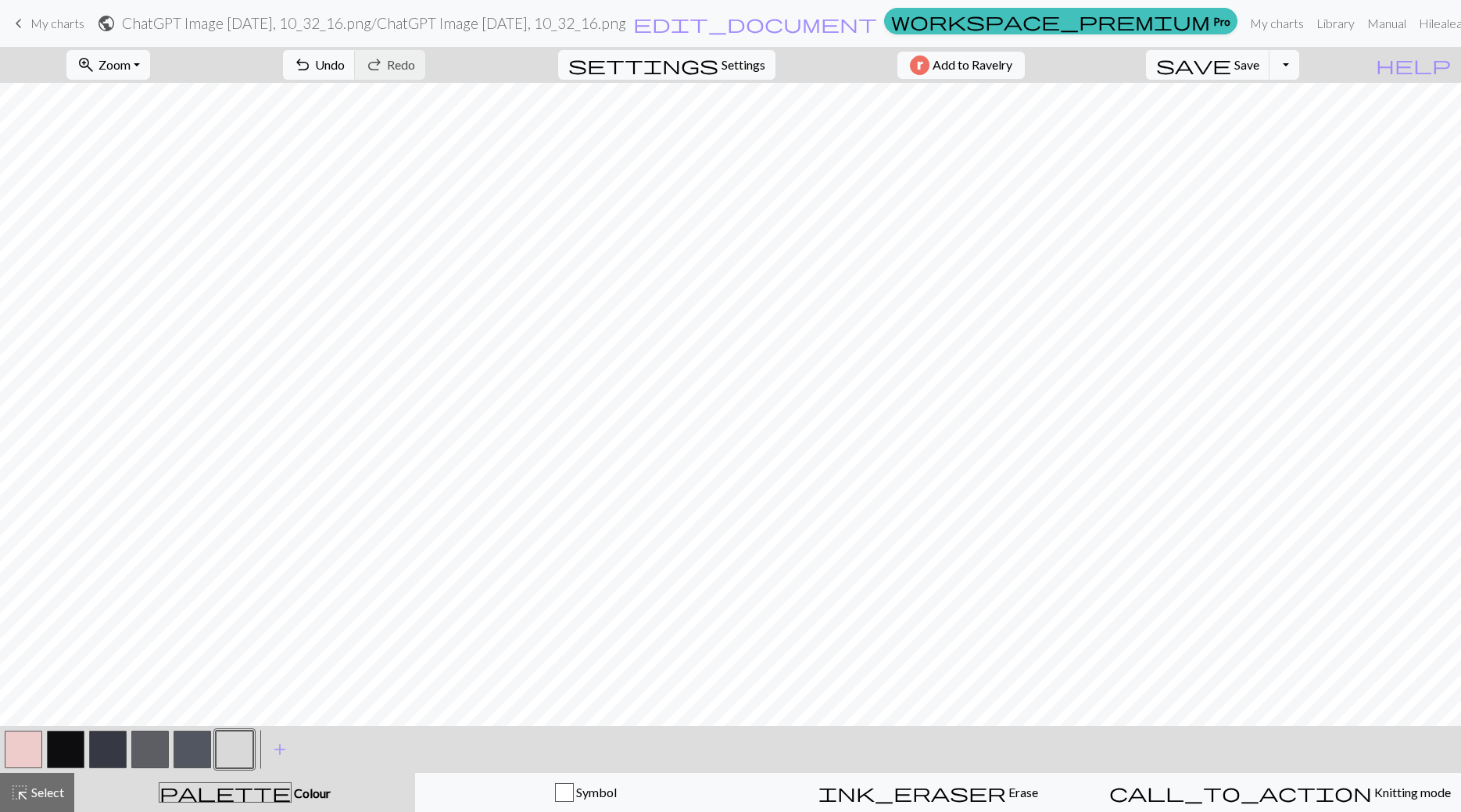
click at [240, 760] on button "button" at bounding box center [234, 749] width 37 height 37
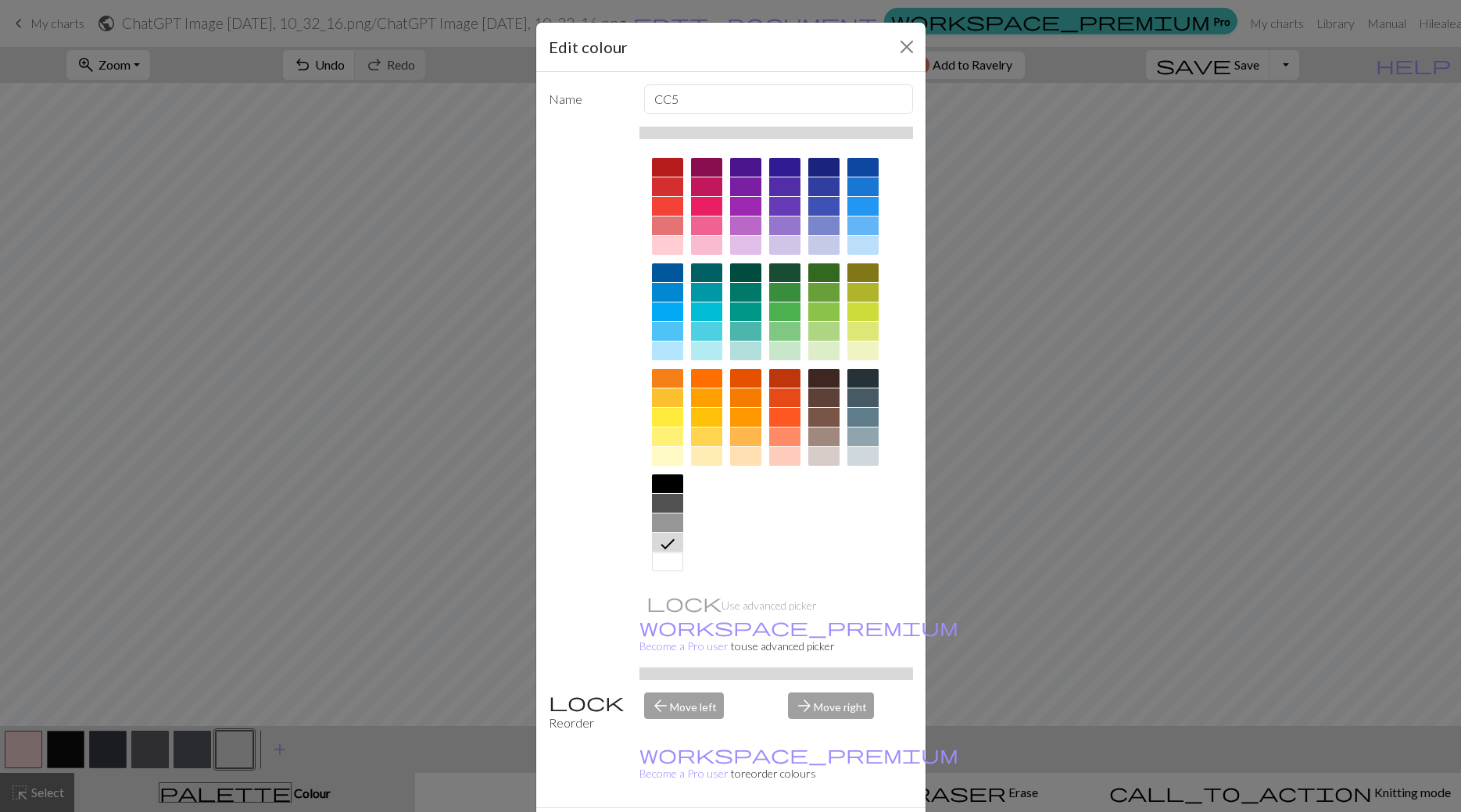
click at [672, 520] on div at bounding box center [667, 523] width 31 height 19
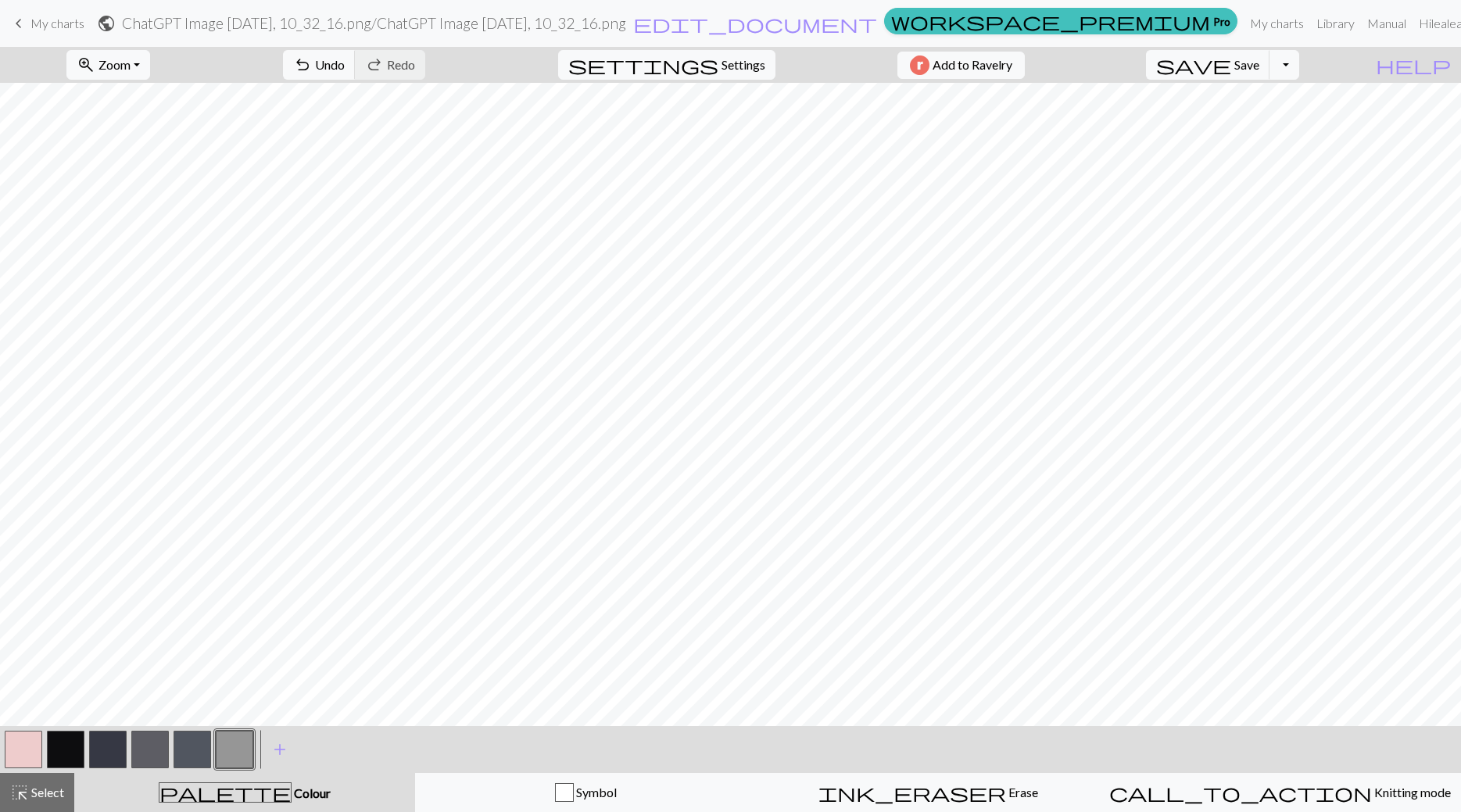
click at [108, 751] on button "button" at bounding box center [107, 749] width 37 height 37
click at [721, 68] on span "Settings" at bounding box center [743, 65] width 44 height 19
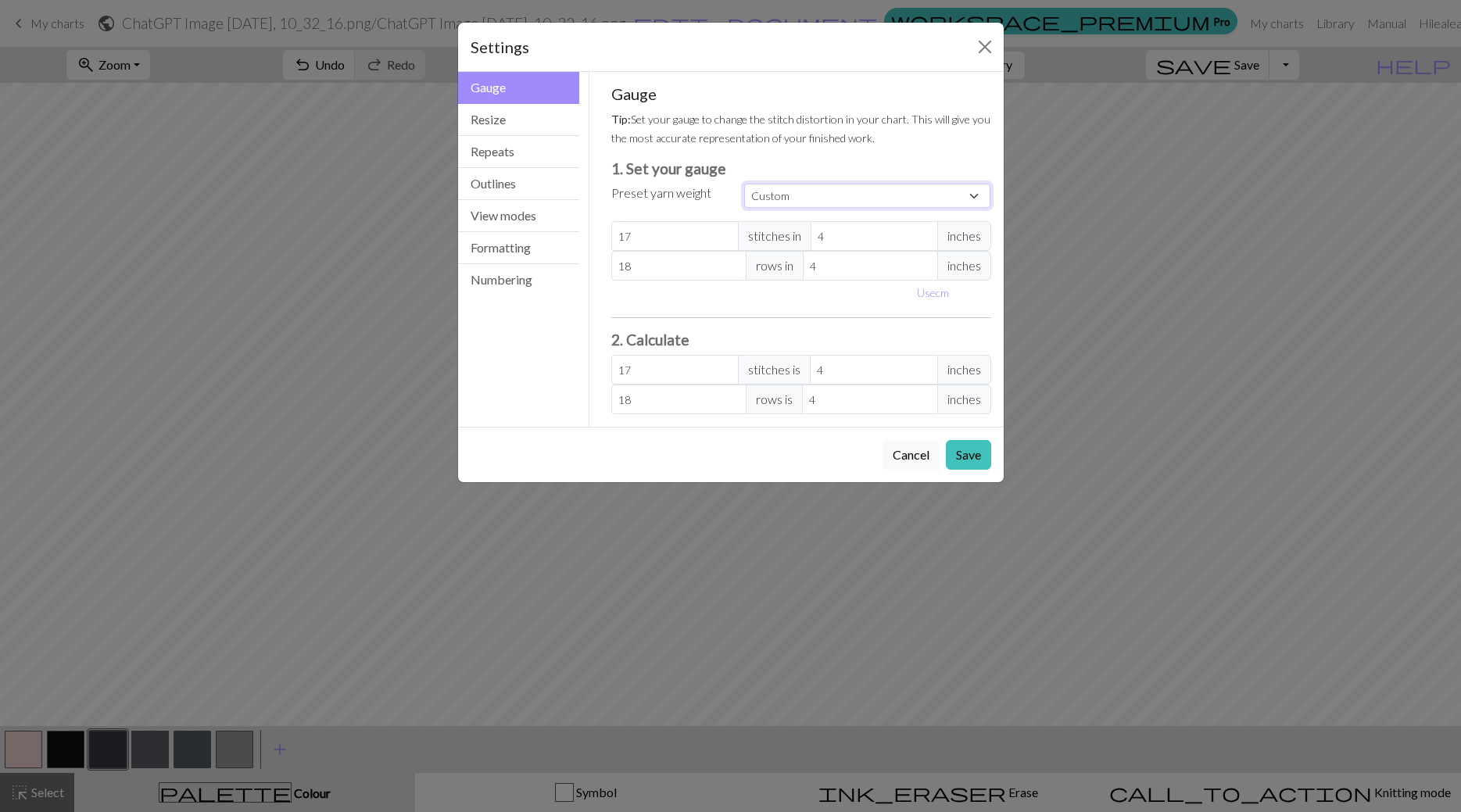
click at [744, 184] on select "Custom Square Lace Light Fingering Fingering Sport Double knit Worsted Aran Bul…" at bounding box center [867, 196] width 247 height 24
select select "dk"
click option "Double knit" at bounding box center [0, 0] width 0 height 0
type input "22"
type input "30"
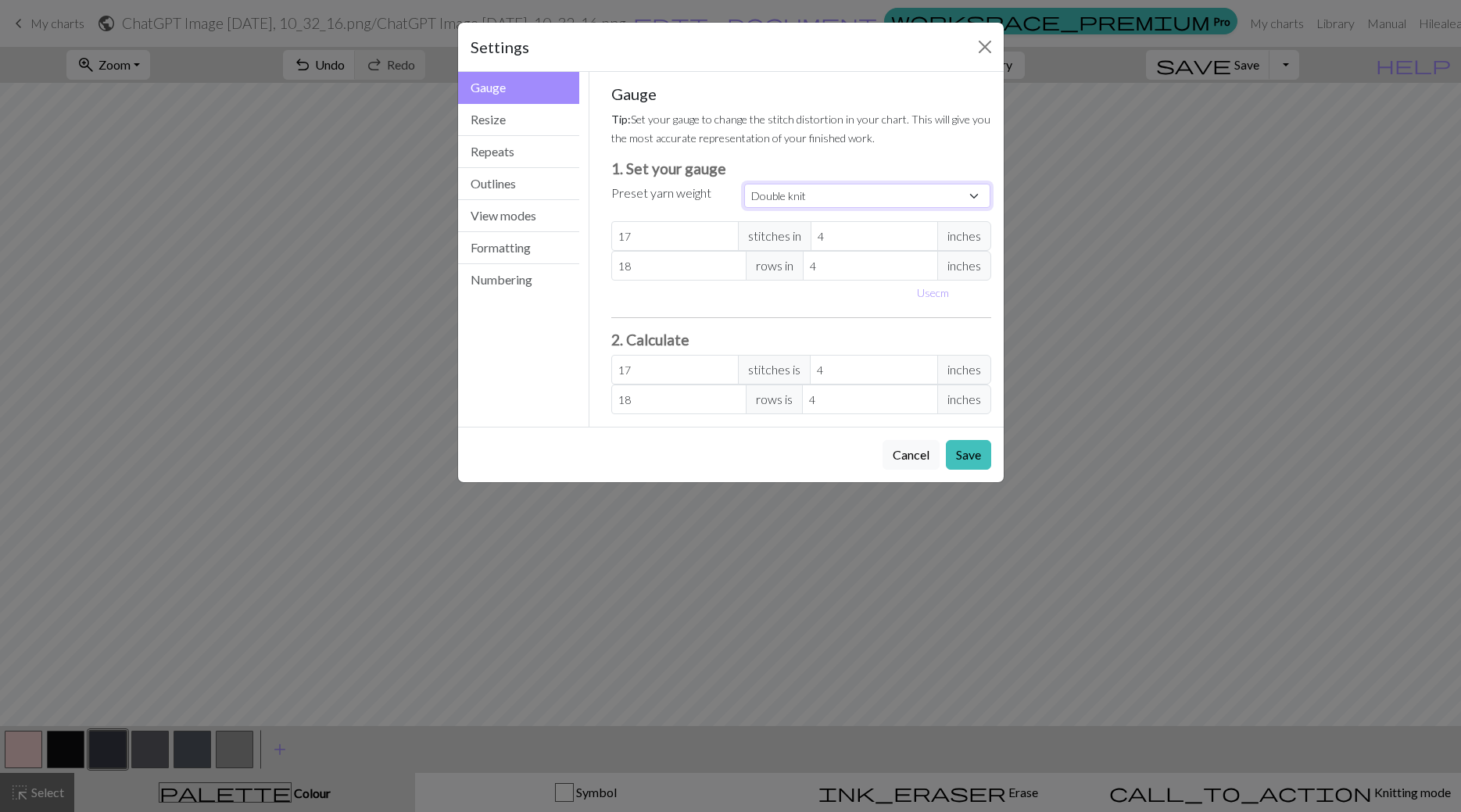
type input "22"
type input "30"
click at [959, 451] on button "Save" at bounding box center [968, 455] width 45 height 30
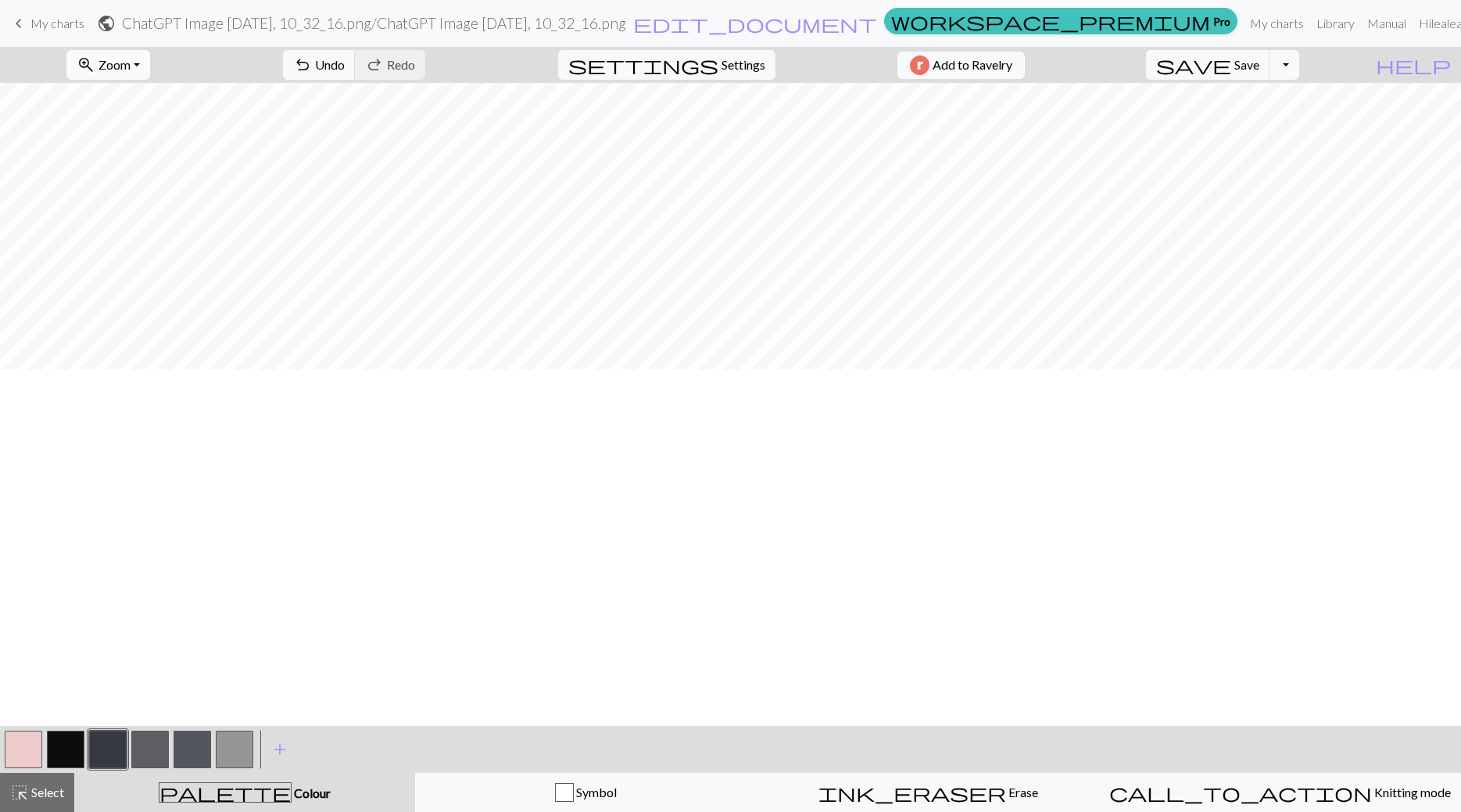
scroll to position [89, 0]
click at [150, 64] on button "zoom_in Zoom Zoom" at bounding box center [108, 64] width 84 height 30
click at [125, 184] on button "50%" at bounding box center [129, 187] width 124 height 25
click at [1371, 788] on span "Knitting mode" at bounding box center [1410, 792] width 79 height 15
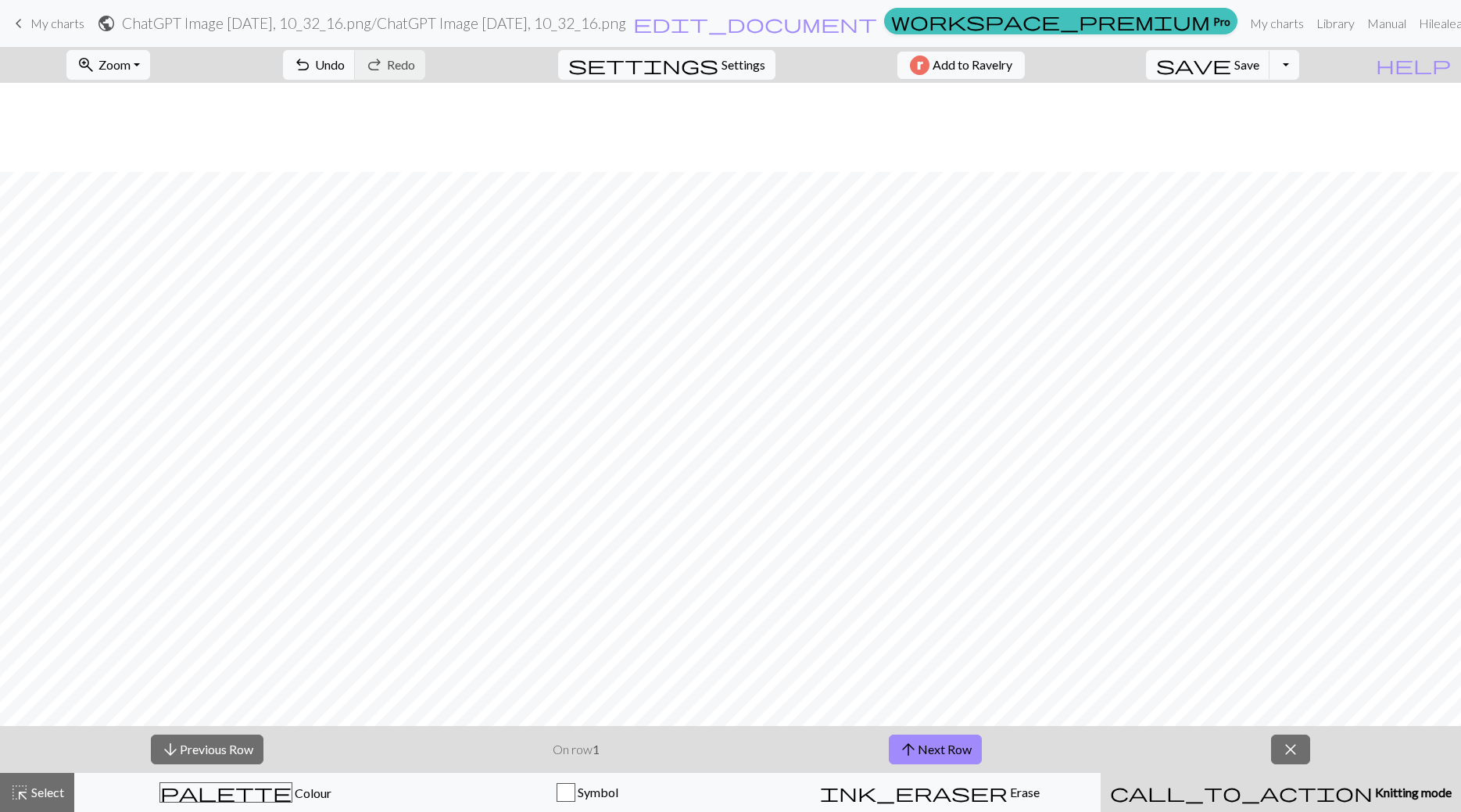
scroll to position [624, 0]
click at [1270, 731] on div "arrow_downward Previous Row On row 1 arrow_upward Next Row close" at bounding box center [730, 749] width 1461 height 47
click at [1286, 746] on span "close" at bounding box center [1290, 749] width 19 height 22
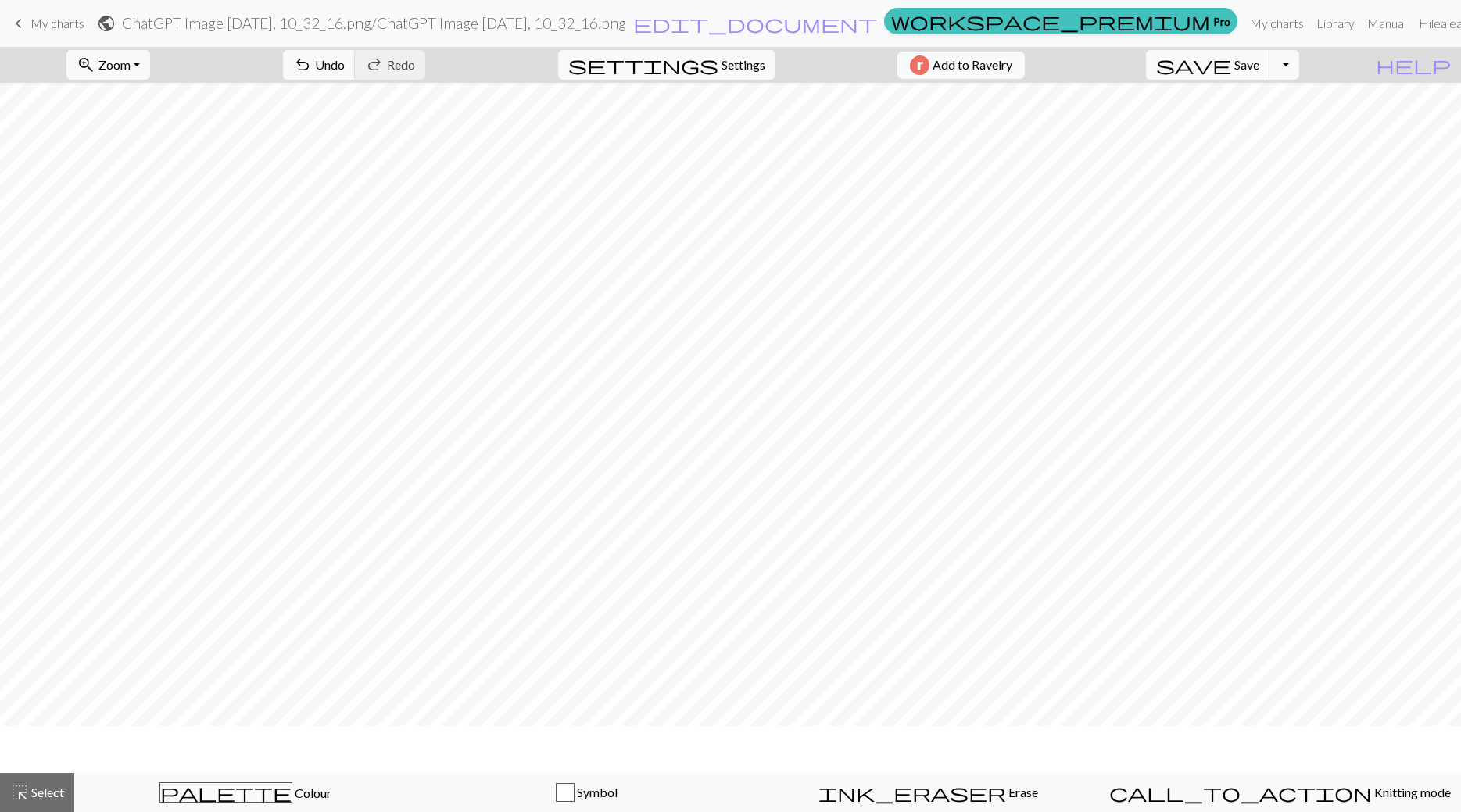
scroll to position [615, 0]
click at [131, 70] on span "Zoom" at bounding box center [114, 64] width 32 height 15
click at [130, 103] on button "Fit all" at bounding box center [129, 99] width 124 height 25
